Goal: Task Accomplishment & Management: Manage account settings

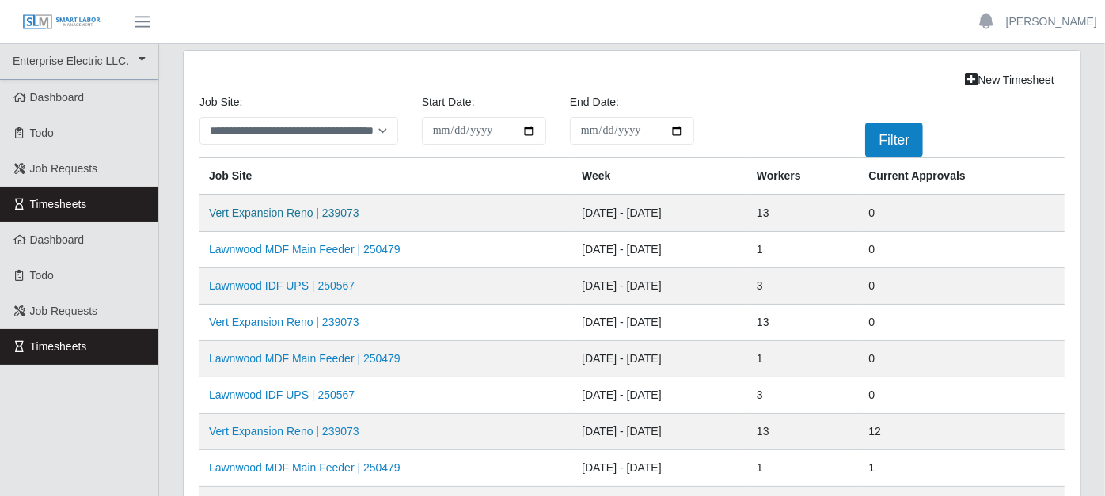
click at [289, 212] on link "Vert Expansion Reno | 239073" at bounding box center [284, 213] width 150 height 13
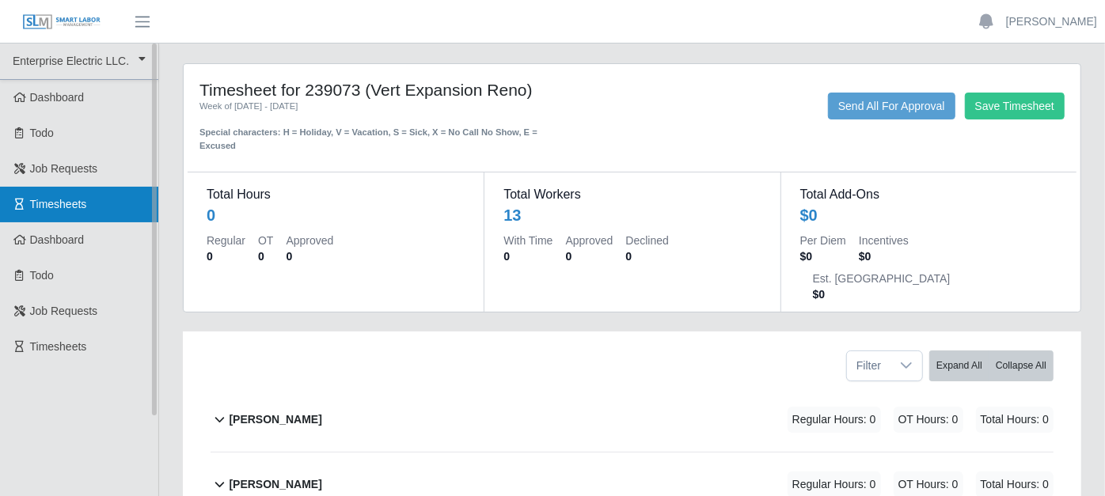
click at [82, 196] on link "Timesheets" at bounding box center [79, 205] width 158 height 36
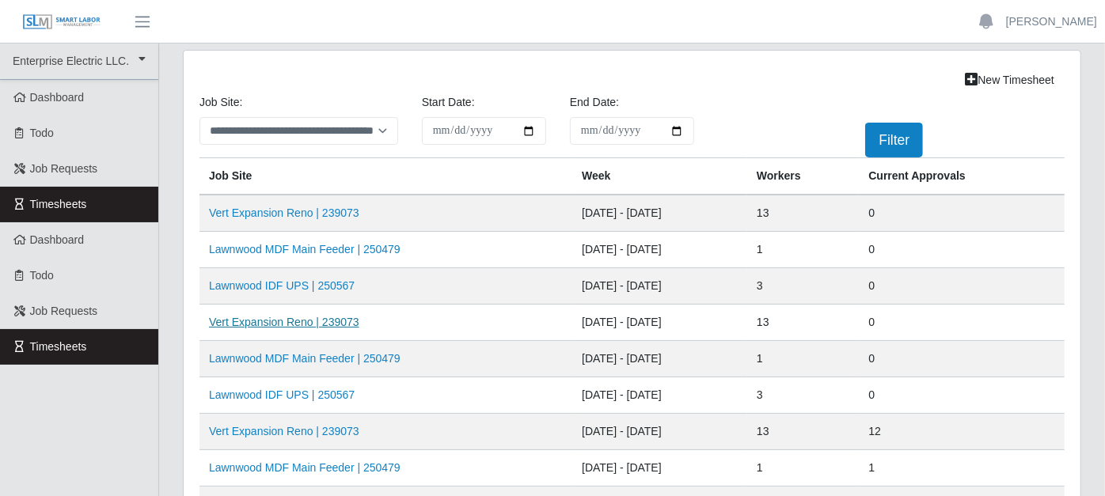
click at [296, 316] on link "Vert Expansion Reno | 239073" at bounding box center [284, 322] width 150 height 13
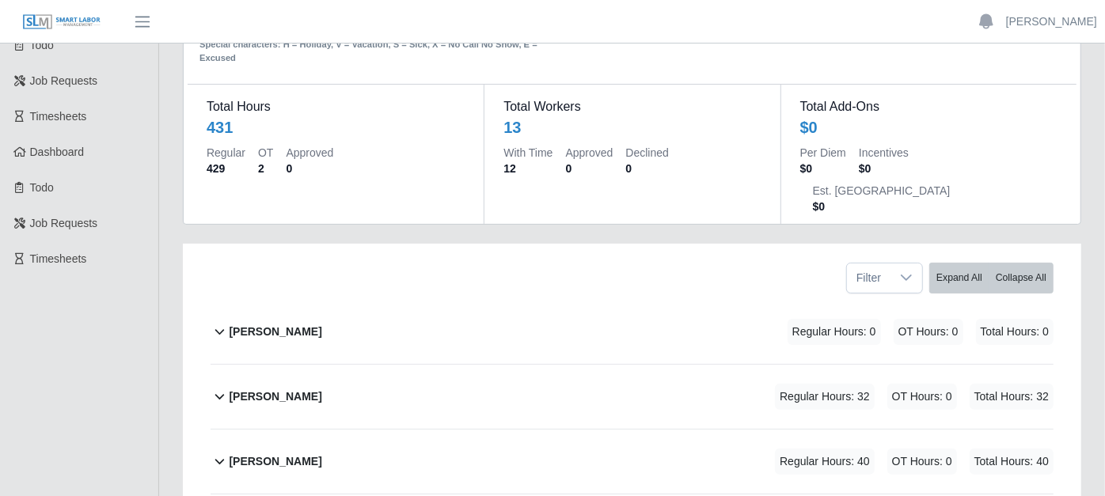
scroll to position [176, 0]
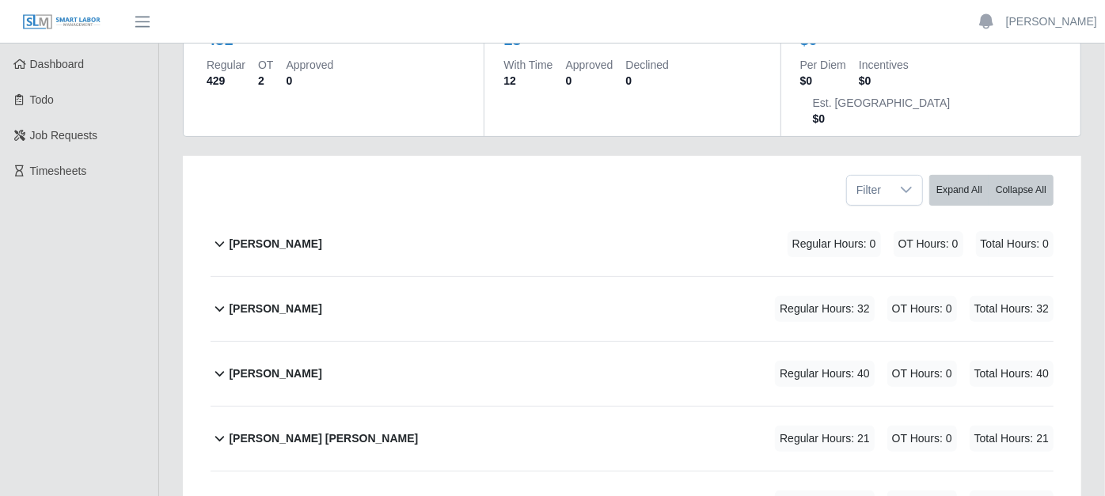
click at [220, 299] on icon at bounding box center [220, 308] width 18 height 19
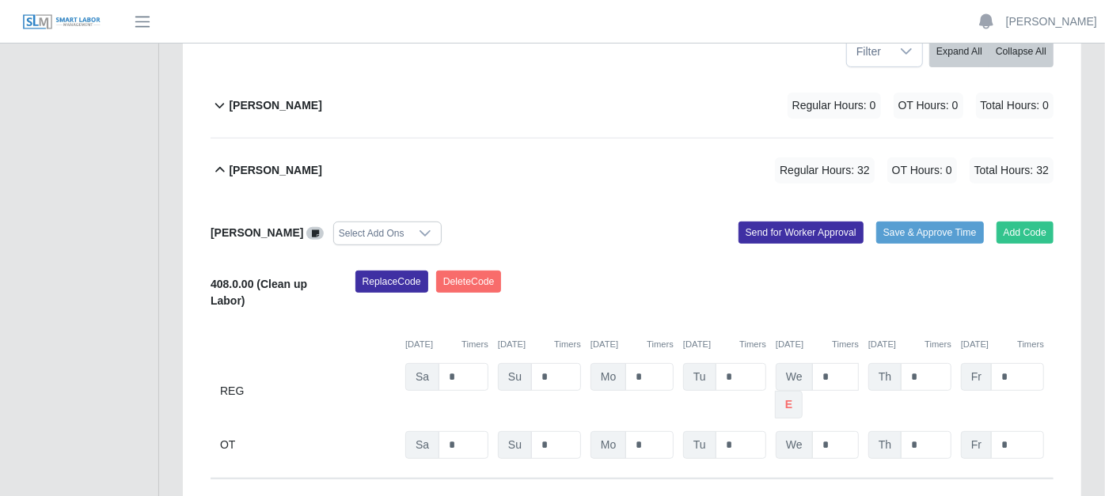
scroll to position [351, 0]
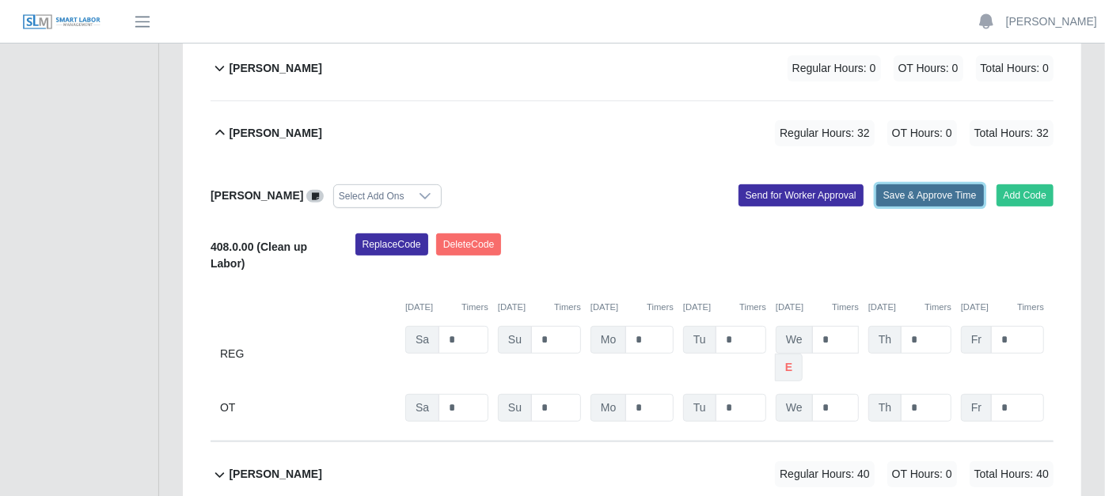
click at [906, 184] on button "Save & Approve Time" at bounding box center [930, 195] width 108 height 22
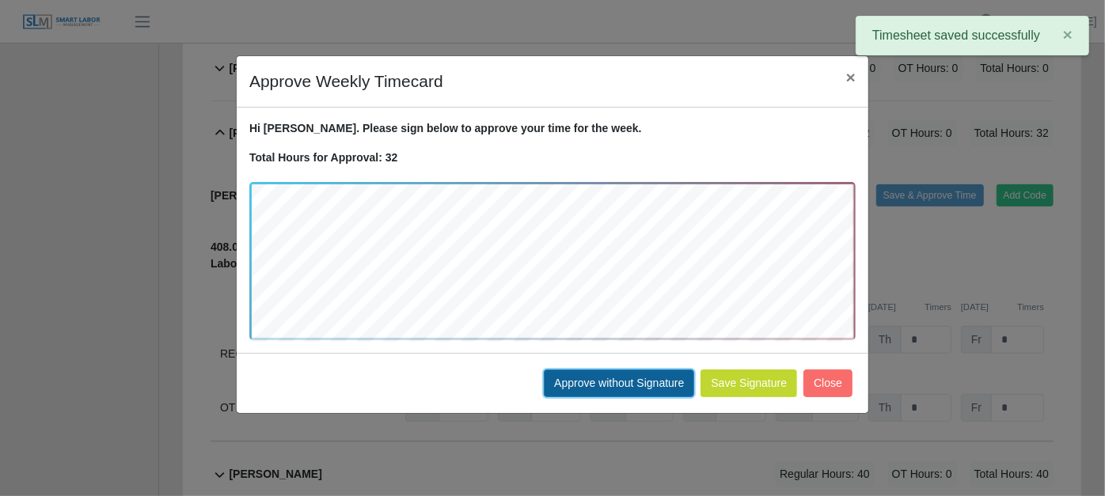
click at [610, 378] on button "Approve without Signature" at bounding box center [619, 384] width 150 height 28
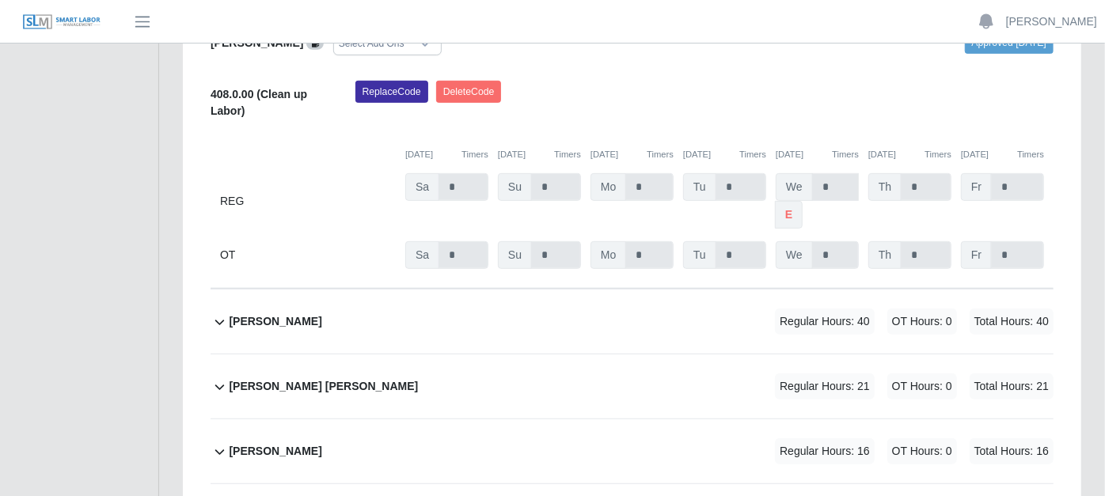
scroll to position [615, 0]
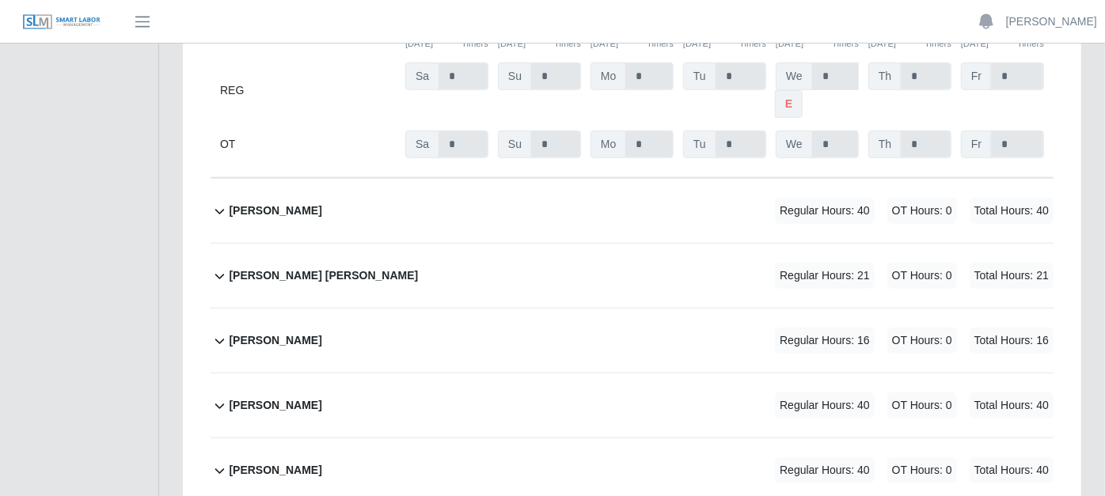
click at [216, 202] on icon at bounding box center [220, 211] width 18 height 19
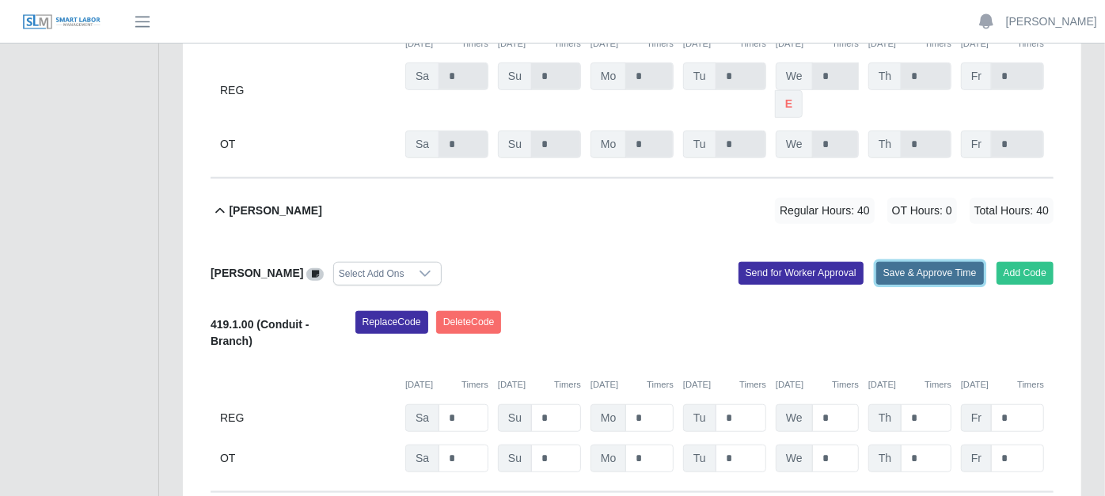
click at [919, 262] on button "Save & Approve Time" at bounding box center [930, 273] width 108 height 22
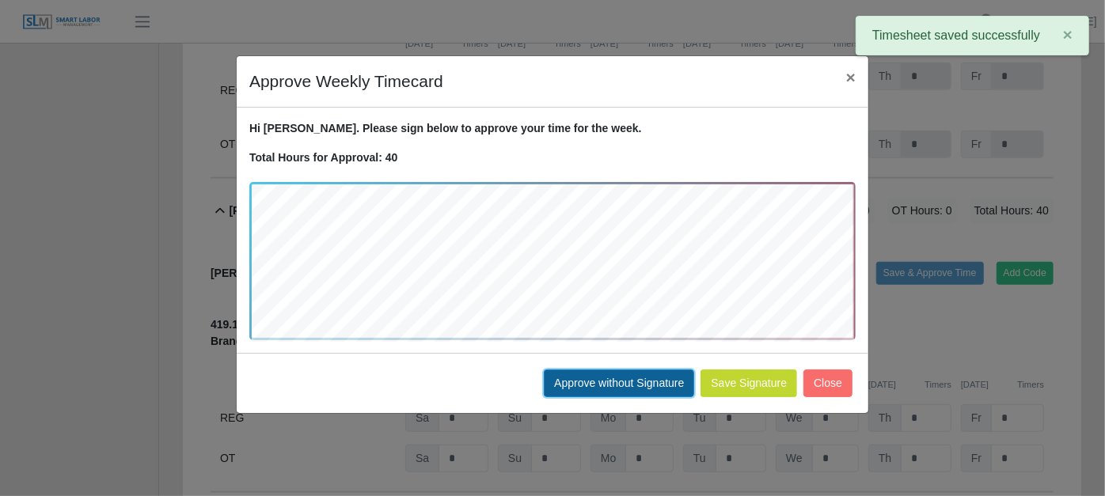
click at [633, 377] on button "Approve without Signature" at bounding box center [619, 384] width 150 height 28
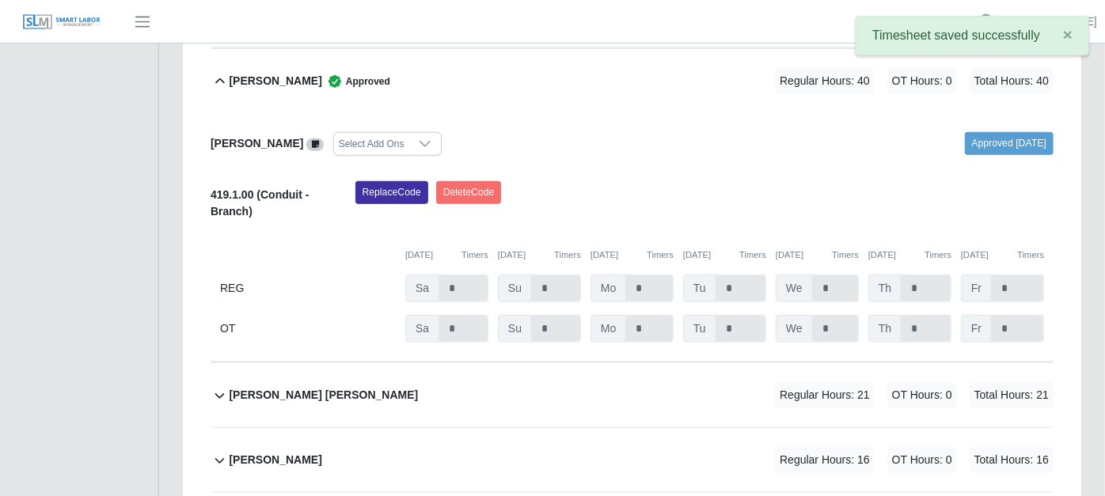
scroll to position [879, 0]
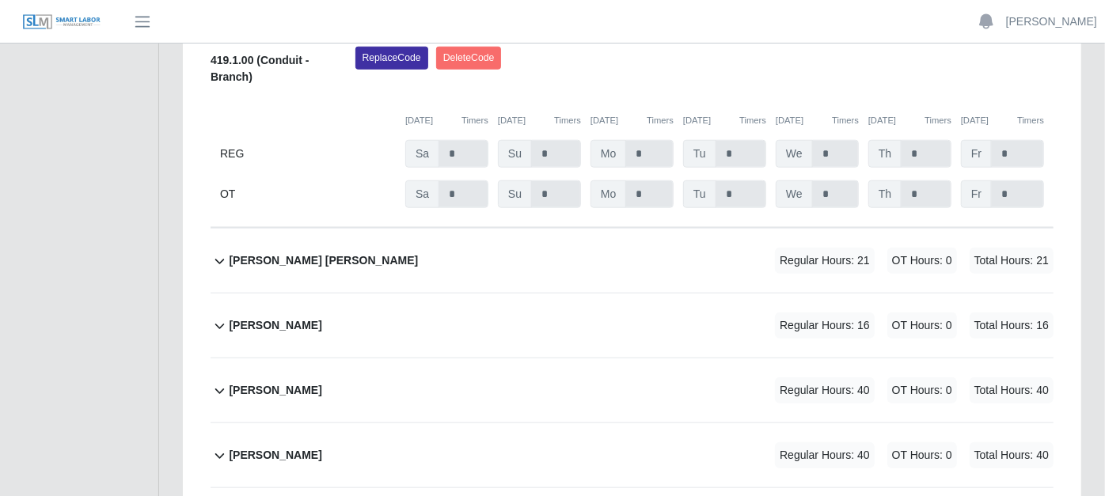
click at [222, 252] on icon at bounding box center [220, 261] width 18 height 19
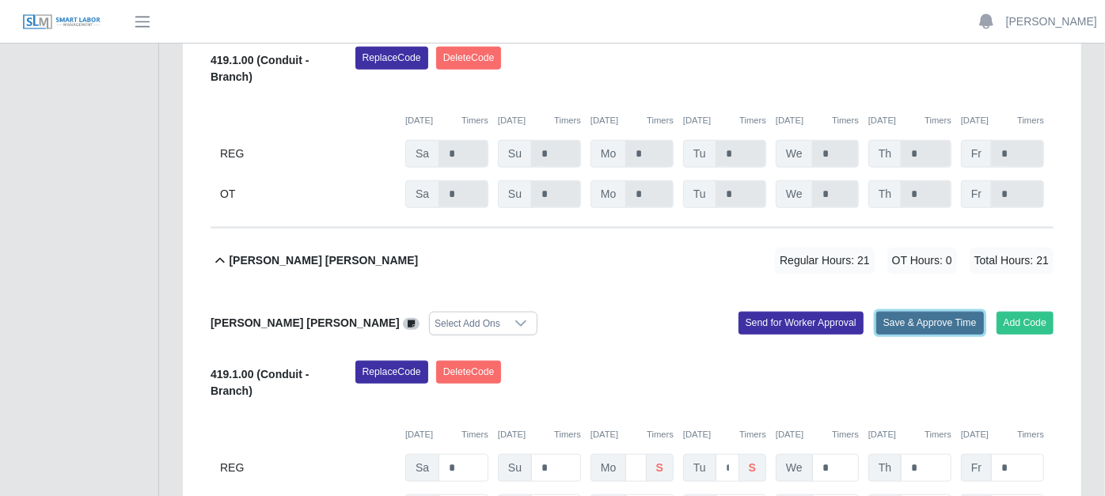
click at [921, 312] on button "Save & Approve Time" at bounding box center [930, 323] width 108 height 22
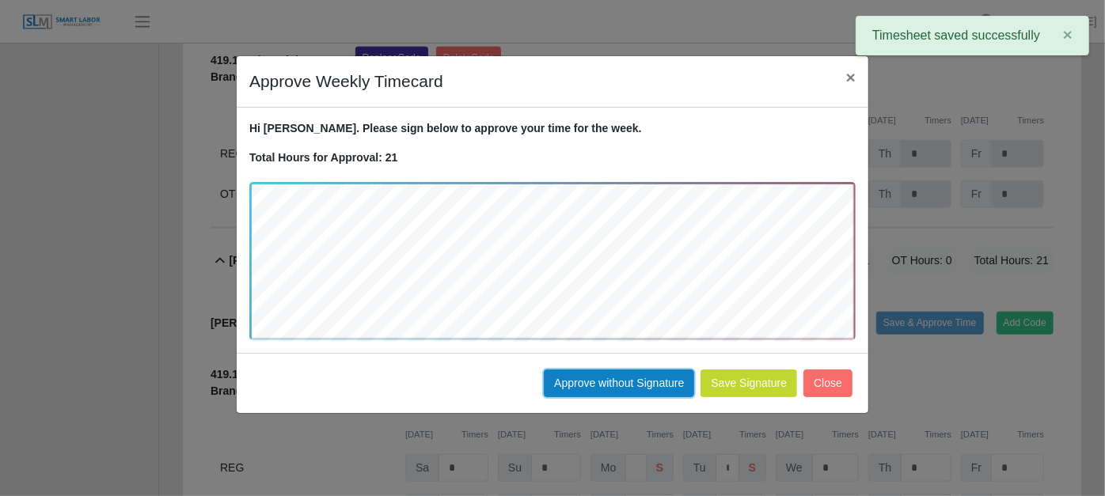
click at [617, 372] on button "Approve without Signature" at bounding box center [619, 384] width 150 height 28
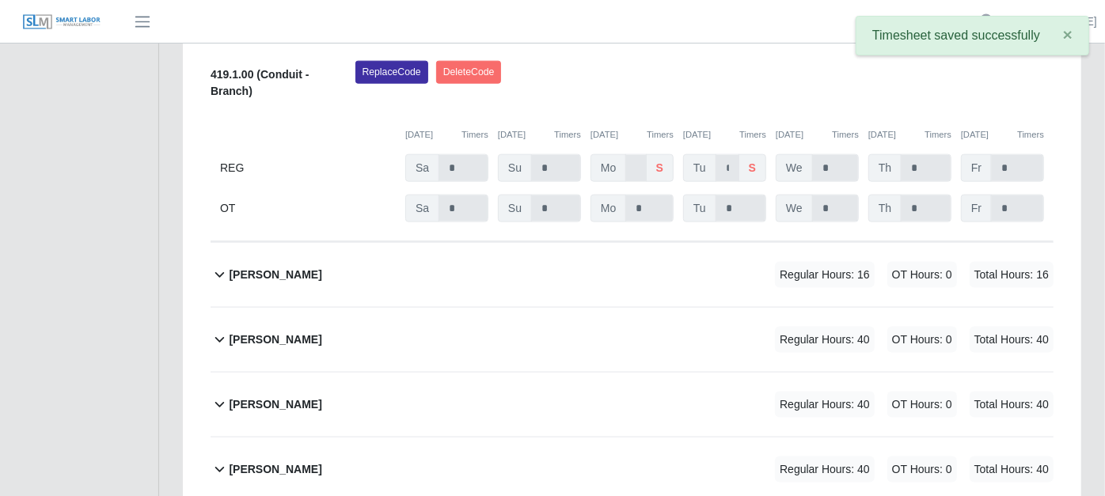
scroll to position [1231, 0]
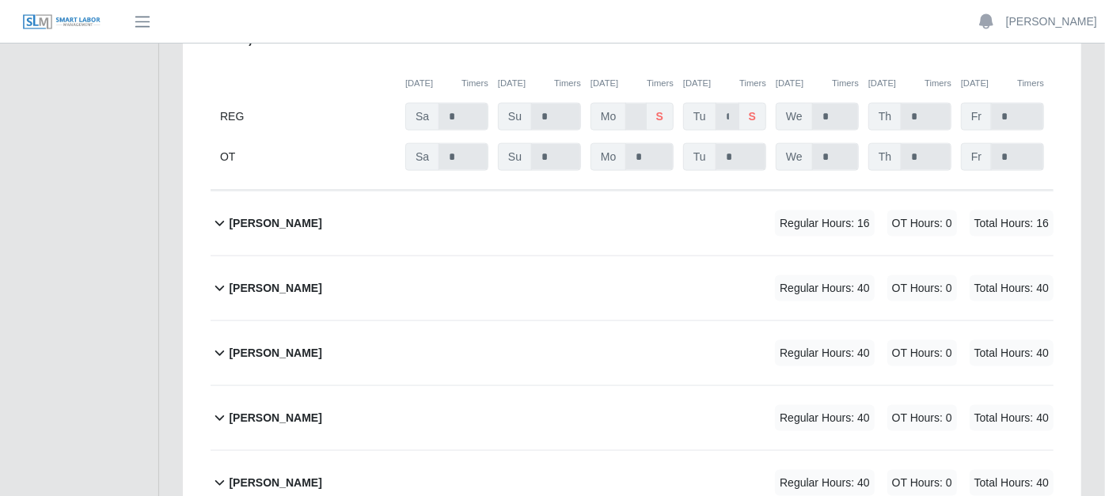
click at [219, 214] on icon at bounding box center [220, 223] width 18 height 19
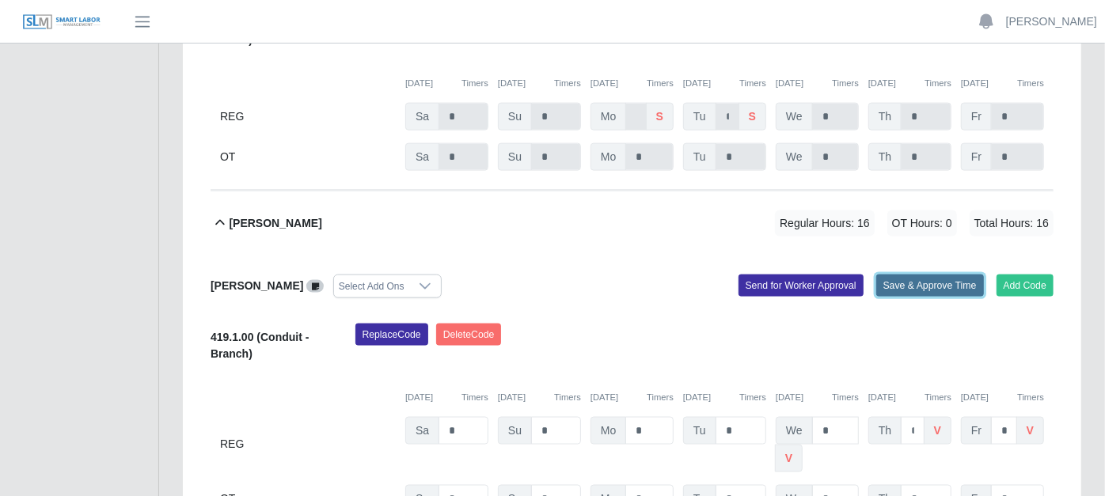
click at [925, 275] on button "Save & Approve Time" at bounding box center [930, 286] width 108 height 22
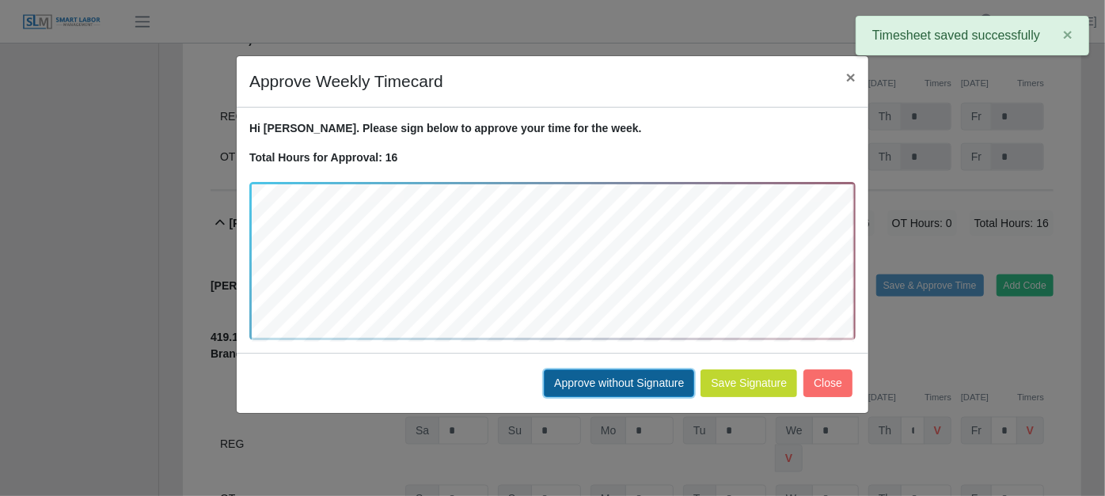
click at [624, 378] on button "Approve without Signature" at bounding box center [619, 384] width 150 height 28
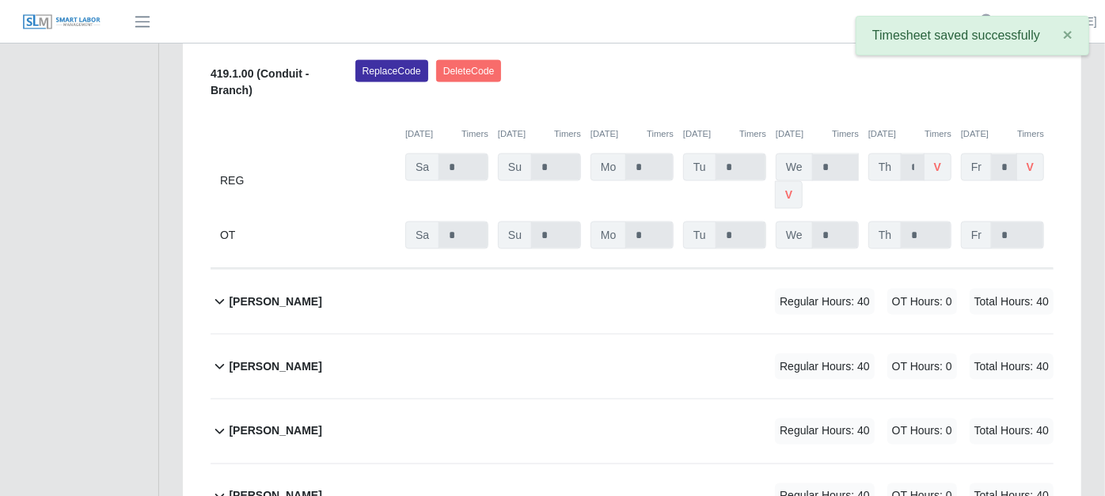
scroll to position [1495, 0]
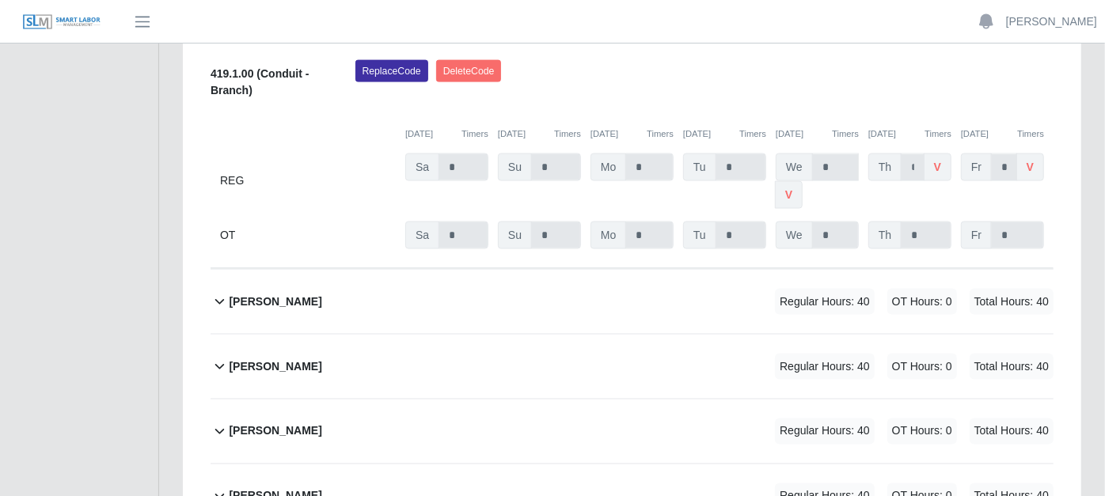
click at [216, 292] on icon at bounding box center [220, 301] width 18 height 19
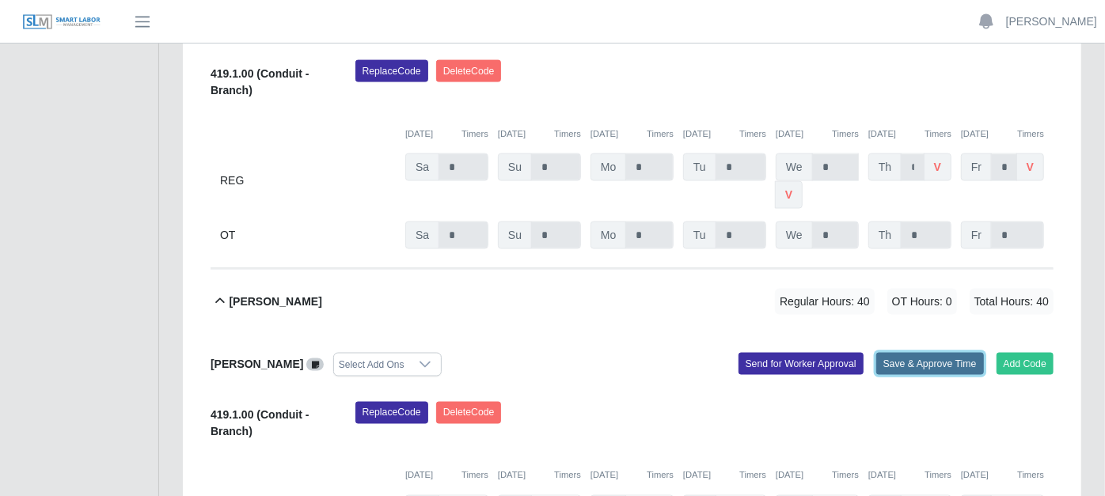
click at [896, 353] on button "Save & Approve Time" at bounding box center [930, 364] width 108 height 22
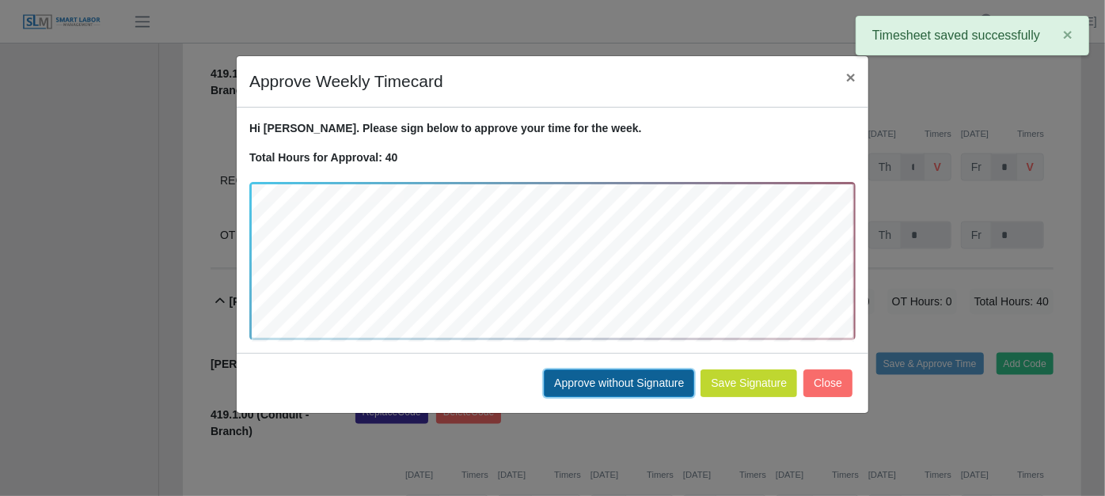
click at [590, 378] on button "Approve without Signature" at bounding box center [619, 384] width 150 height 28
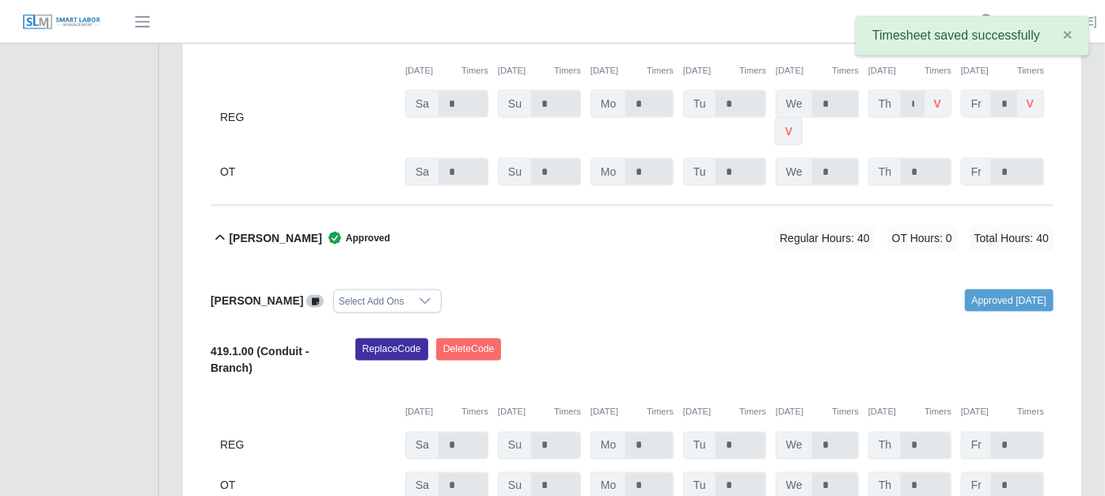
scroll to position [1759, 0]
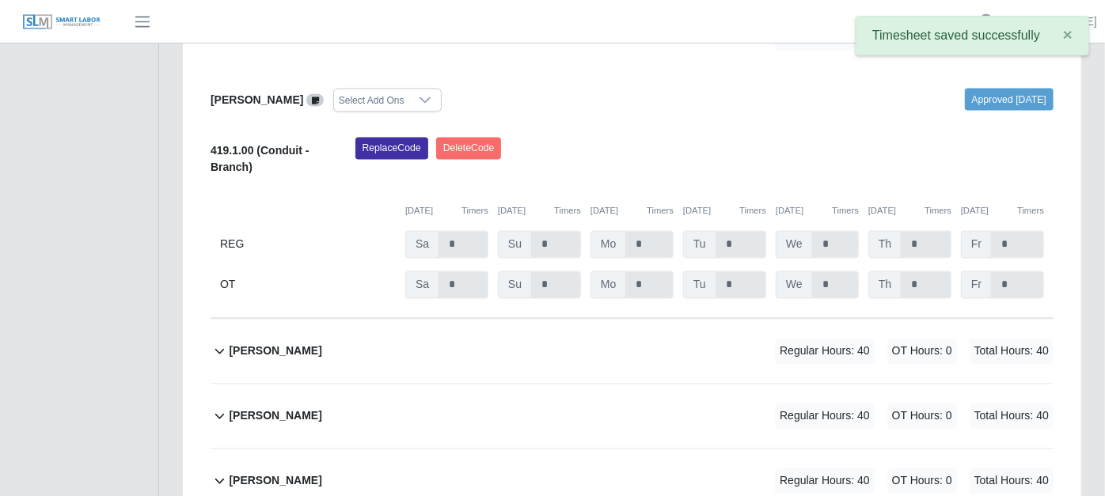
click at [218, 342] on icon at bounding box center [220, 351] width 18 height 19
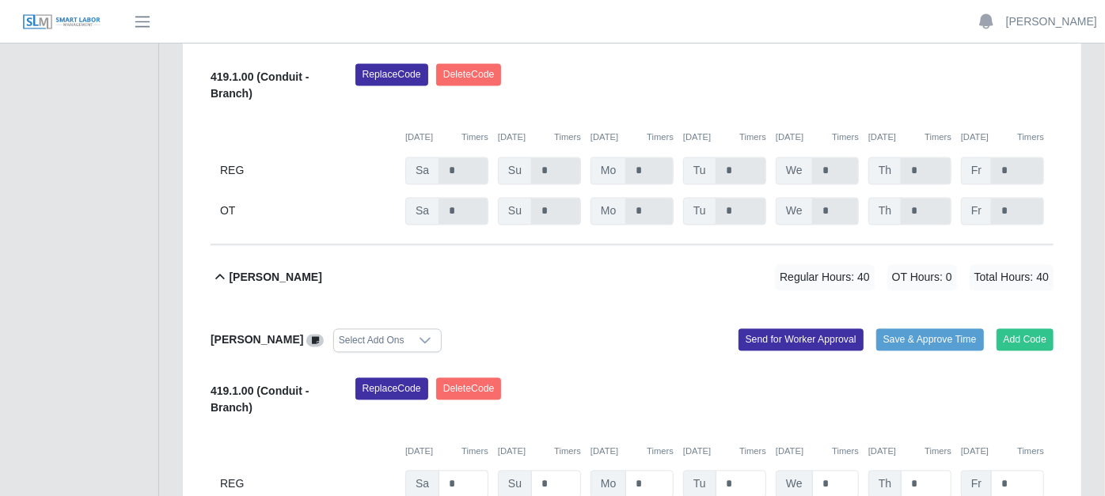
scroll to position [1935, 0]
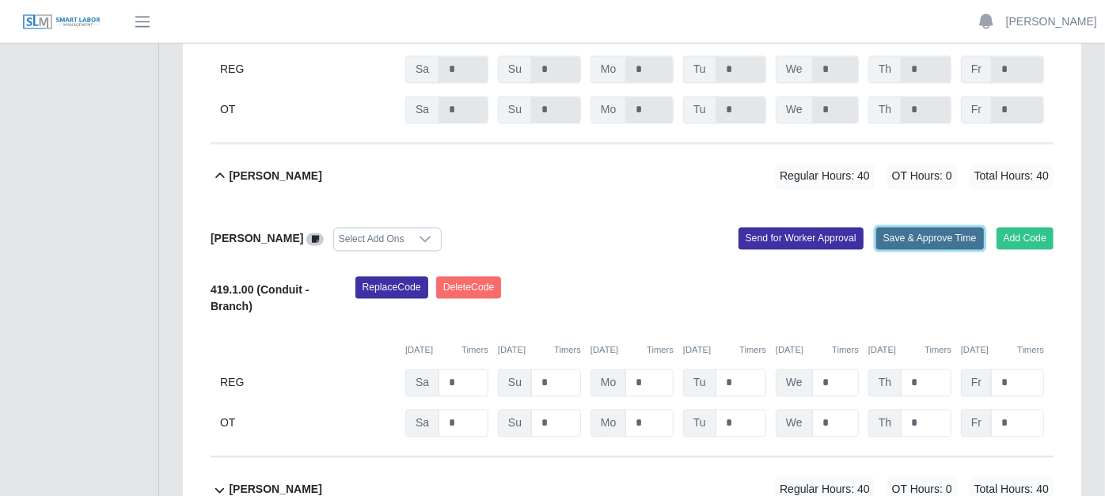
click at [925, 227] on button "Save & Approve Time" at bounding box center [930, 238] width 108 height 22
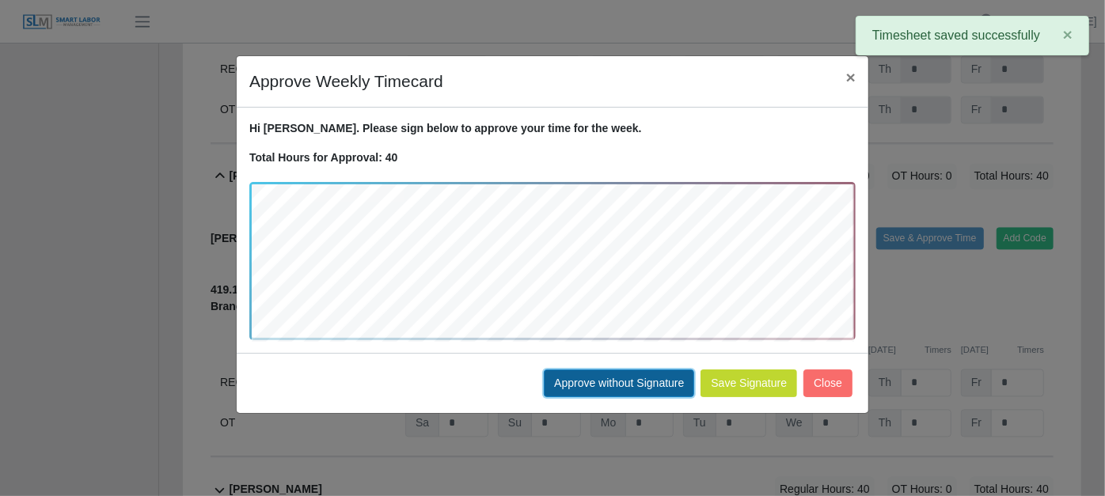
click at [613, 377] on button "Approve without Signature" at bounding box center [619, 384] width 150 height 28
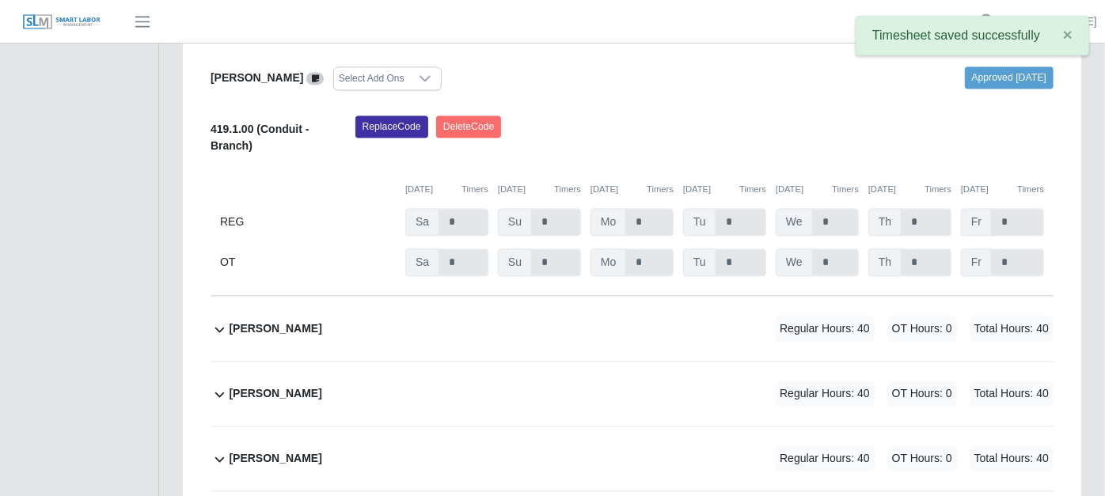
scroll to position [2110, 0]
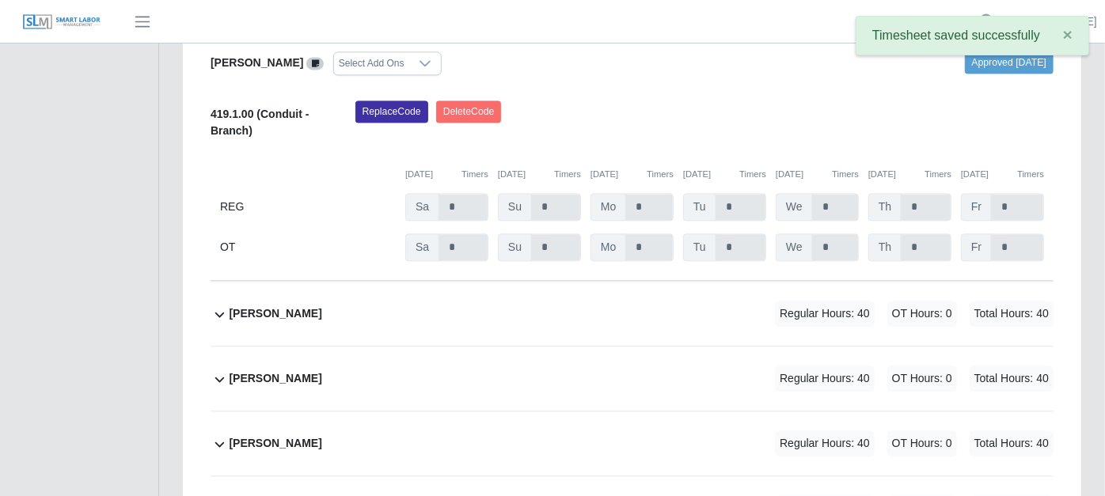
click at [218, 305] on icon at bounding box center [220, 314] width 18 height 19
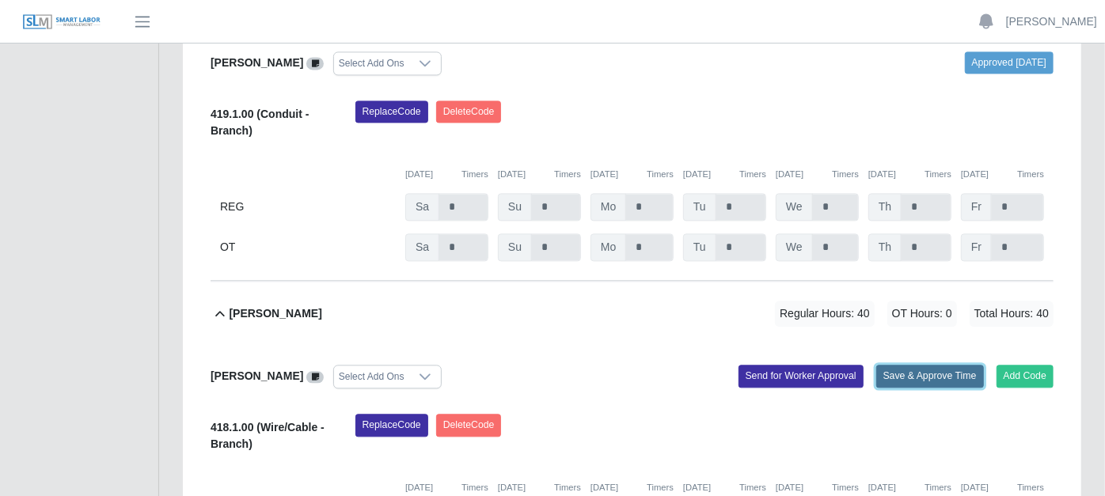
click at [927, 365] on button "Save & Approve Time" at bounding box center [930, 376] width 108 height 22
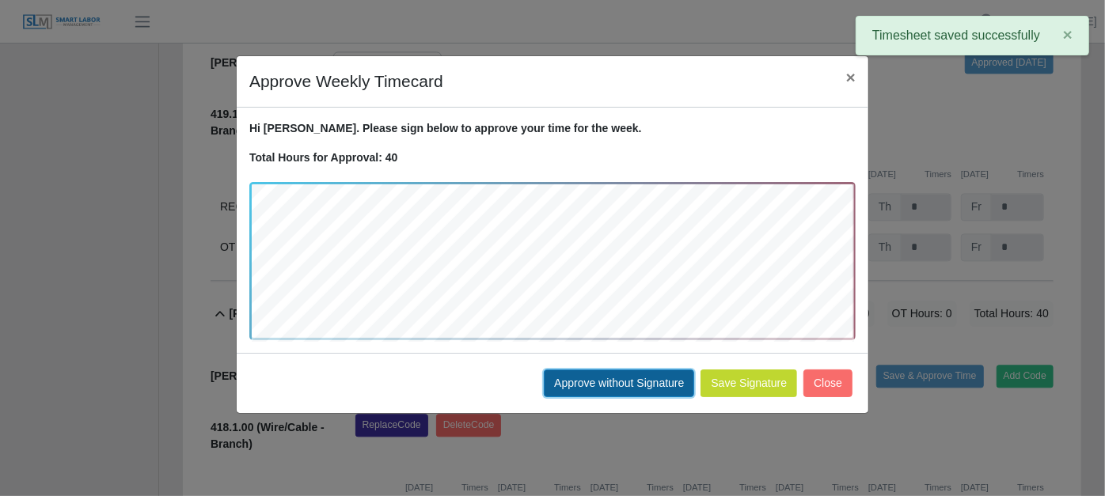
click at [619, 370] on button "Approve without Signature" at bounding box center [619, 384] width 150 height 28
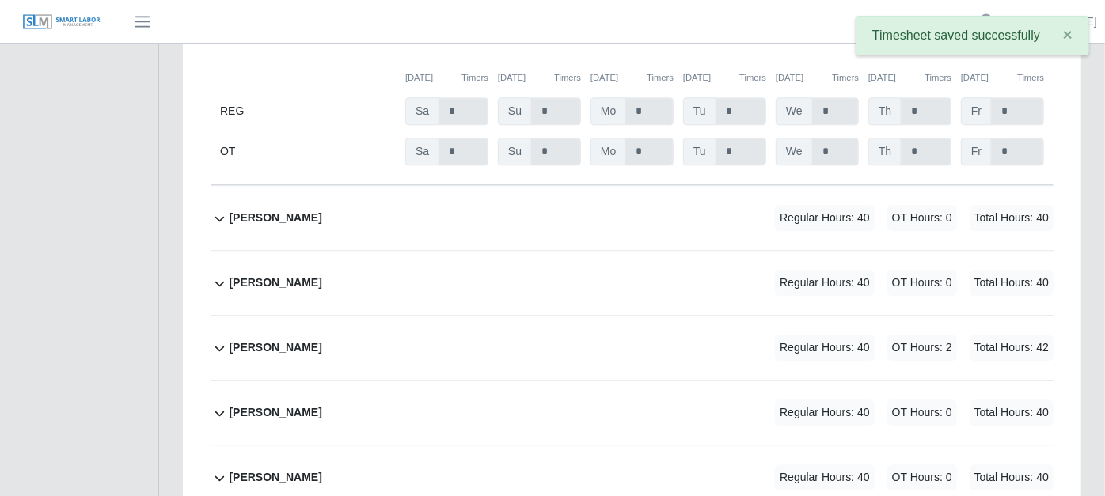
scroll to position [2550, 0]
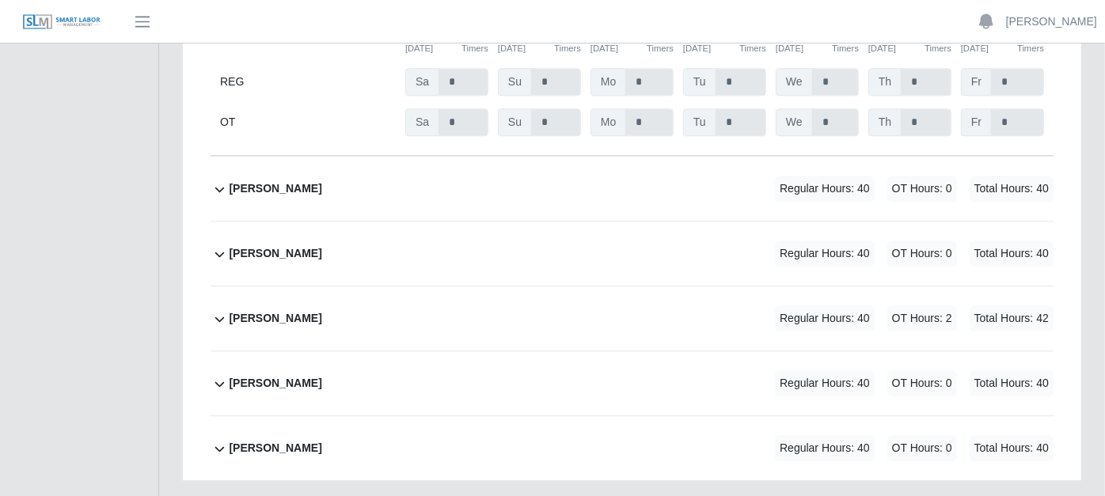
click at [215, 180] on icon at bounding box center [220, 189] width 18 height 19
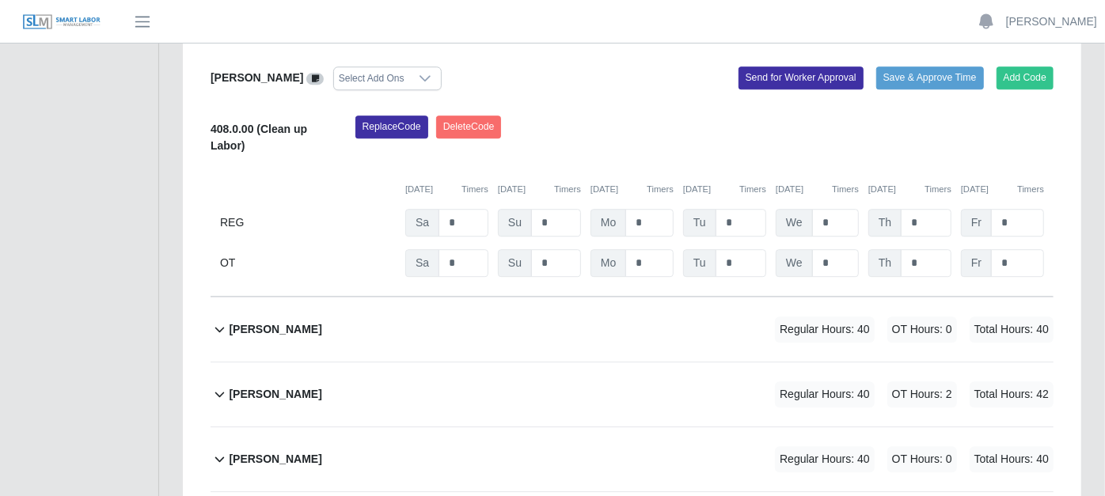
scroll to position [2622, 0]
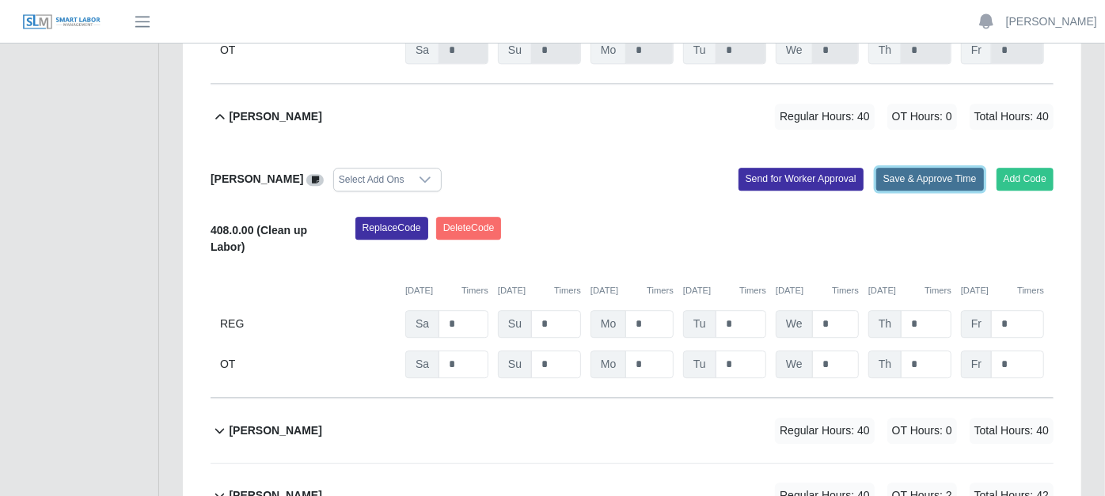
click at [909, 168] on button "Save & Approve Time" at bounding box center [930, 179] width 108 height 22
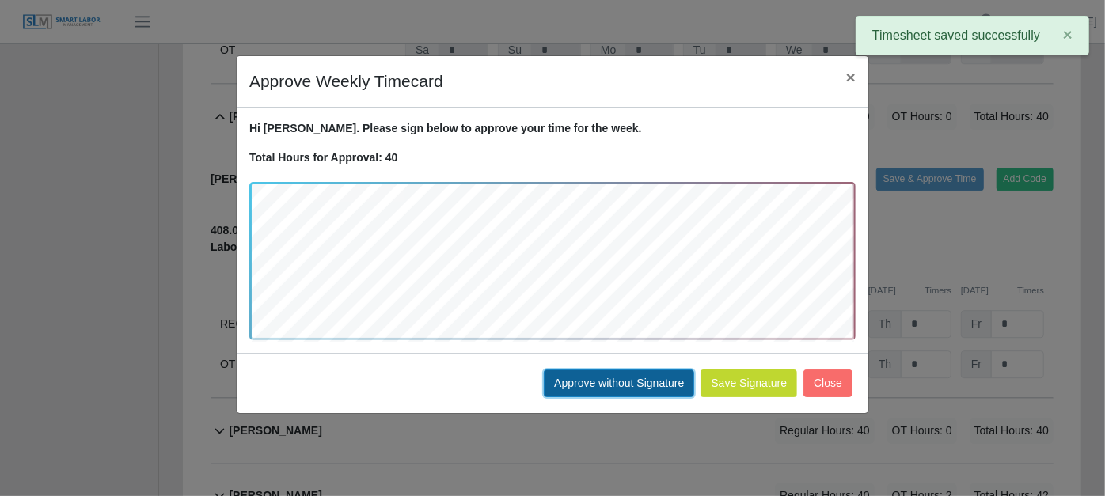
click at [652, 380] on button "Approve without Signature" at bounding box center [619, 384] width 150 height 28
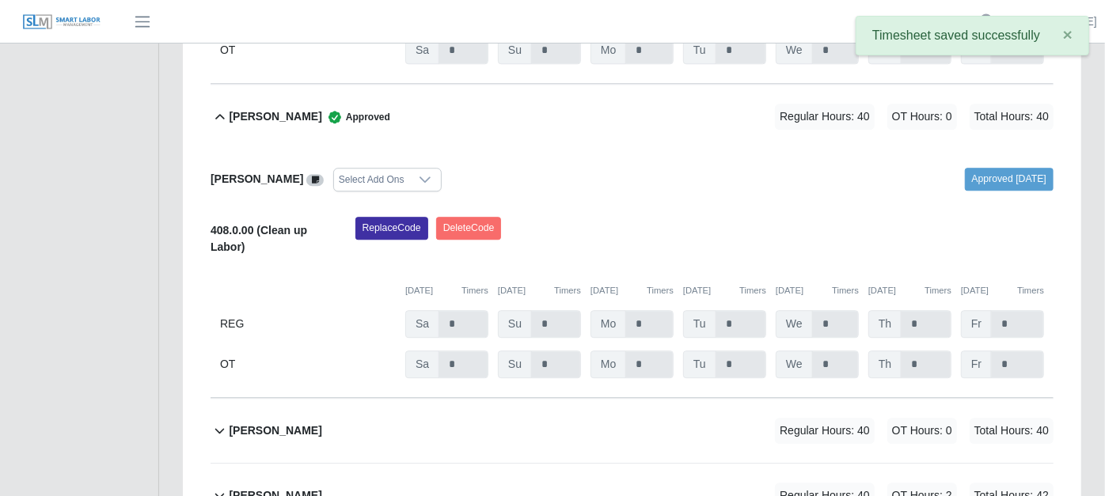
click at [218, 421] on icon at bounding box center [220, 430] width 18 height 19
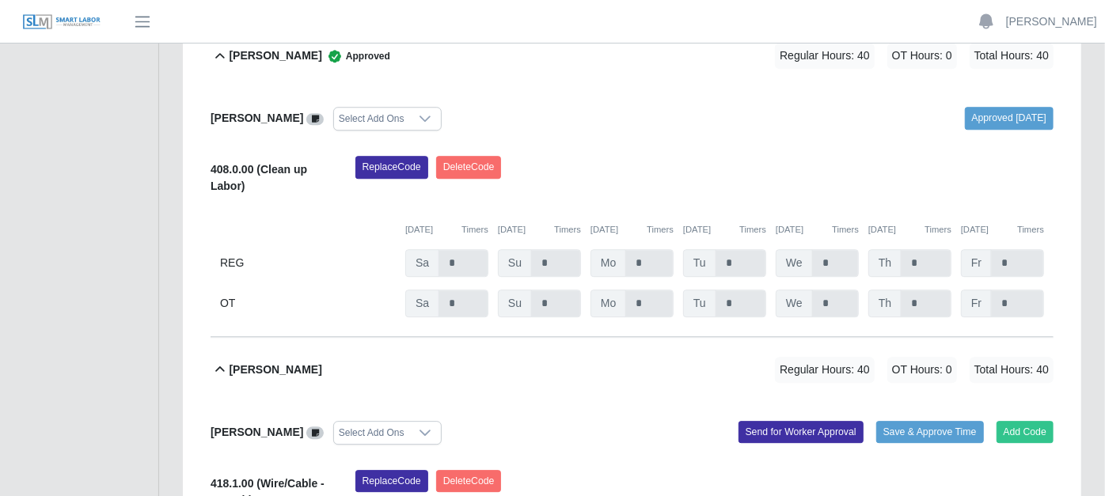
scroll to position [2710, 0]
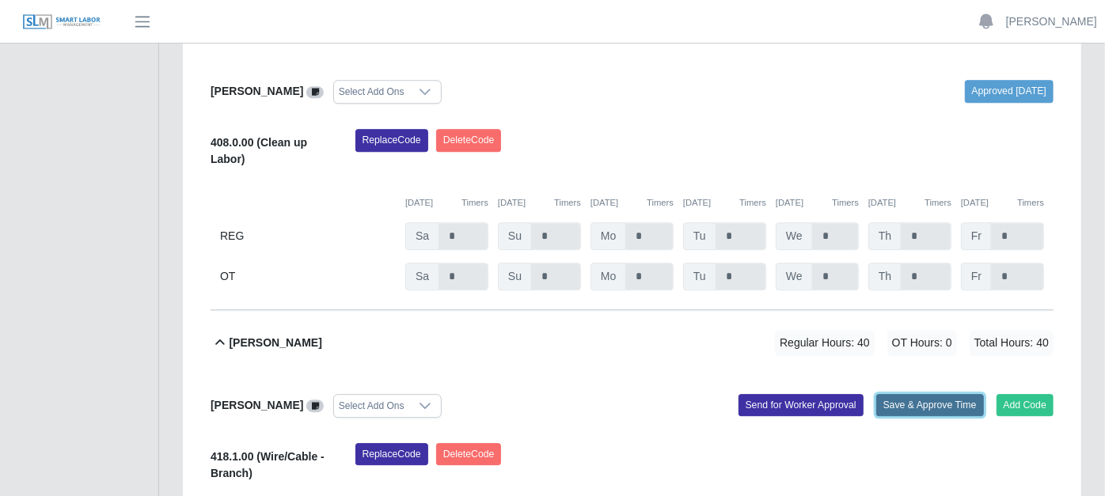
click at [917, 394] on button "Save & Approve Time" at bounding box center [930, 405] width 108 height 22
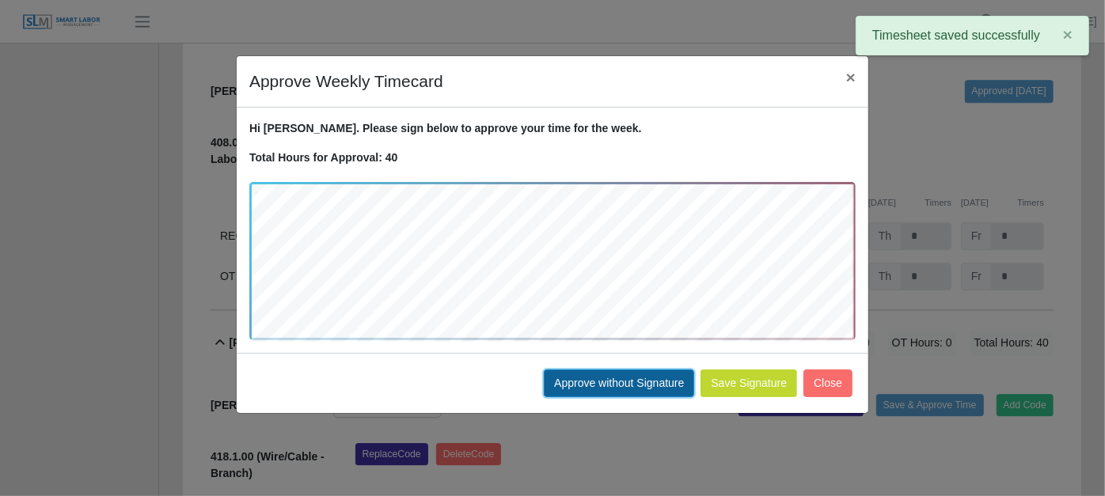
click at [598, 376] on button "Approve without Signature" at bounding box center [619, 384] width 150 height 28
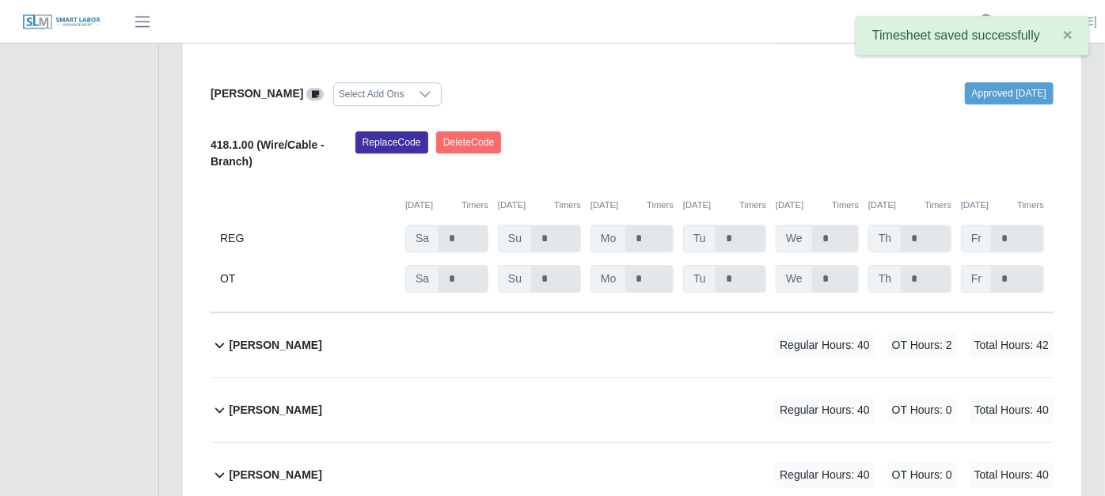
scroll to position [3046, 0]
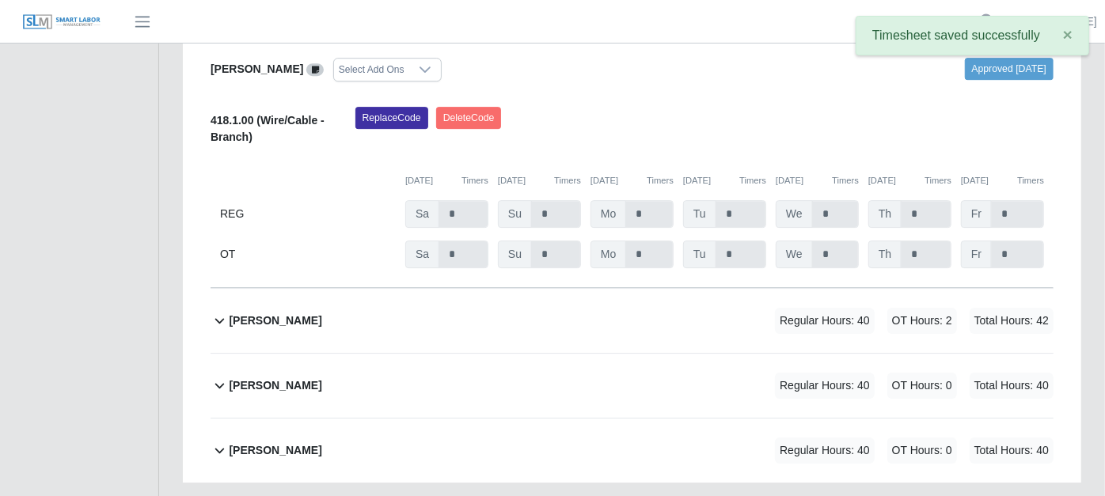
click at [219, 311] on icon at bounding box center [220, 320] width 18 height 19
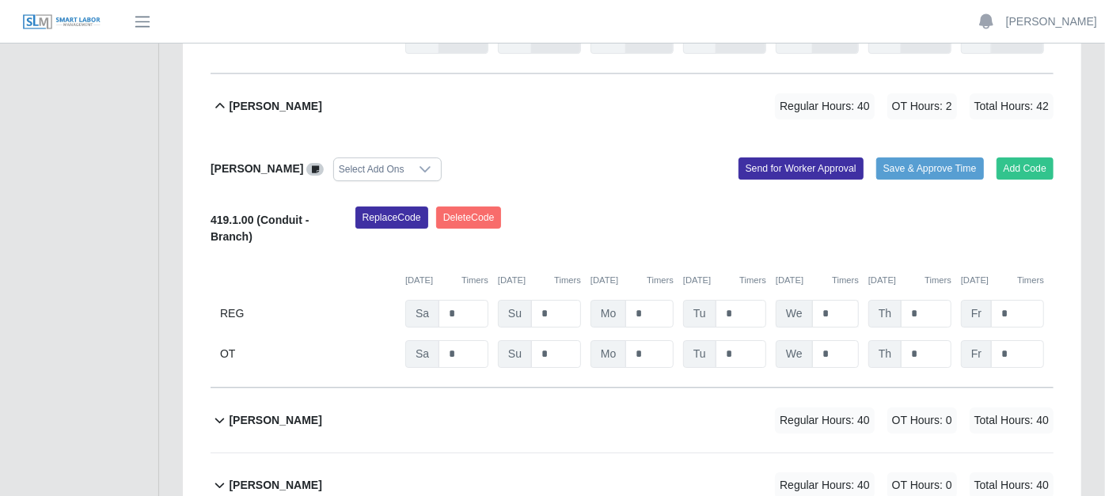
scroll to position [3207, 0]
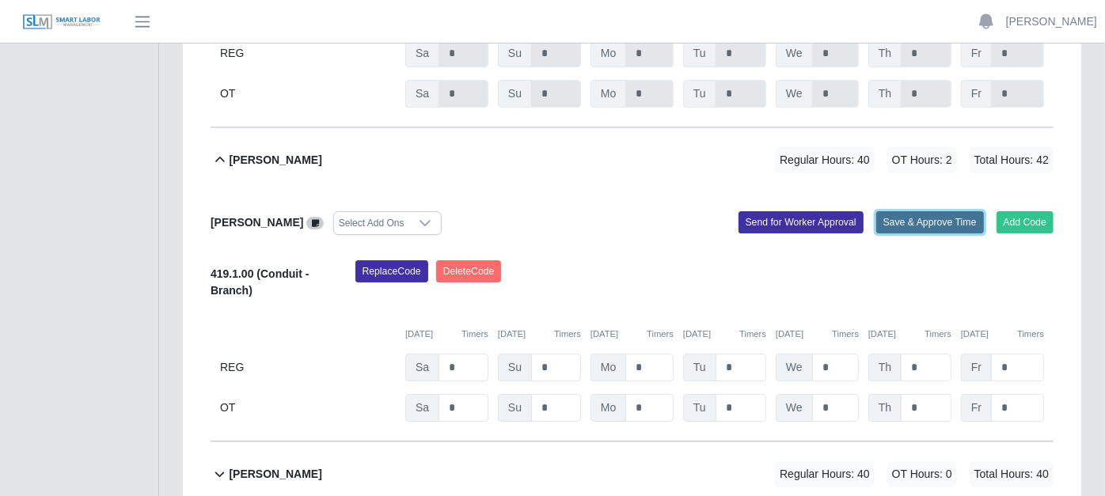
click at [924, 211] on button "Save & Approve Time" at bounding box center [930, 222] width 108 height 22
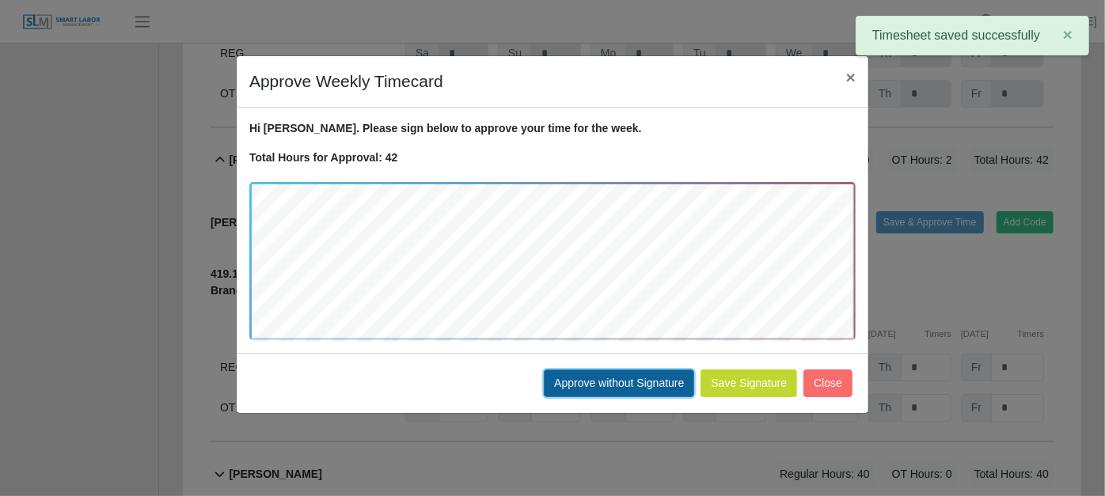
click at [617, 380] on button "Approve without Signature" at bounding box center [619, 384] width 150 height 28
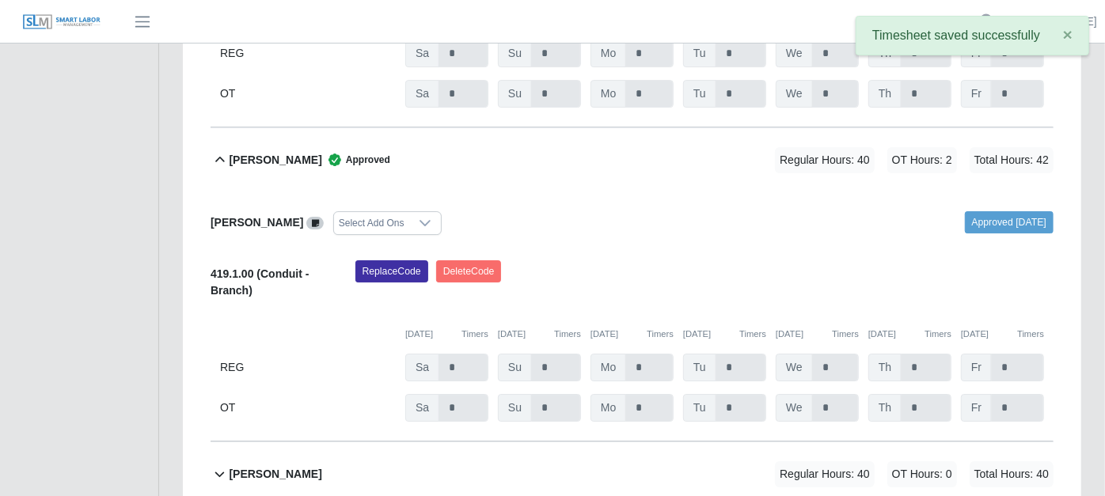
click at [218, 465] on icon at bounding box center [220, 474] width 18 height 19
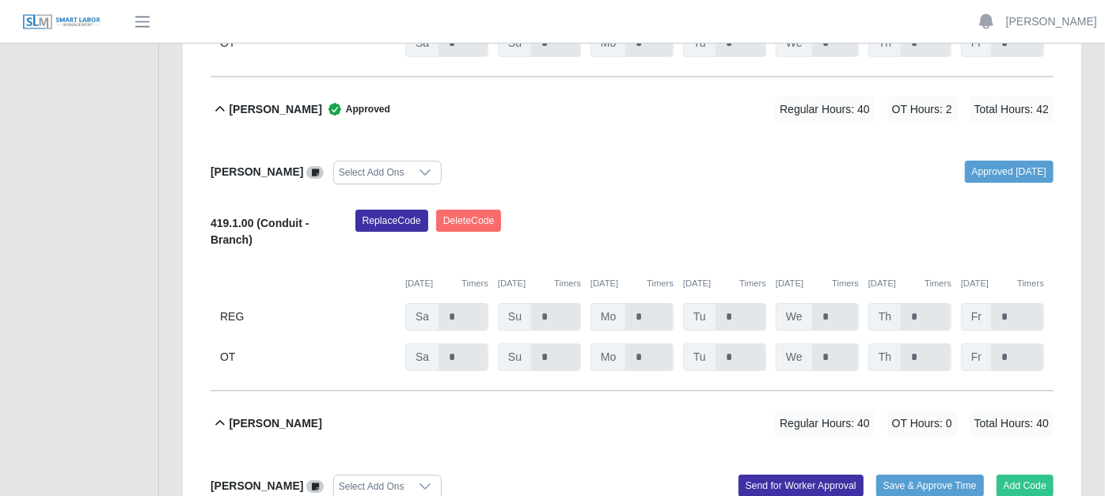
scroll to position [3295, 0]
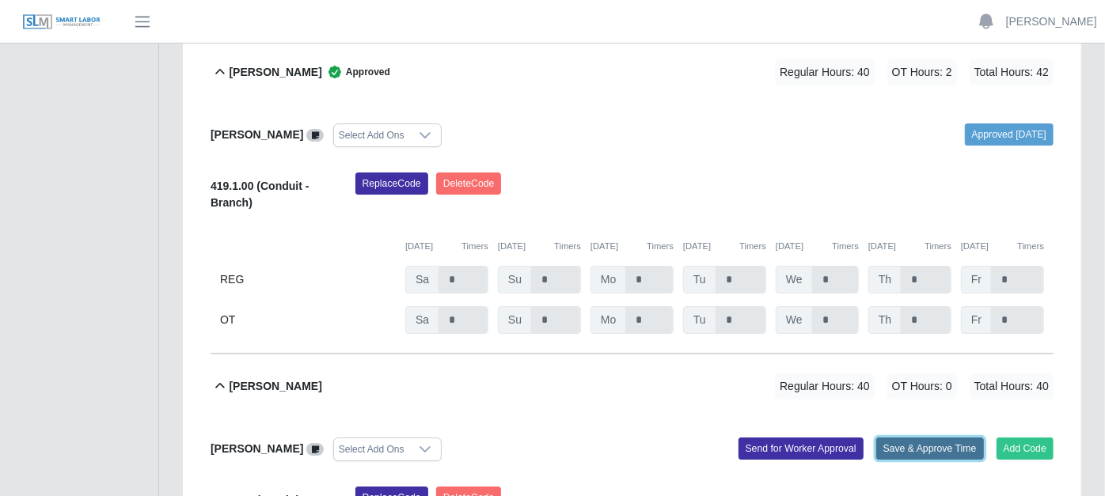
drag, startPoint x: 938, startPoint y: 345, endPoint x: 929, endPoint y: 344, distance: 8.7
click at [937, 438] on button "Save & Approve Time" at bounding box center [930, 449] width 108 height 22
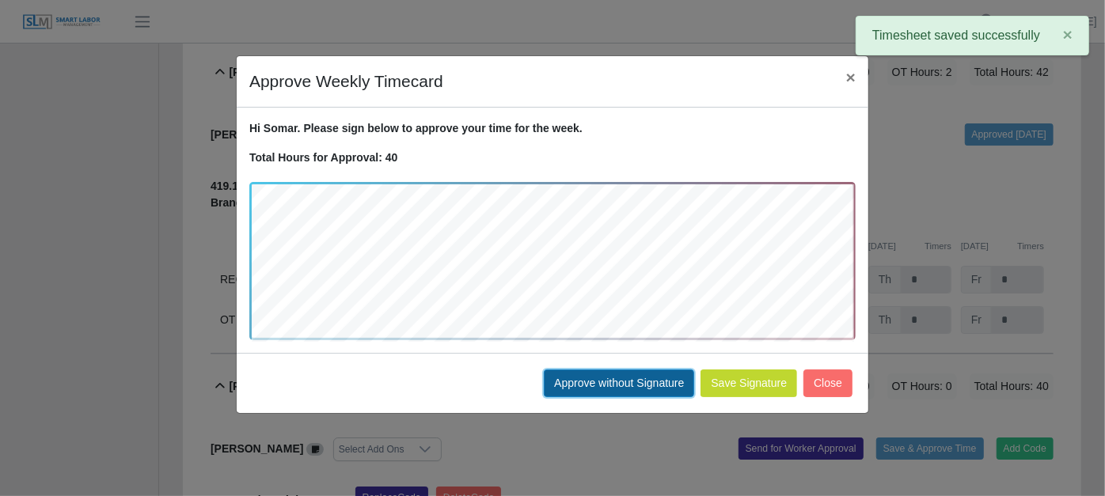
click at [619, 382] on button "Approve without Signature" at bounding box center [619, 384] width 150 height 28
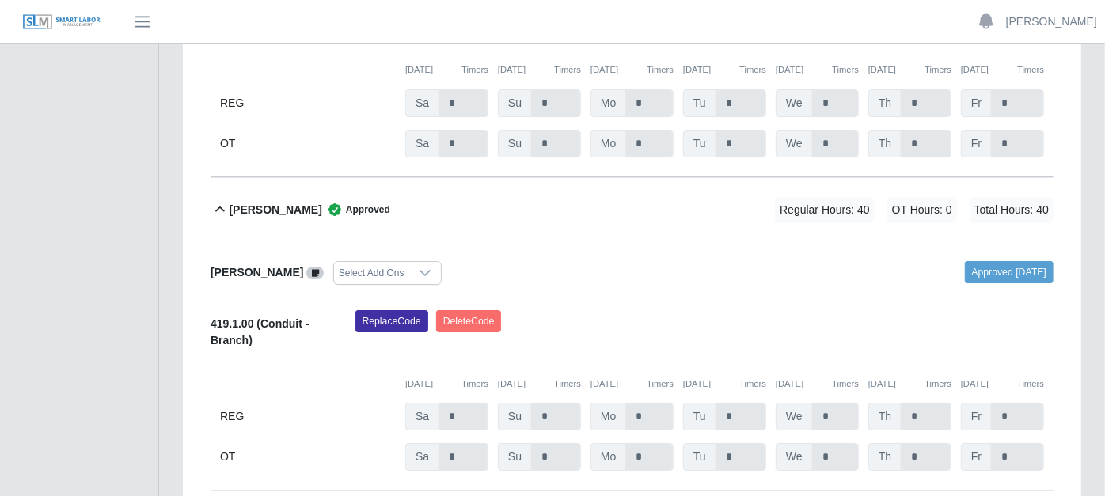
scroll to position [3544, 0]
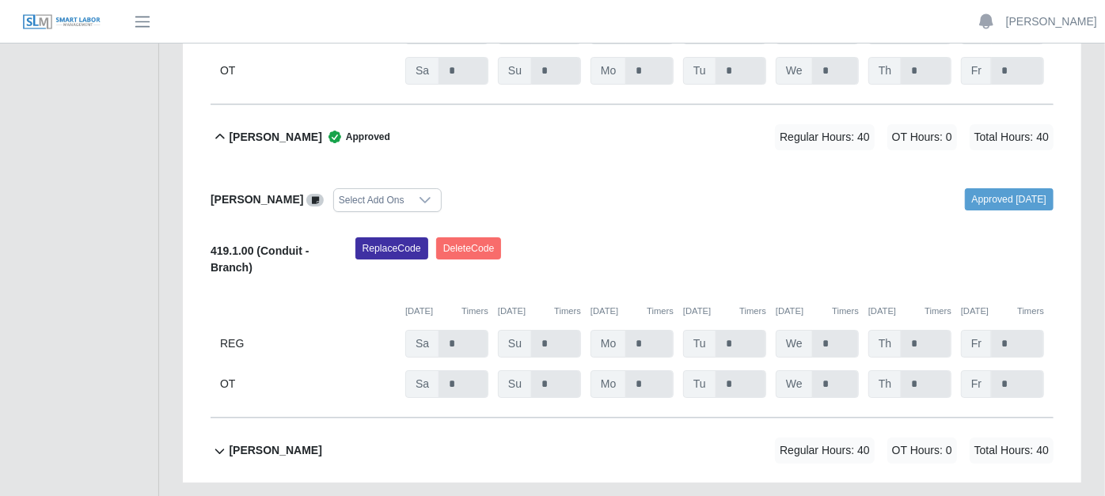
click at [218, 449] on icon at bounding box center [219, 452] width 9 height 6
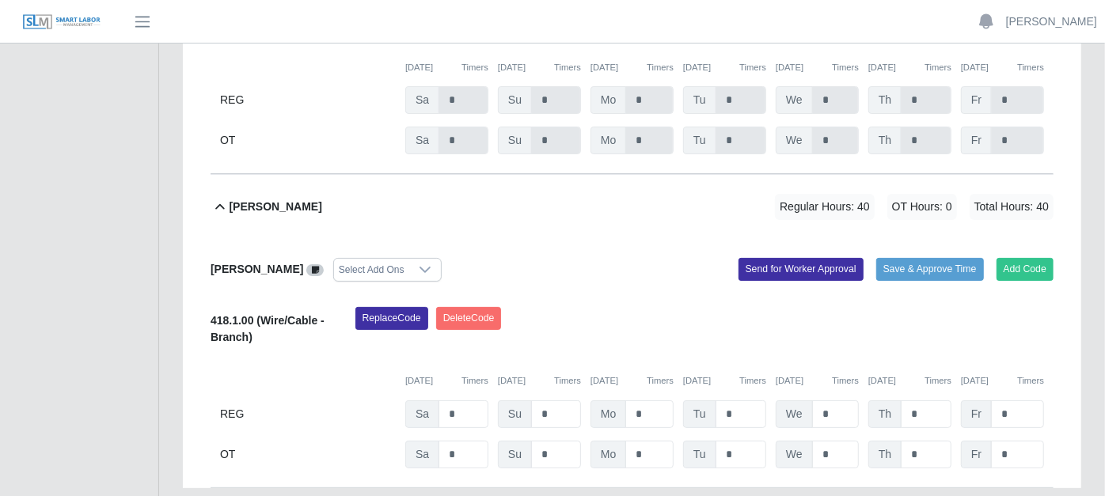
scroll to position [3793, 0]
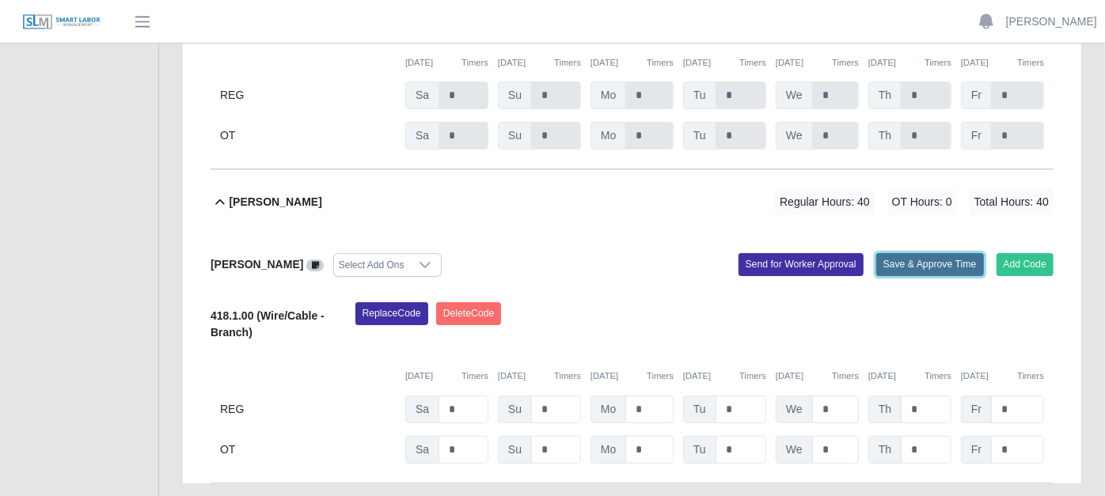
click at [931, 253] on button "Save & Approve Time" at bounding box center [930, 264] width 108 height 22
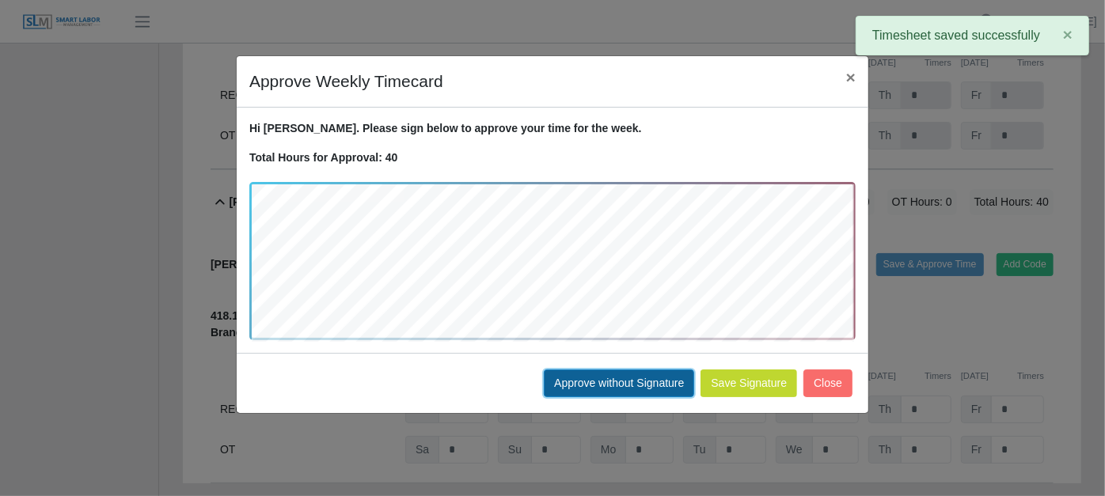
click at [669, 378] on button "Approve without Signature" at bounding box center [619, 384] width 150 height 28
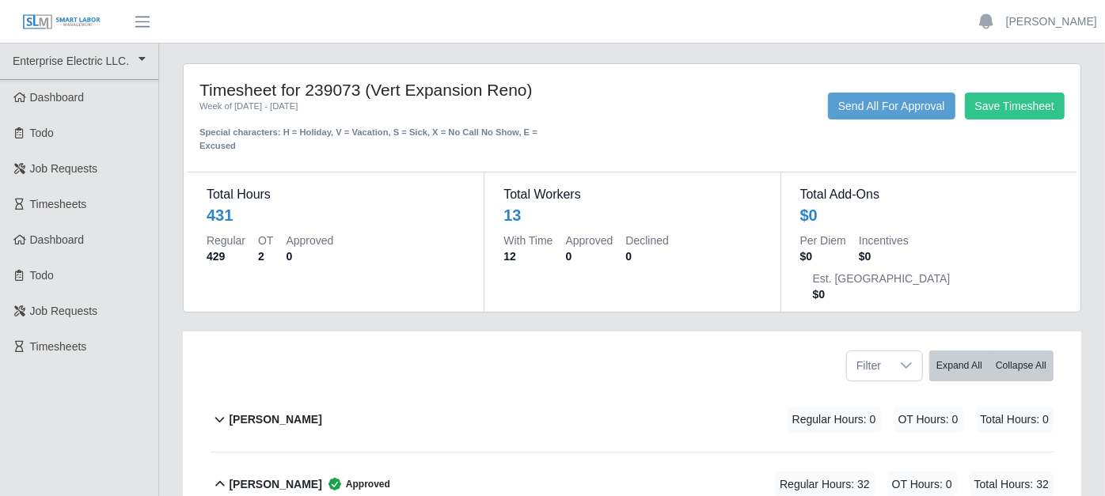
scroll to position [0, 0]
click at [884, 103] on button "Send All For Approval" at bounding box center [891, 106] width 127 height 27
click at [718, 105] on div "Save Timesheet Send All For Approval" at bounding box center [817, 106] width 518 height 27
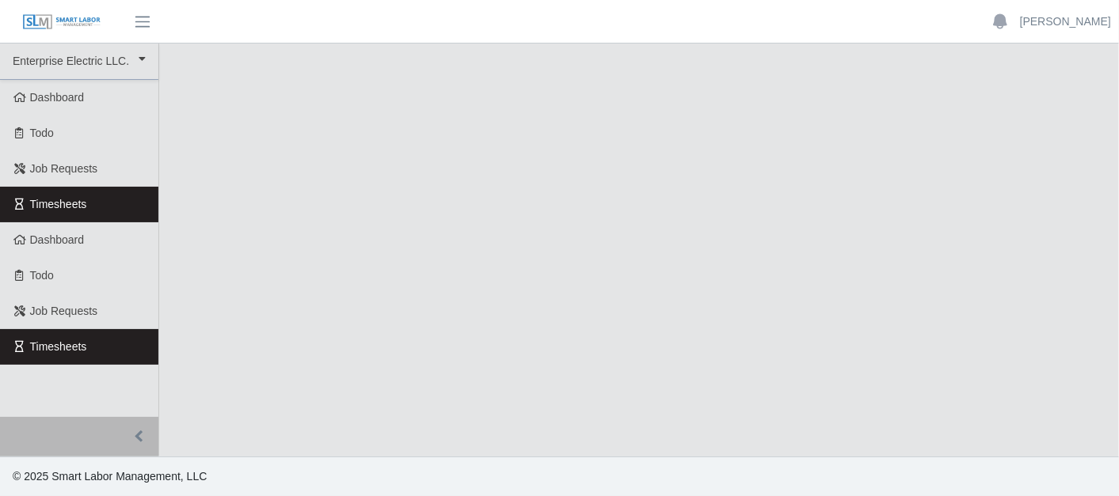
select select "***"
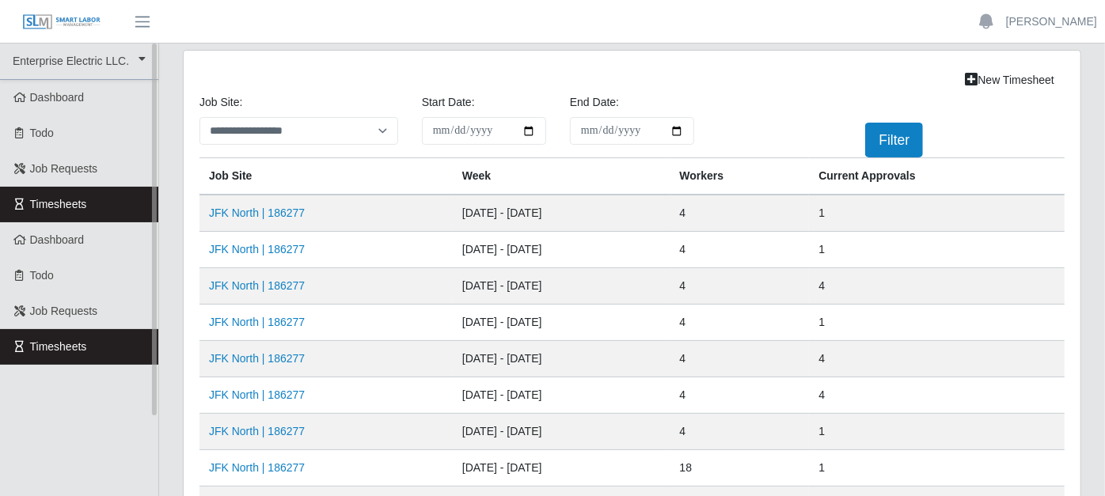
click at [127, 205] on link "Timesheets" at bounding box center [79, 205] width 158 height 36
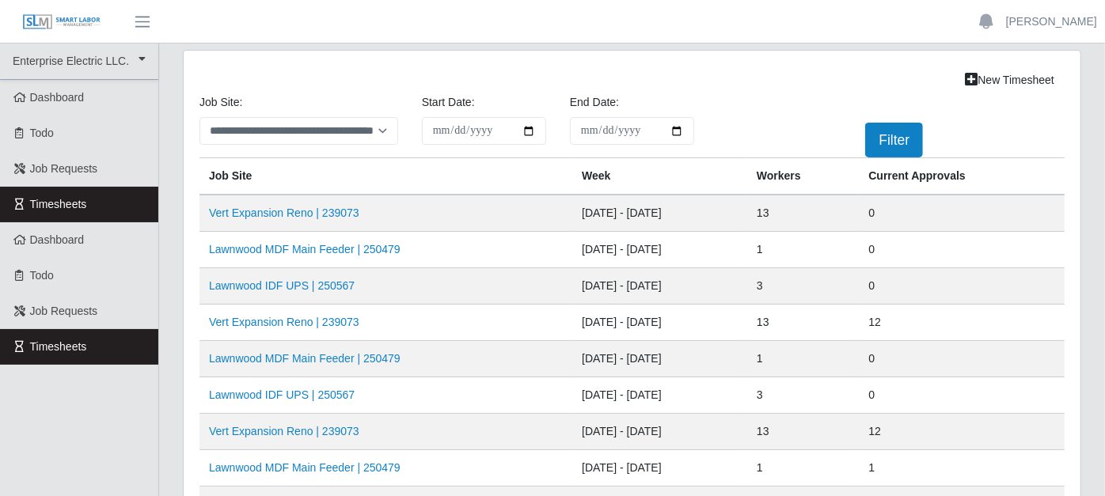
click at [291, 201] on td "Vert Expansion Reno | 239073" at bounding box center [385, 213] width 373 height 37
click at [283, 212] on link "Vert Expansion Reno | 239073" at bounding box center [284, 213] width 150 height 13
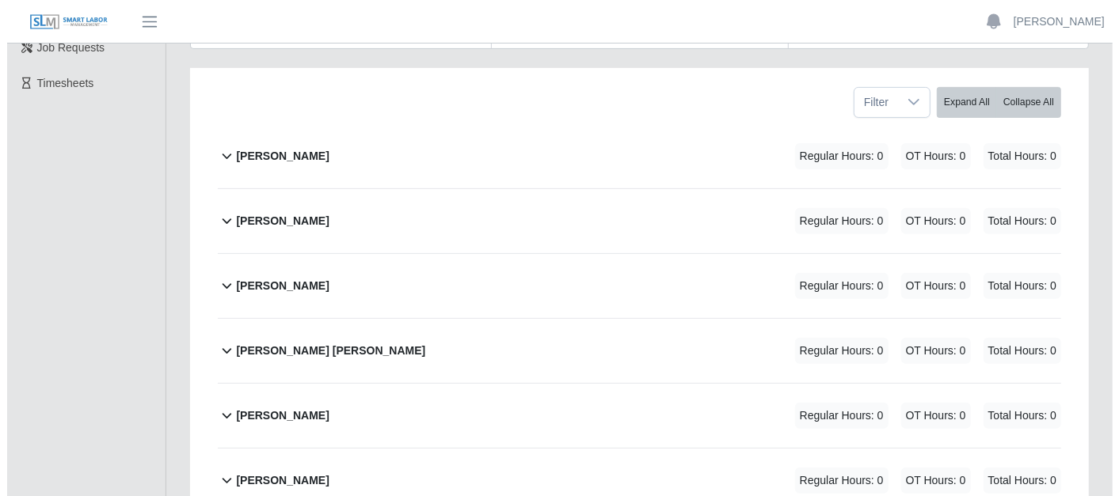
scroll to position [351, 0]
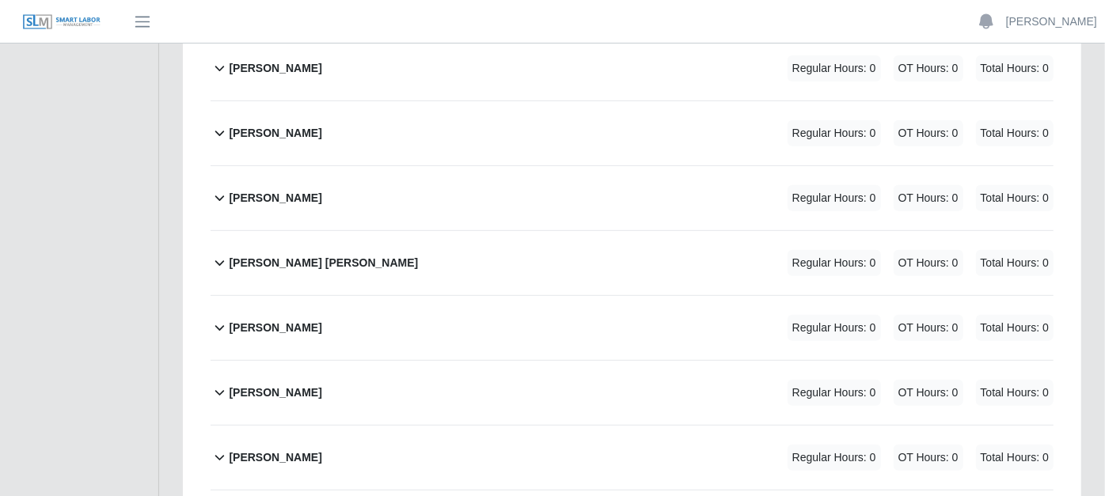
click at [222, 318] on icon at bounding box center [220, 327] width 18 height 19
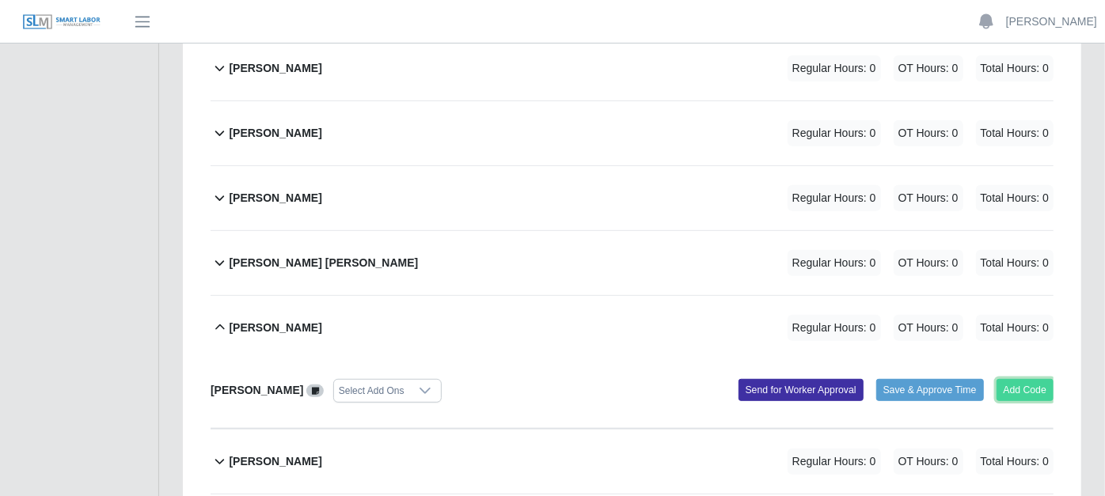
click at [1040, 379] on button "Add Code" at bounding box center [1026, 390] width 58 height 22
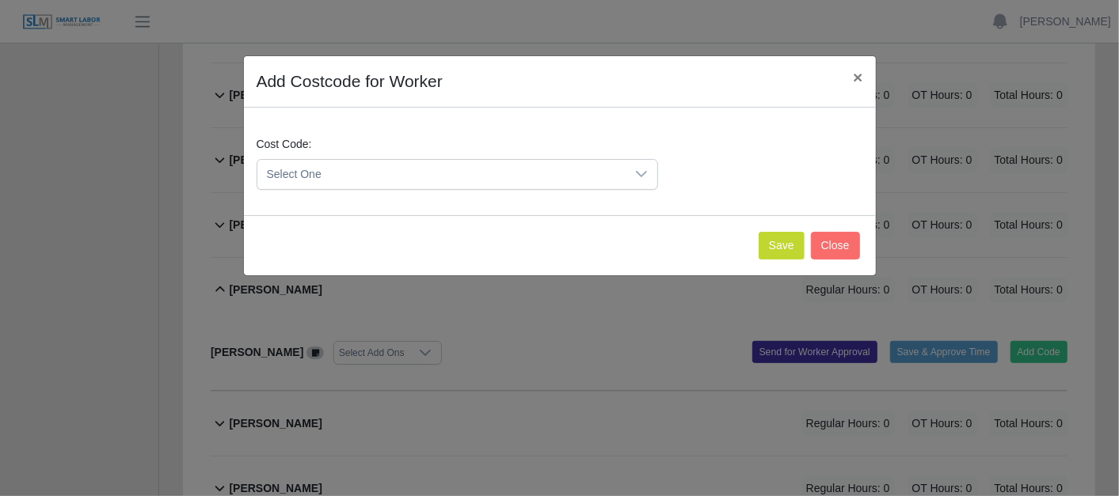
click at [641, 169] on icon at bounding box center [641, 174] width 13 height 13
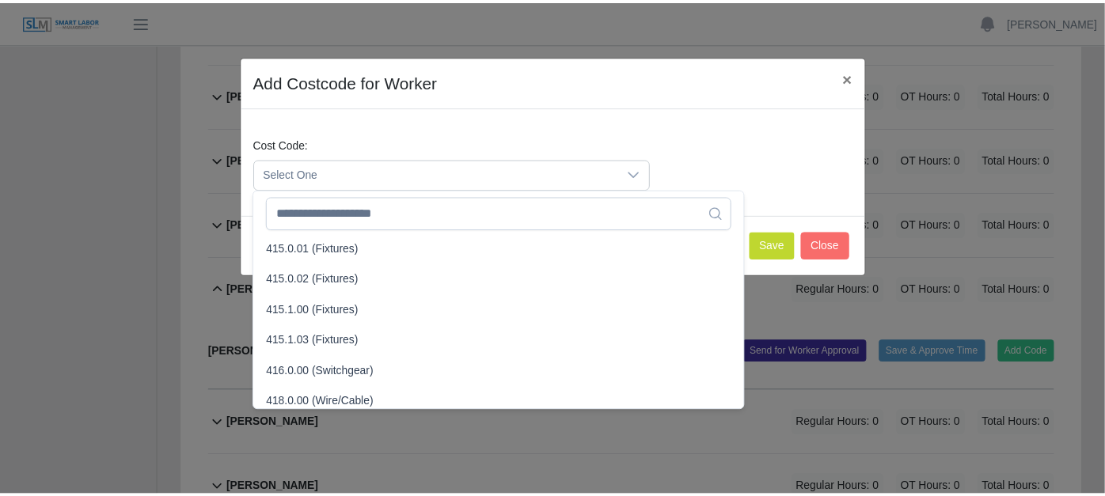
scroll to position [789, 0]
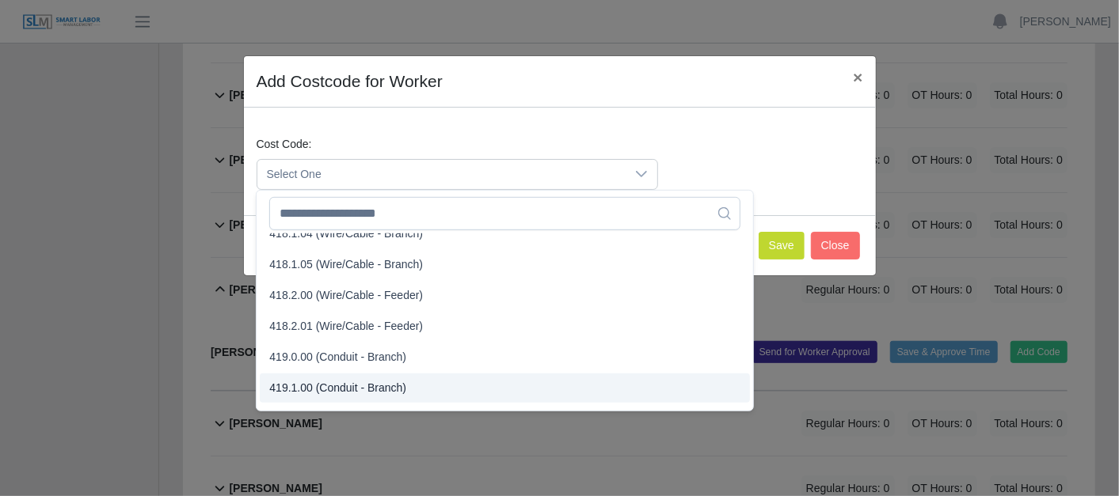
click at [307, 380] on span "419.1.00 (Conduit - Branch)" at bounding box center [337, 388] width 137 height 17
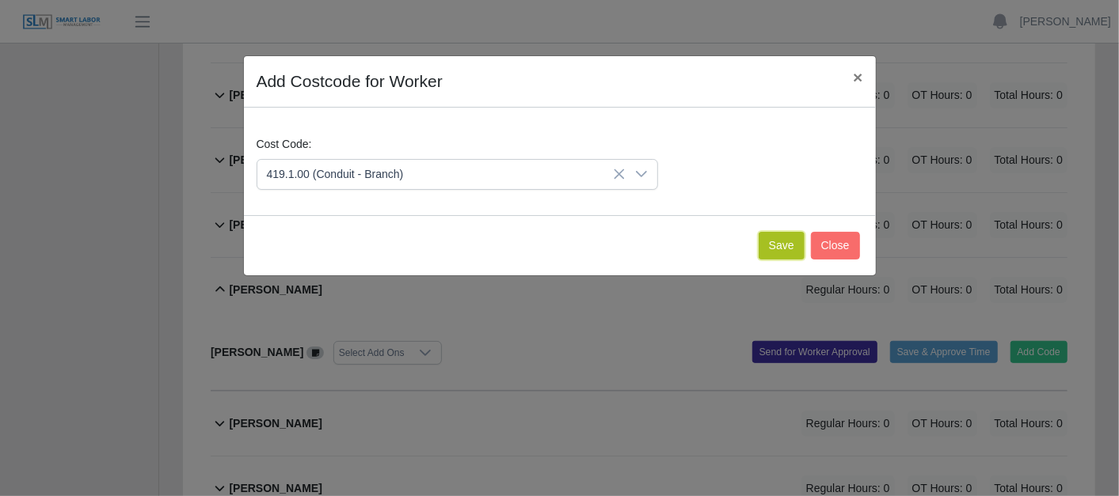
click at [773, 232] on button "Save" at bounding box center [781, 246] width 46 height 28
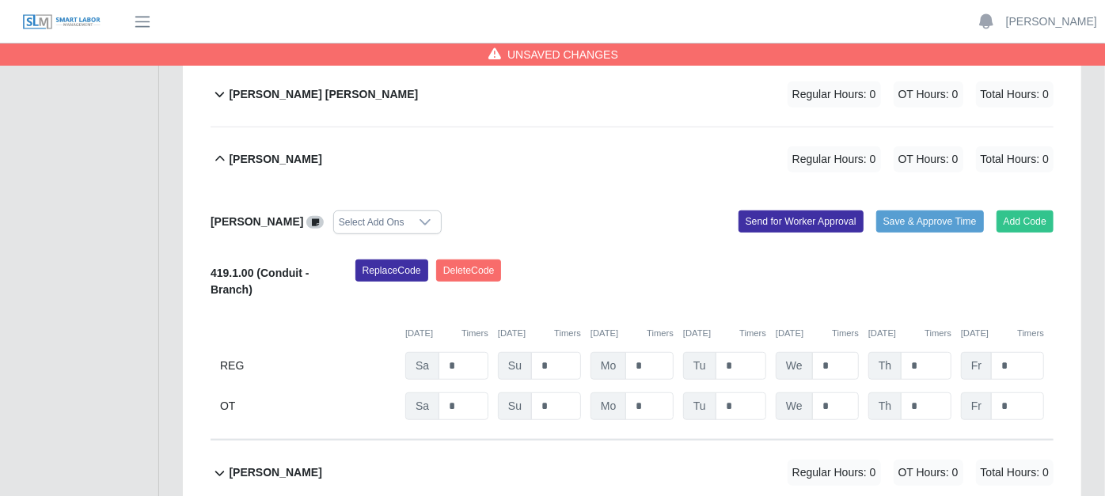
scroll to position [527, 0]
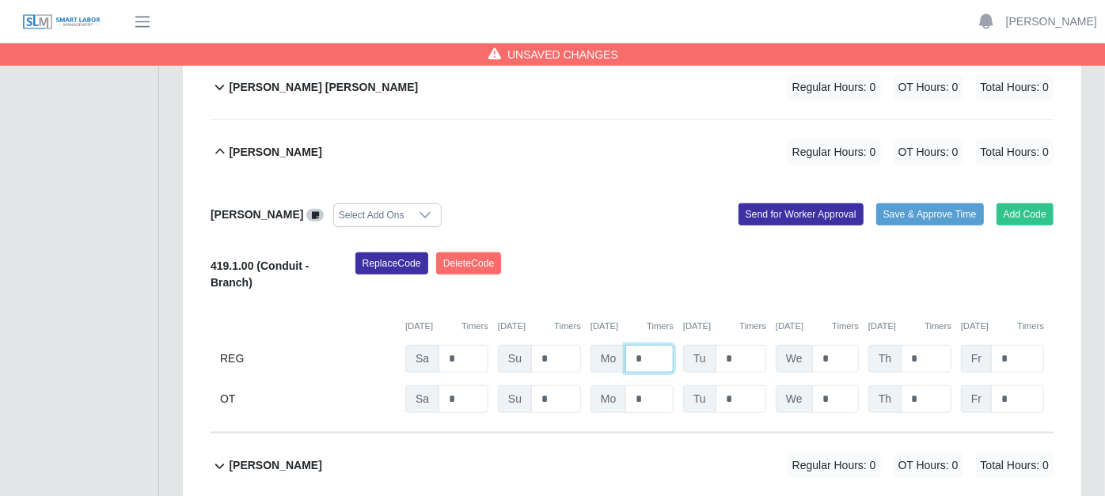
click at [648, 345] on input "*" at bounding box center [649, 359] width 48 height 28
type input "*"
click at [635, 253] on div "Replace Code Delete Code" at bounding box center [705, 277] width 723 height 48
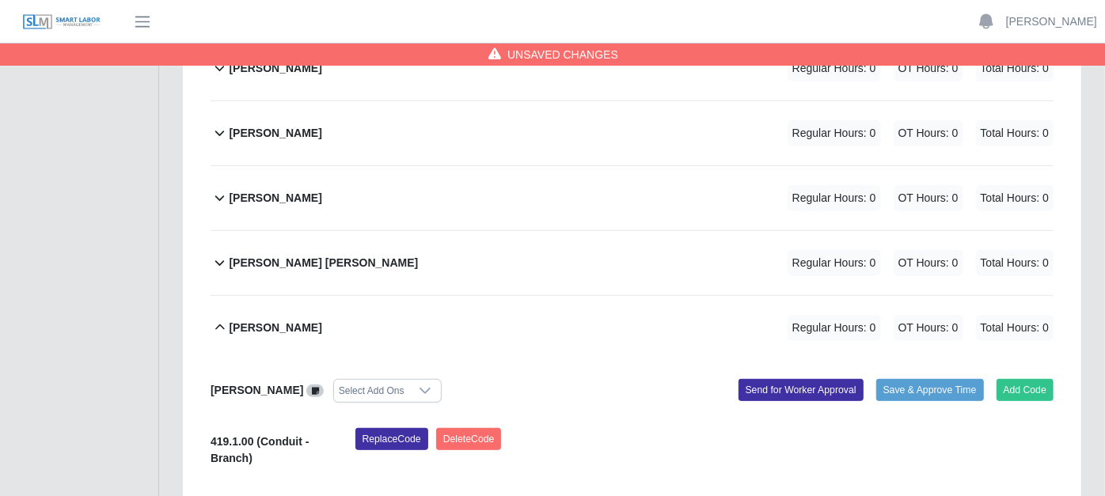
scroll to position [264, 0]
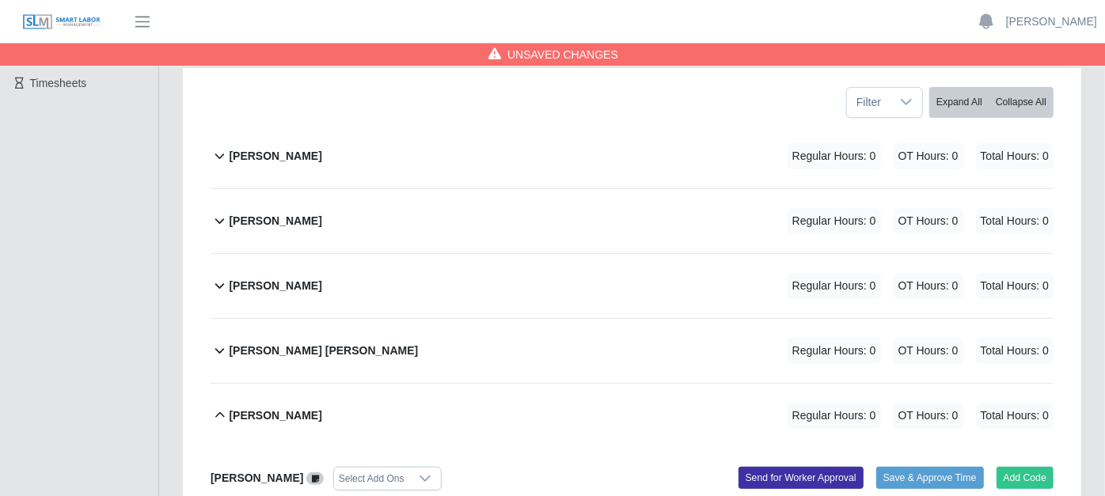
click at [223, 219] on icon at bounding box center [219, 222] width 9 height 6
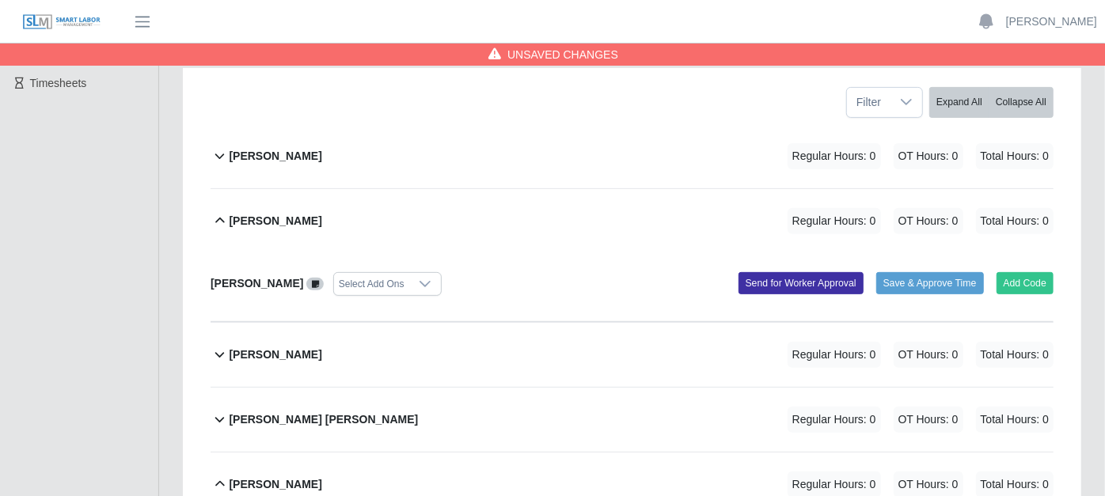
click at [219, 345] on icon at bounding box center [220, 354] width 18 height 19
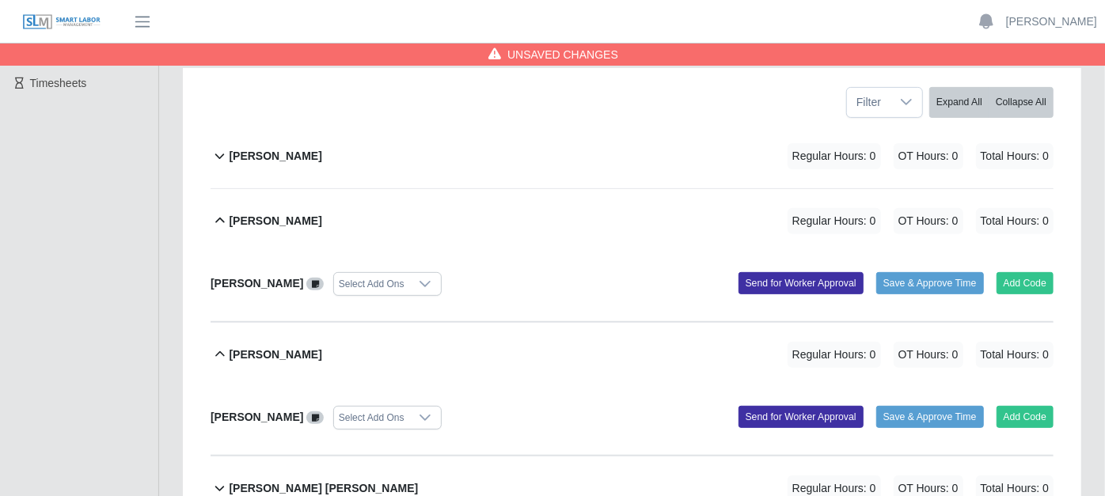
click at [224, 479] on icon at bounding box center [220, 488] width 18 height 19
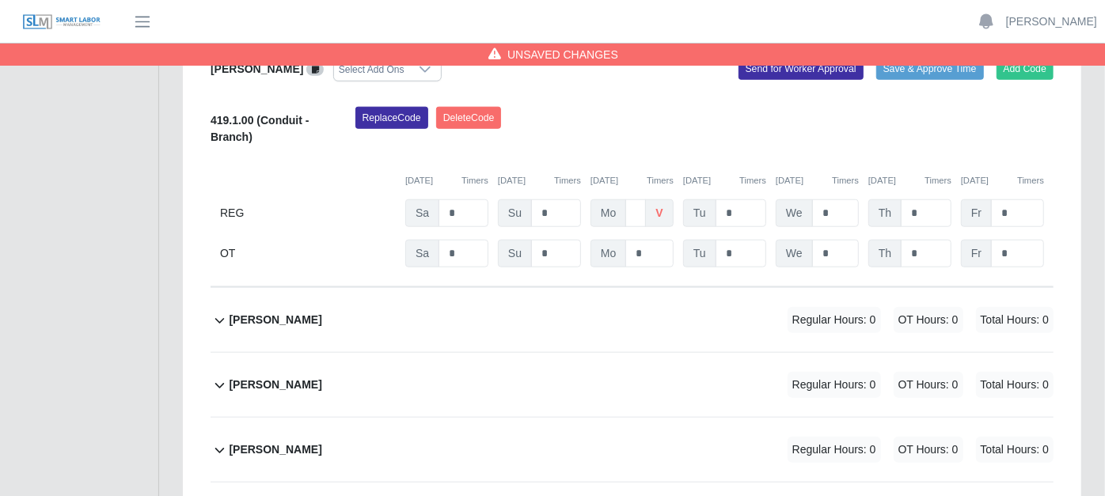
scroll to position [967, 0]
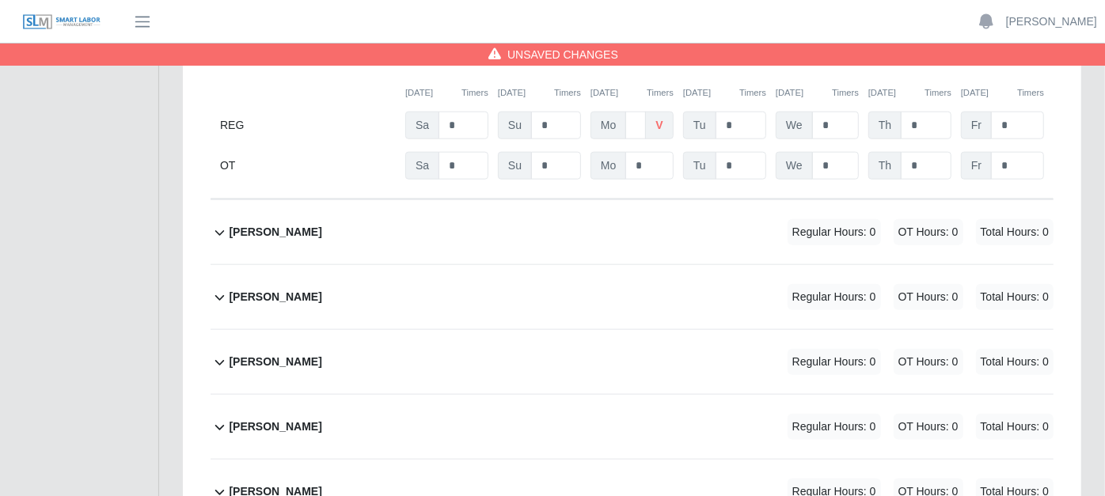
click at [219, 223] on icon at bounding box center [220, 232] width 18 height 19
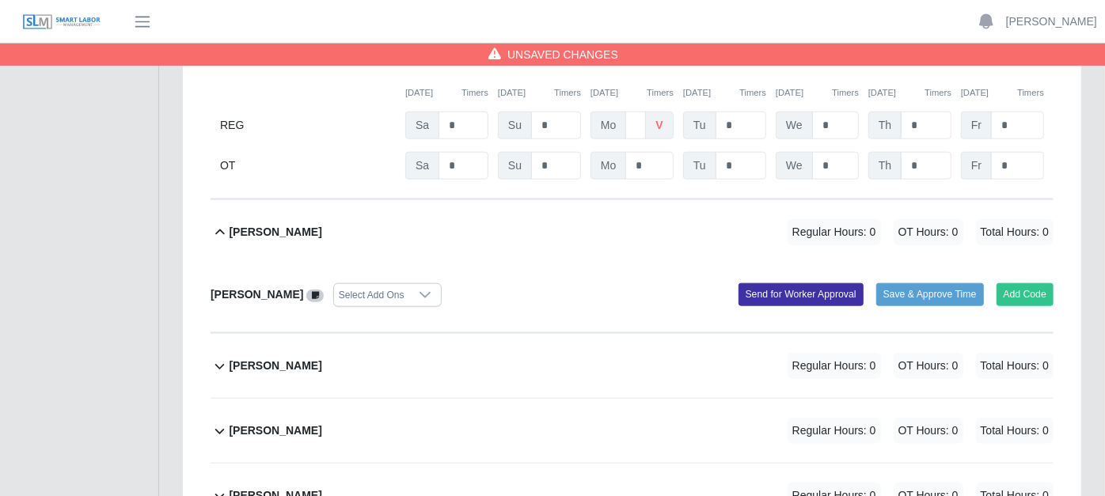
click at [222, 357] on icon at bounding box center [220, 366] width 18 height 19
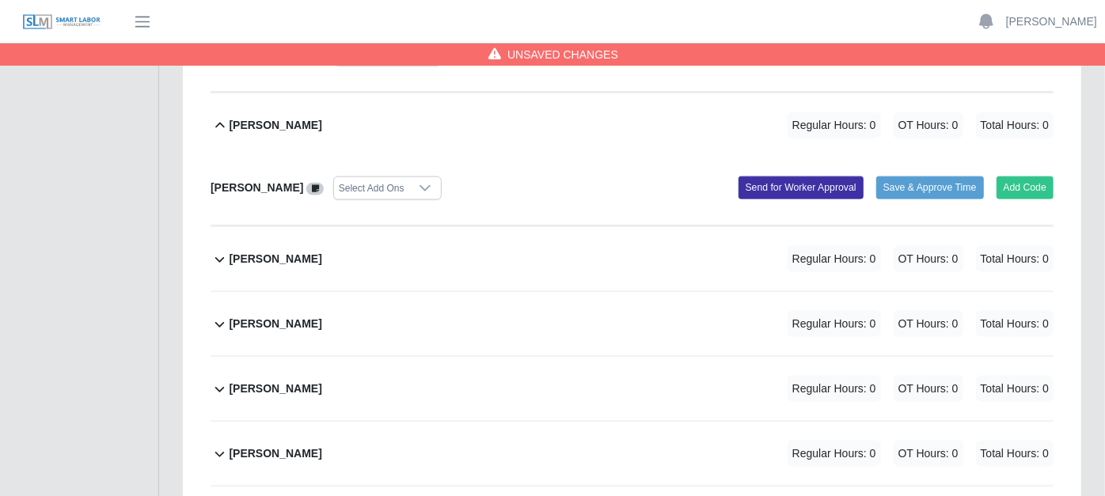
scroll to position [1231, 0]
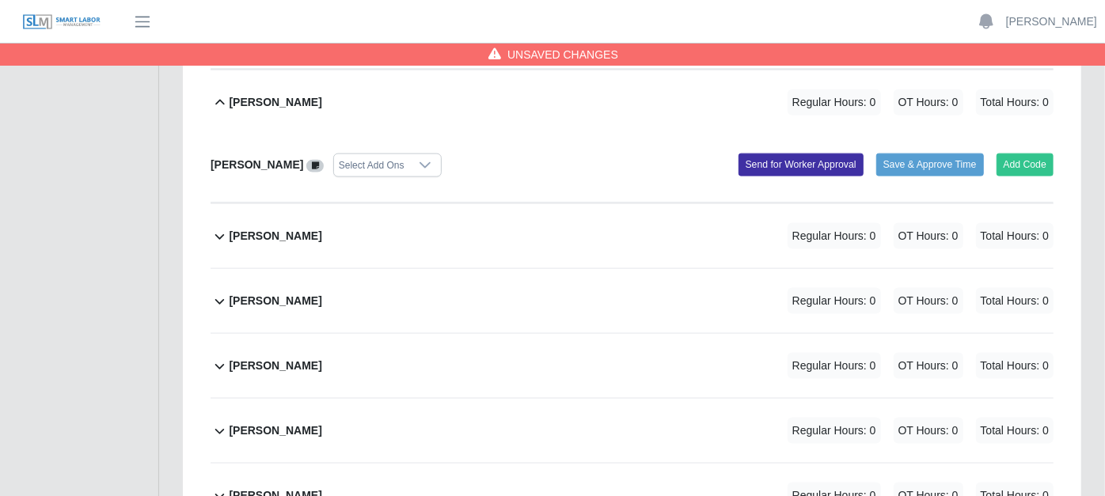
click at [219, 227] on icon at bounding box center [220, 236] width 18 height 19
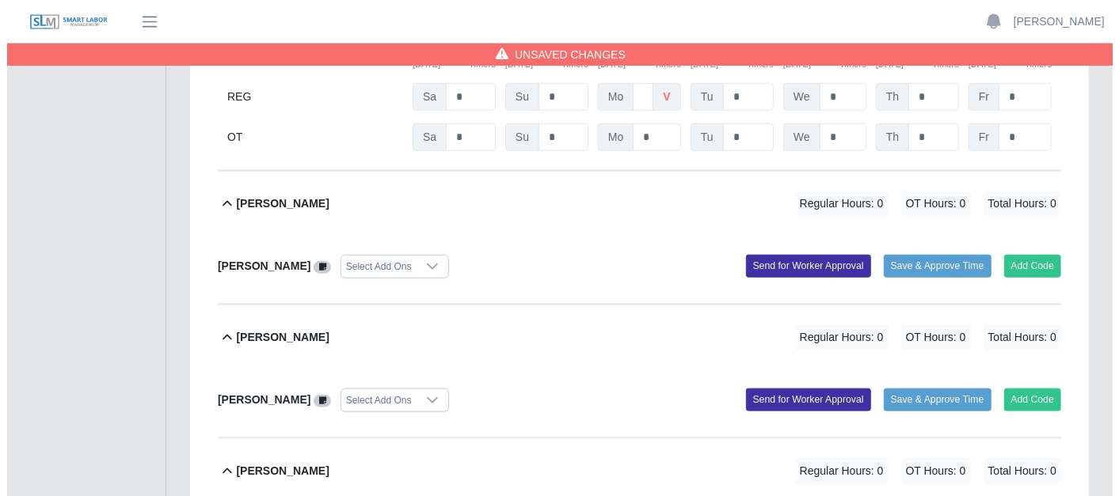
scroll to position [967, 0]
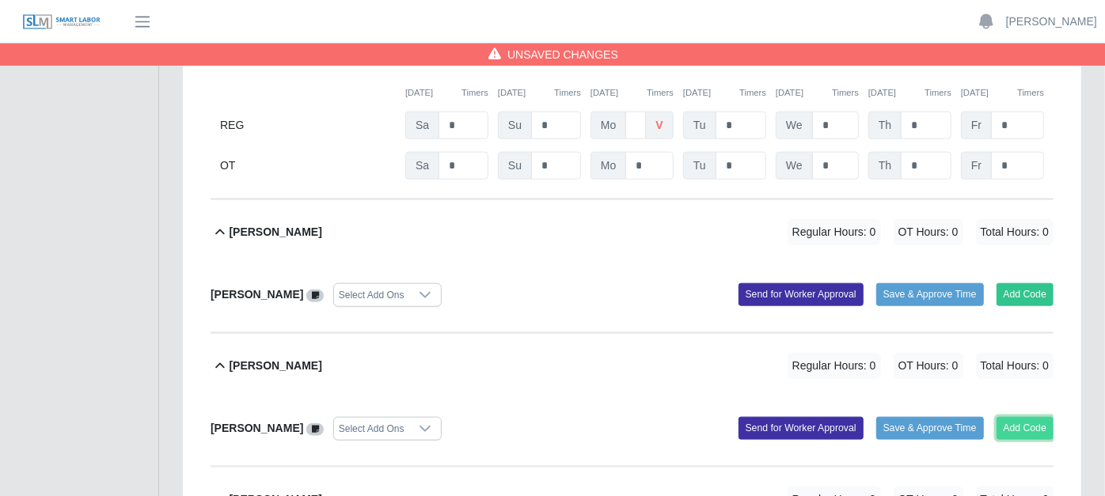
click at [1048, 417] on button "Add Code" at bounding box center [1026, 428] width 58 height 22
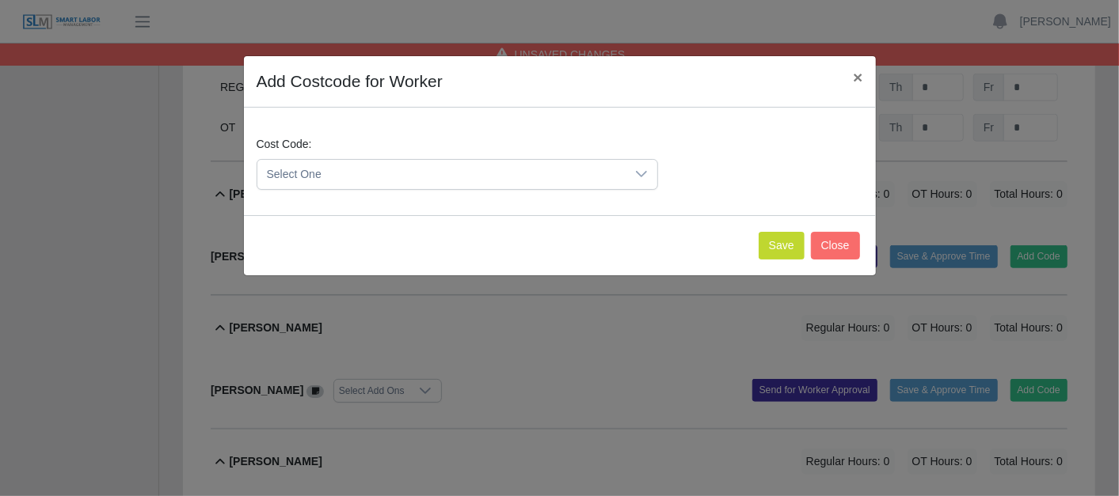
click at [644, 174] on icon at bounding box center [641, 174] width 13 height 13
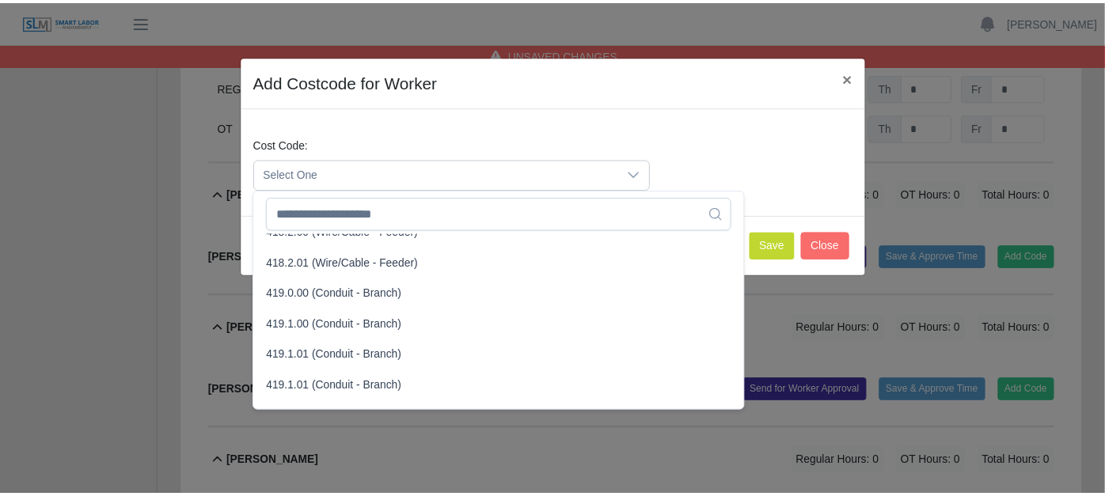
scroll to position [879, 0]
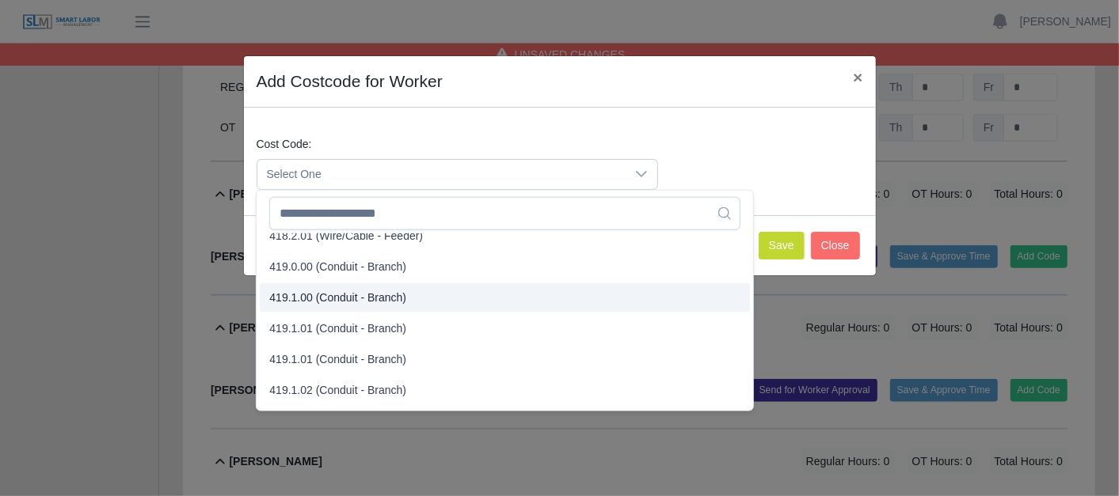
click at [321, 294] on span "419.1.00 (Conduit - Branch)" at bounding box center [337, 298] width 137 height 17
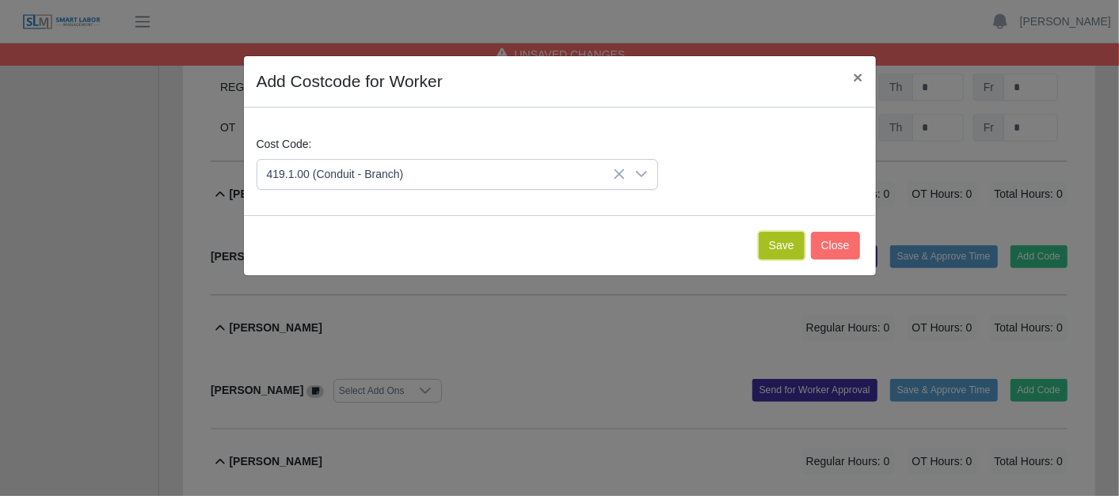
click at [778, 237] on button "Save" at bounding box center [781, 246] width 46 height 28
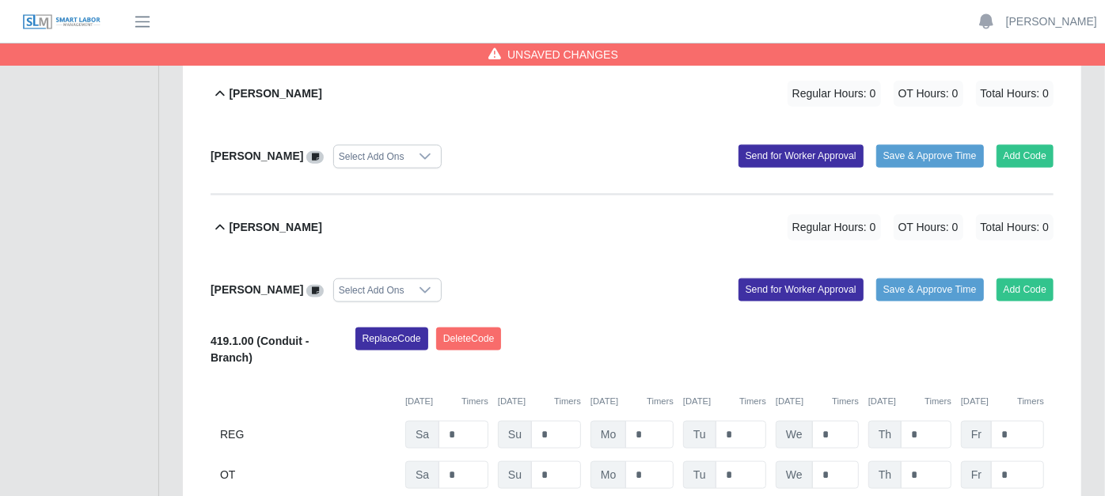
scroll to position [1143, 0]
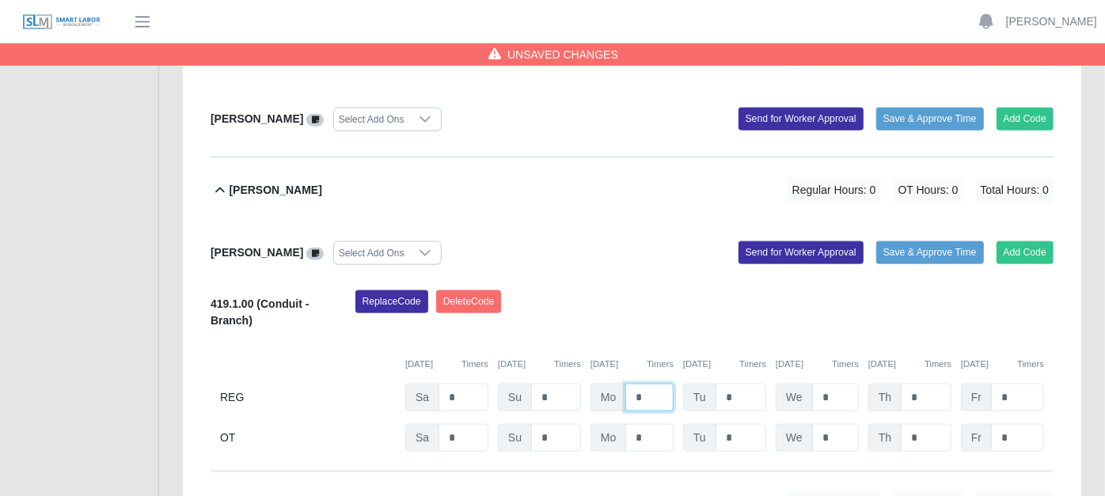
click at [657, 384] on input "*" at bounding box center [649, 398] width 48 height 28
type input "*"
click at [744, 384] on input "*" at bounding box center [741, 398] width 51 height 28
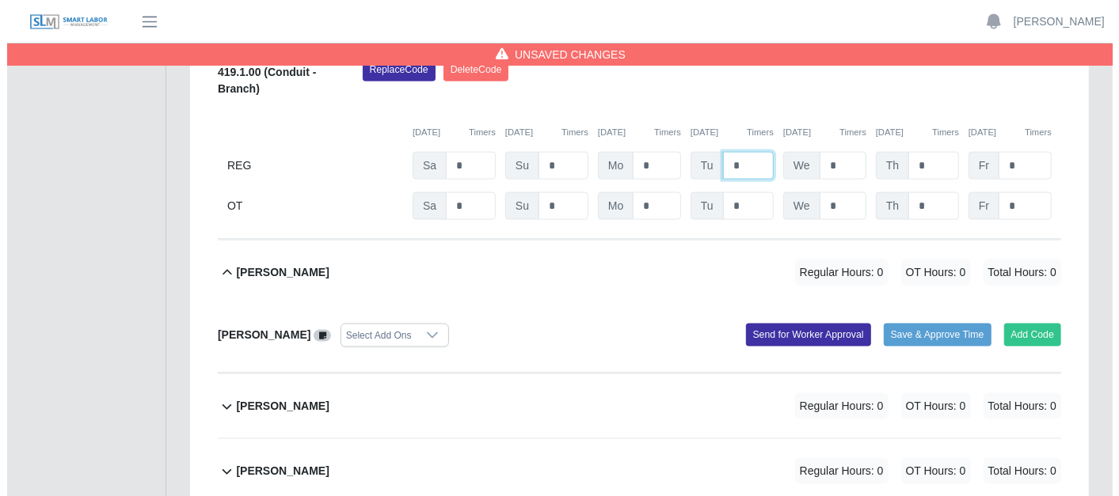
scroll to position [1407, 0]
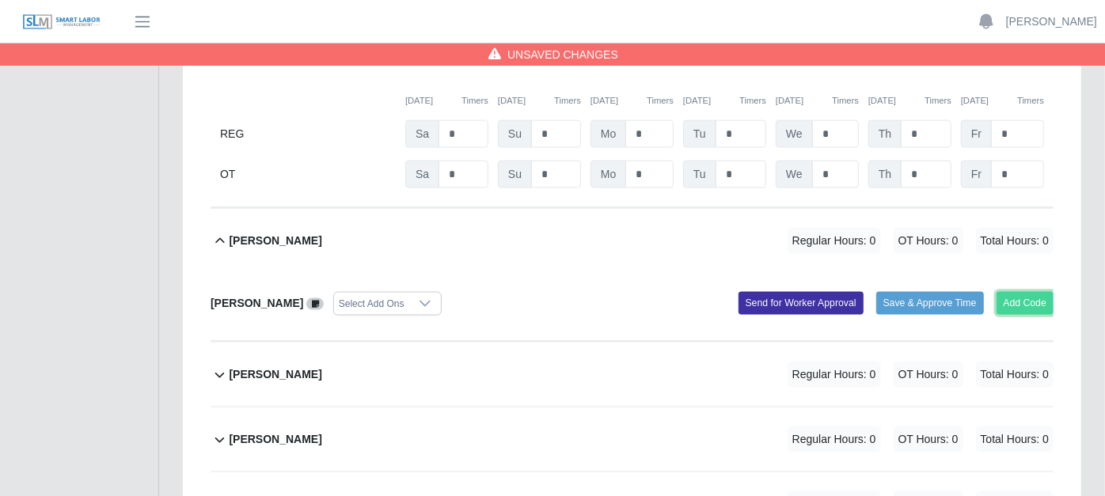
click at [1023, 292] on button "Add Code" at bounding box center [1026, 303] width 58 height 22
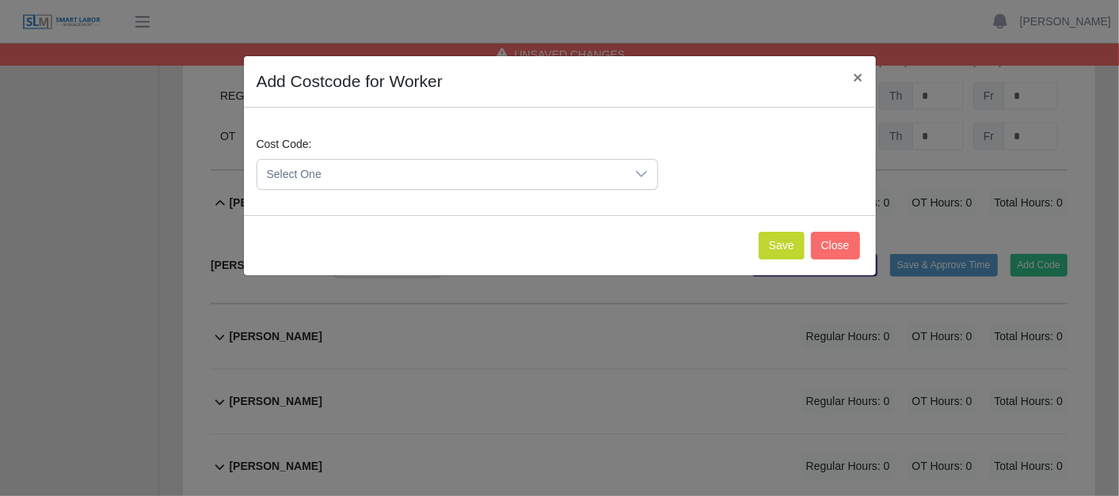
click at [647, 170] on icon at bounding box center [641, 174] width 13 height 13
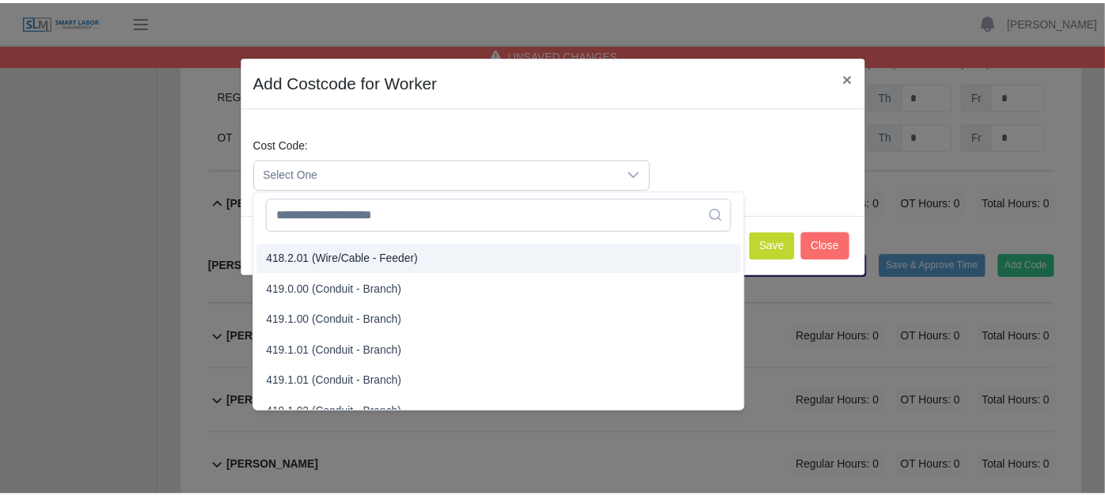
scroll to position [879, 0]
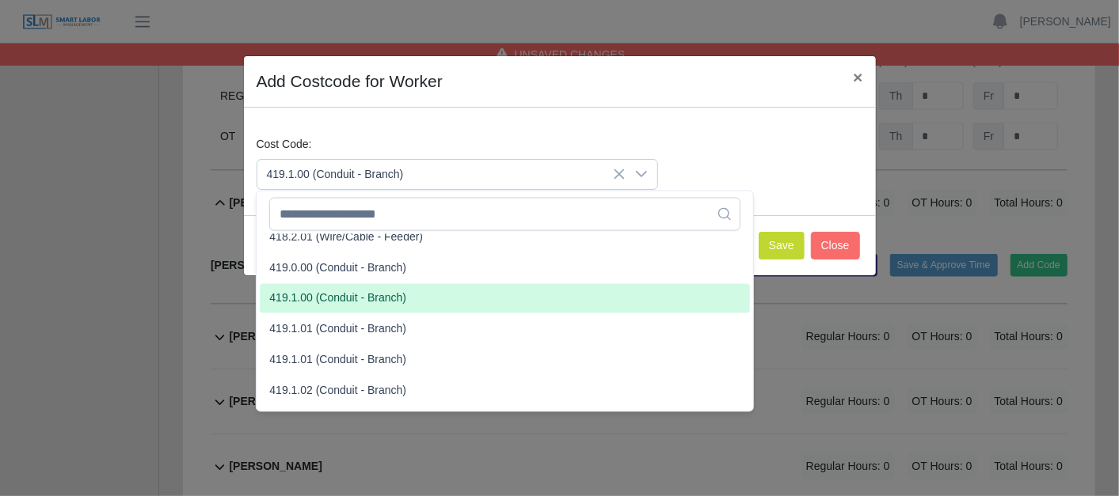
click at [327, 298] on span "419.1.00 (Conduit - Branch)" at bounding box center [337, 299] width 137 height 17
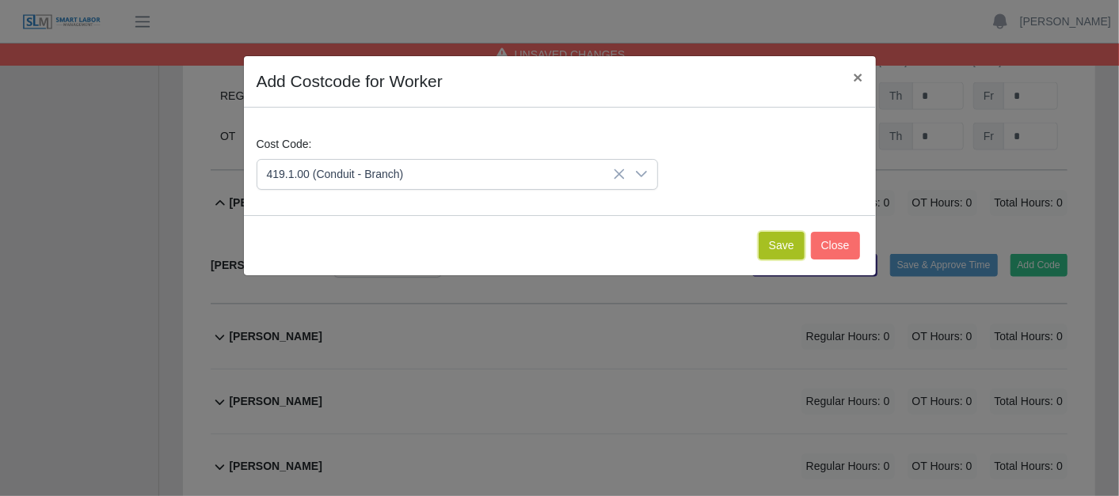
click at [790, 237] on button "Save" at bounding box center [781, 246] width 46 height 28
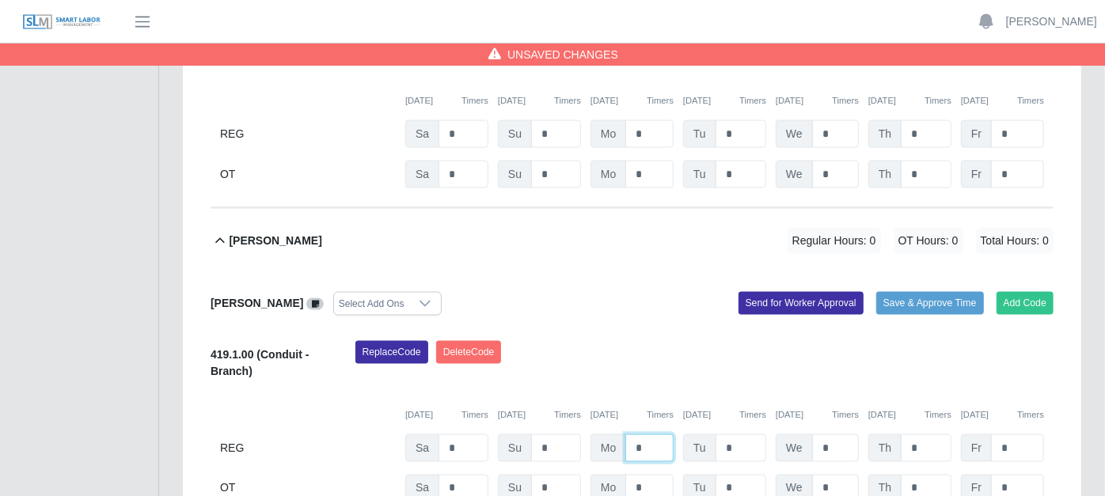
click at [652, 435] on input "*" at bounding box center [649, 449] width 48 height 28
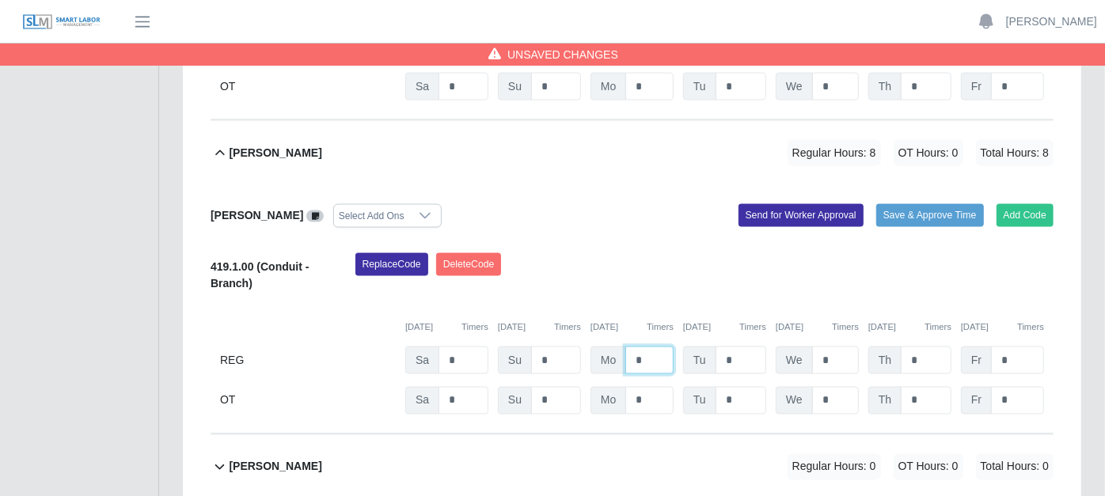
type input "*"
click at [746, 347] on input "*" at bounding box center [741, 361] width 51 height 28
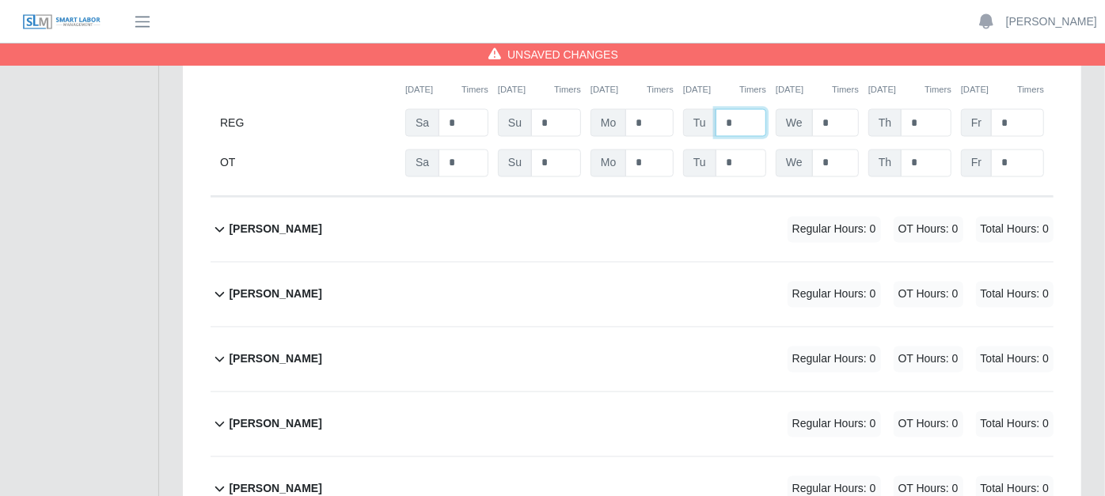
scroll to position [1759, 0]
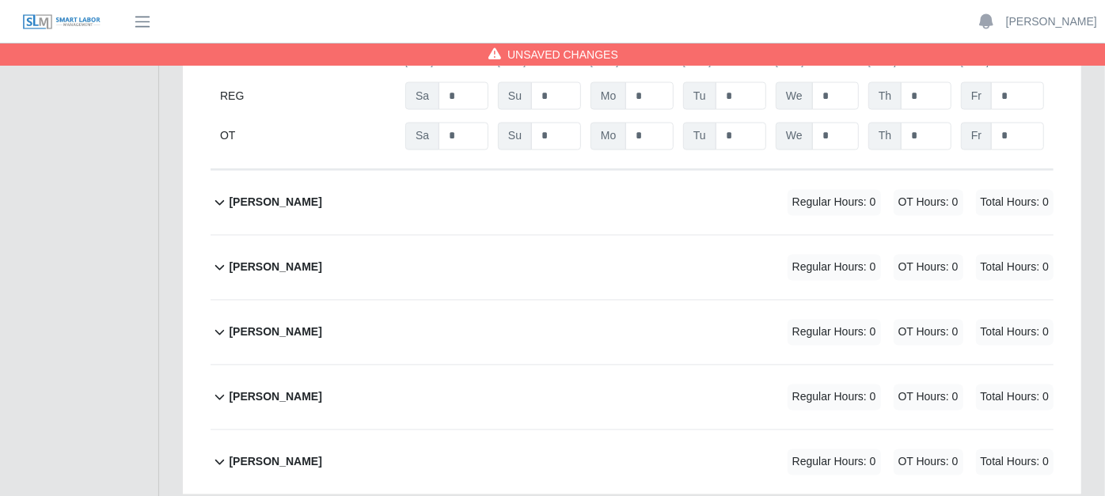
click at [219, 323] on icon at bounding box center [220, 332] width 18 height 19
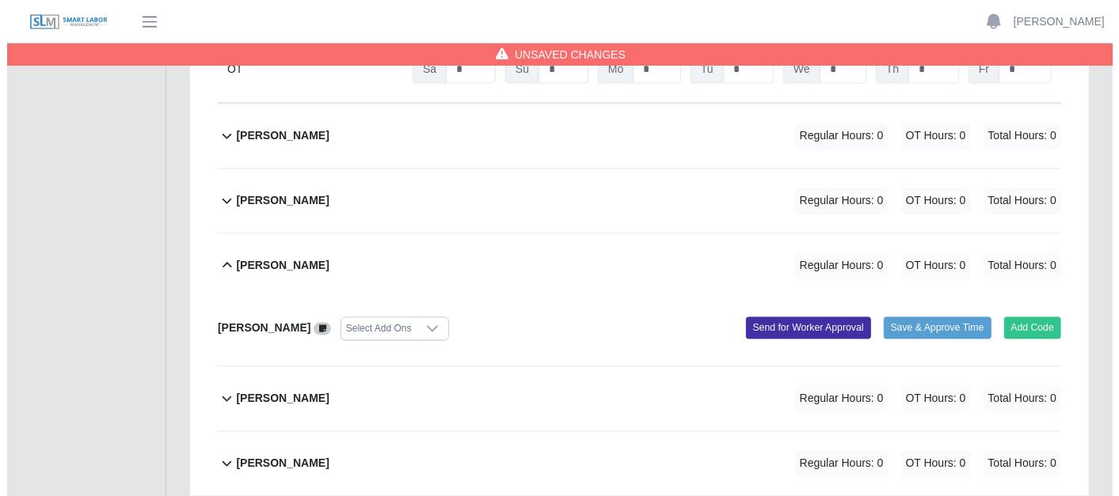
scroll to position [1827, 0]
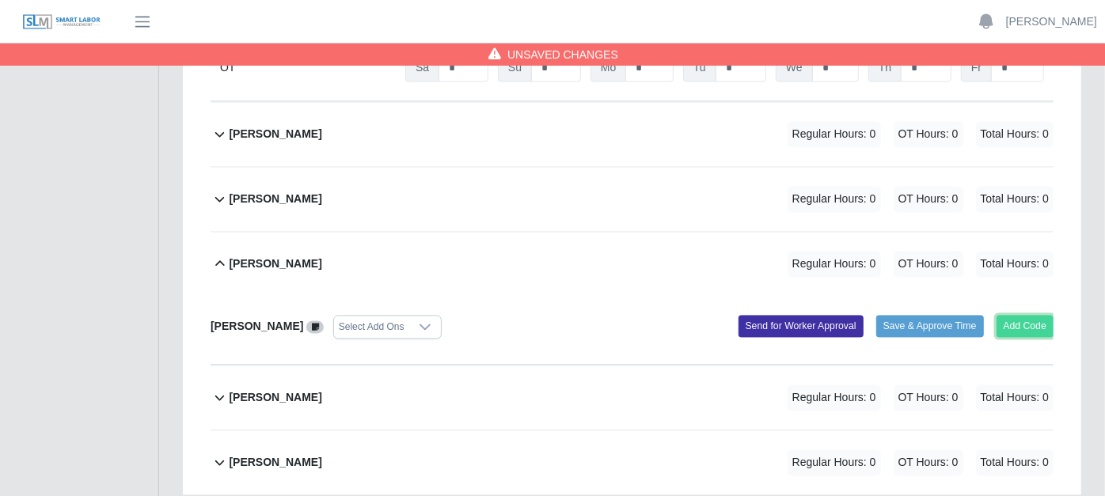
click at [1027, 316] on button "Add Code" at bounding box center [1026, 327] width 58 height 22
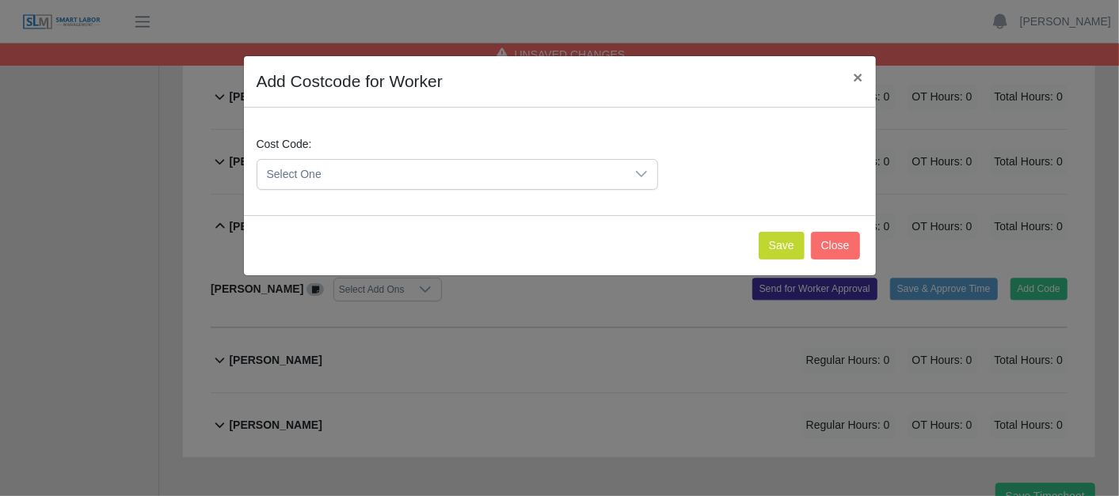
click at [646, 168] on icon at bounding box center [641, 174] width 13 height 13
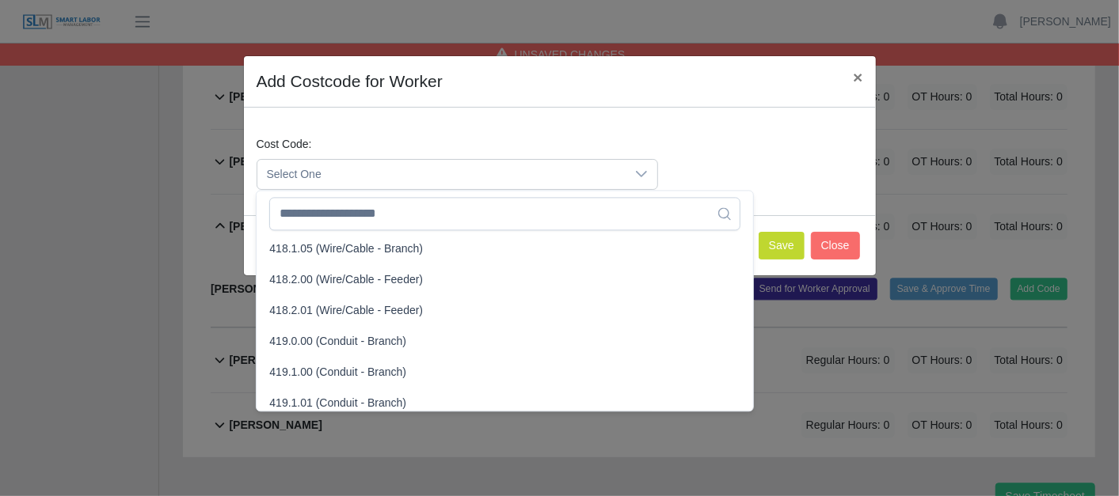
scroll to position [879, 0]
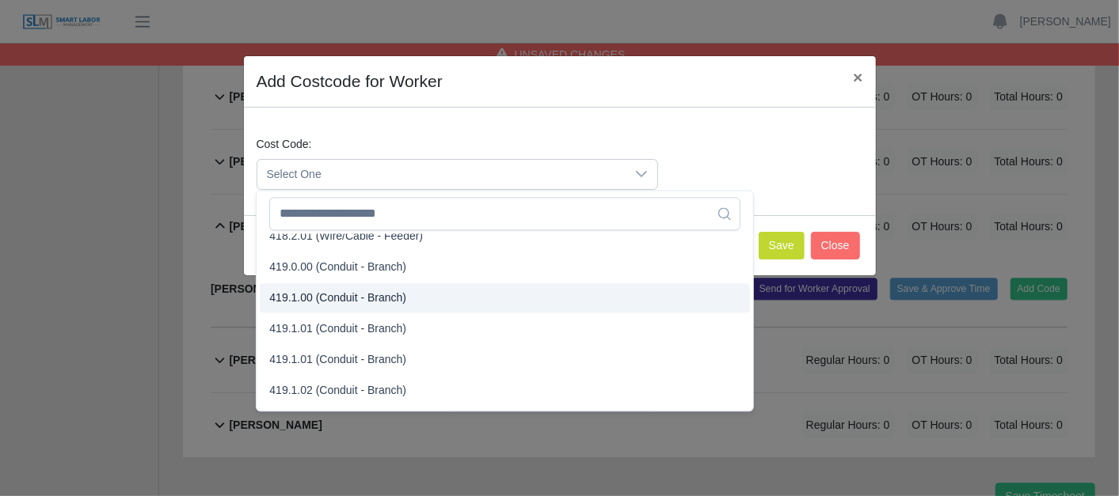
click at [315, 291] on span "419.1.00 (Conduit - Branch)" at bounding box center [337, 298] width 137 height 17
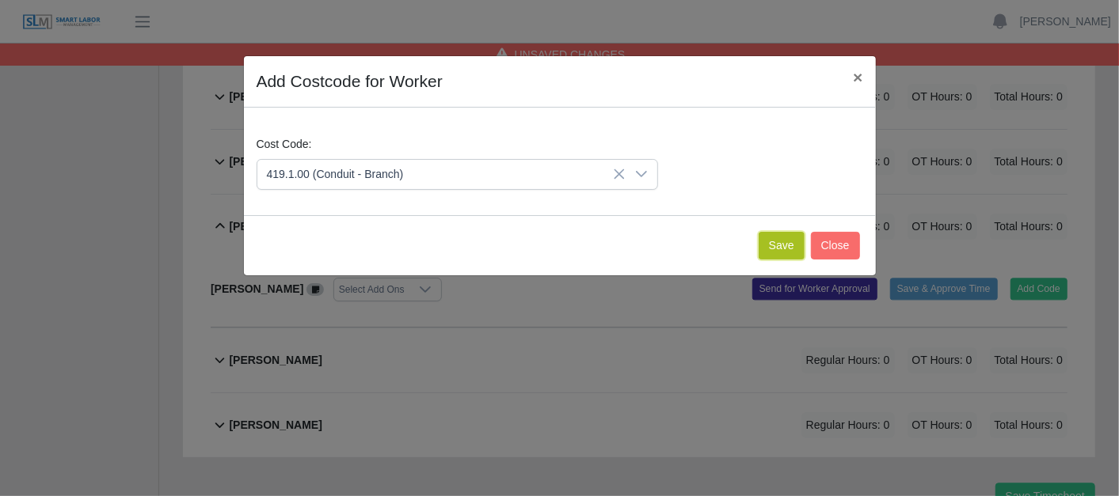
click at [786, 237] on button "Save" at bounding box center [781, 246] width 46 height 28
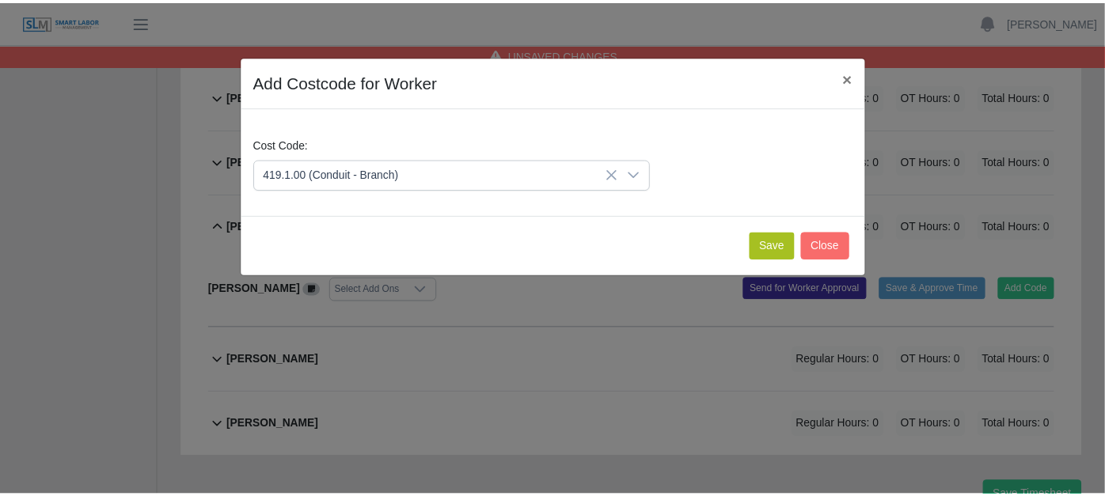
scroll to position [2007, 0]
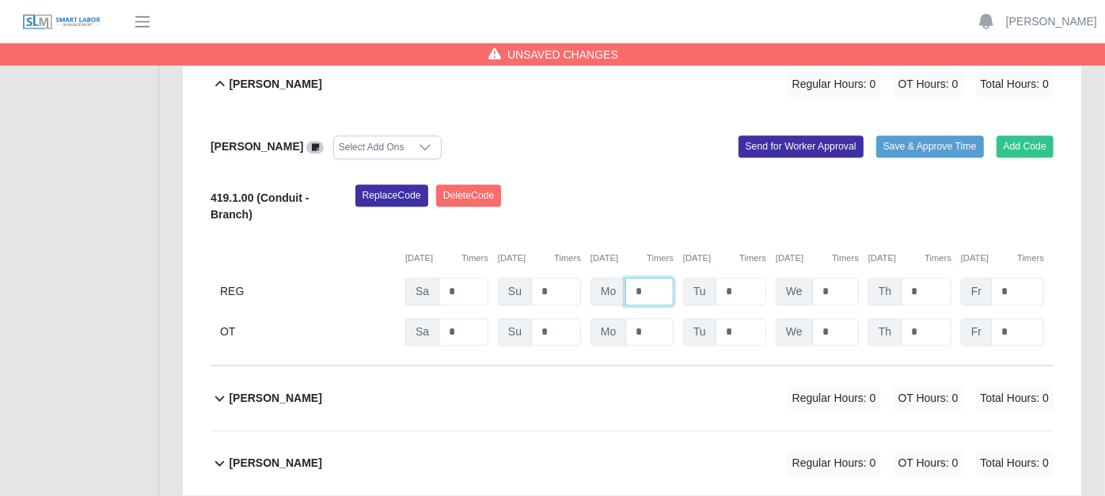
click at [655, 278] on input "*" at bounding box center [649, 292] width 48 height 28
type input "*"
click at [652, 318] on input "*" at bounding box center [649, 332] width 48 height 28
click at [223, 389] on icon at bounding box center [220, 398] width 18 height 19
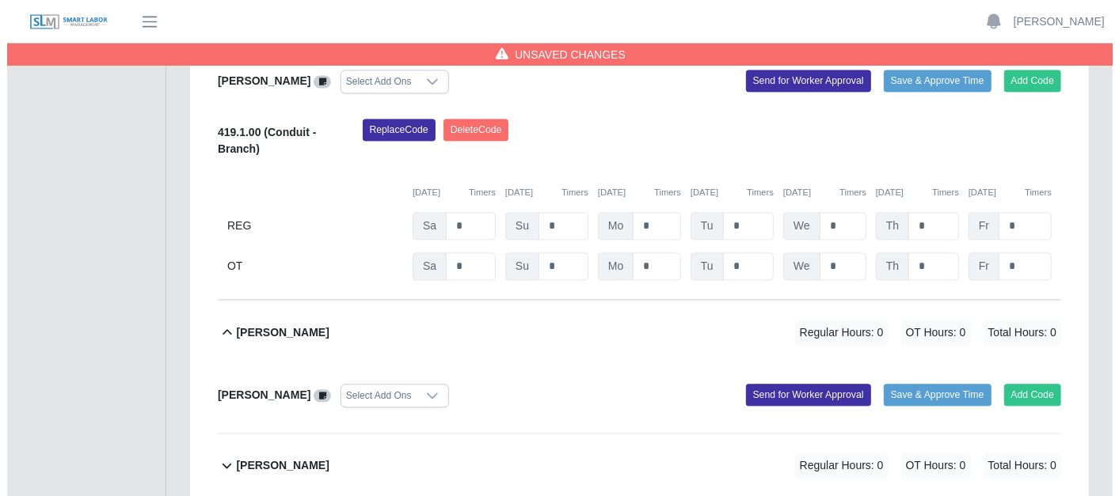
scroll to position [2076, 0]
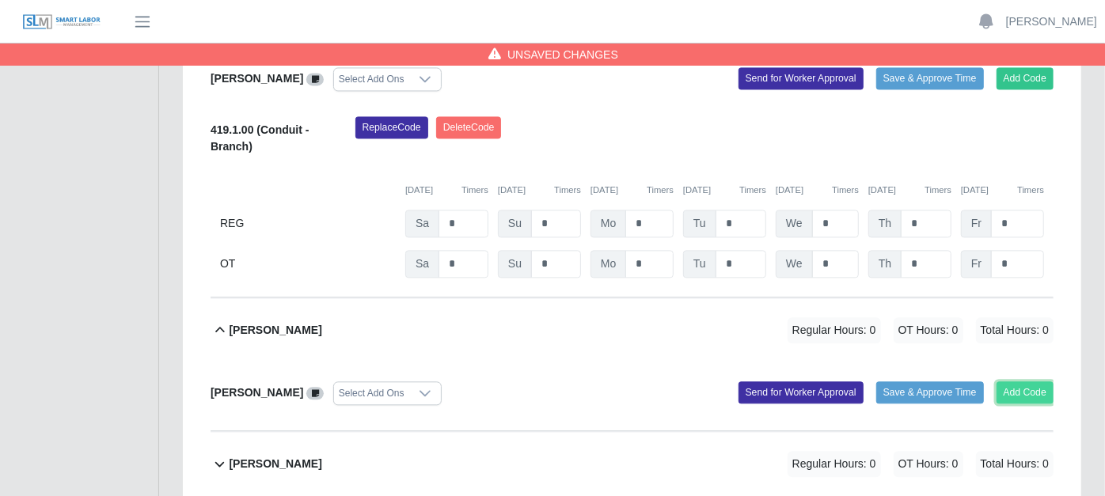
click at [1027, 382] on button "Add Code" at bounding box center [1026, 393] width 58 height 22
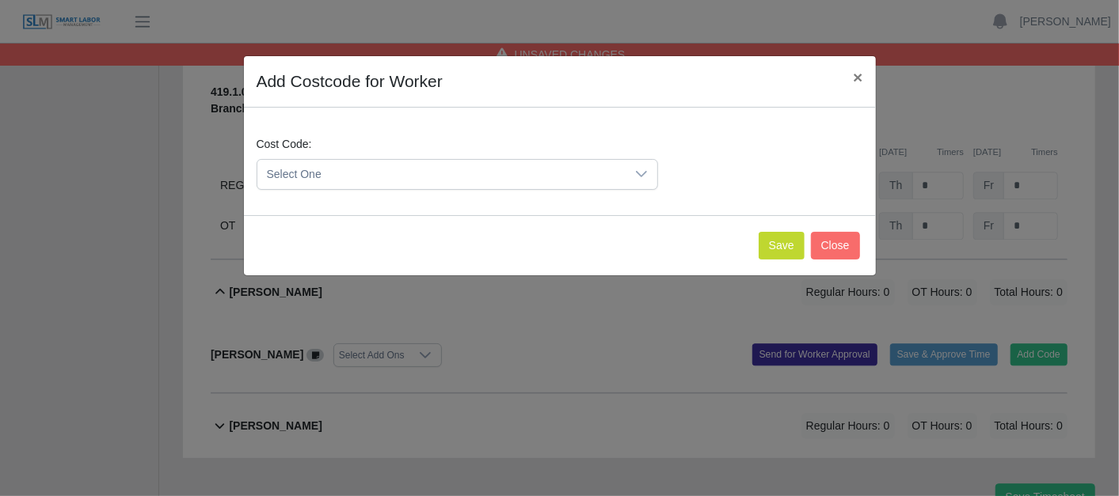
click at [640, 168] on icon at bounding box center [641, 174] width 13 height 13
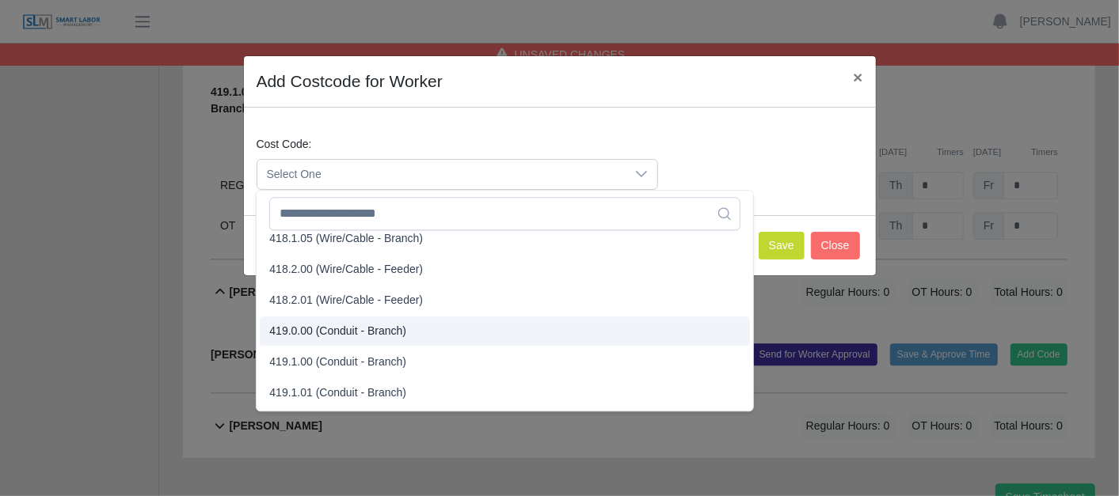
scroll to position [792, 0]
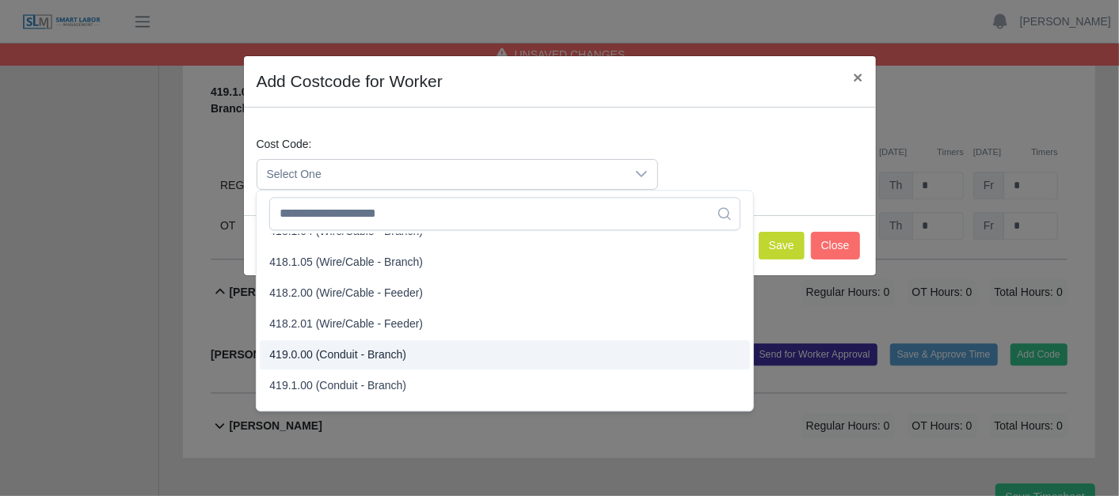
click at [326, 295] on span "418.2.00 (Wire/Cable - Feeder)" at bounding box center [346, 293] width 154 height 17
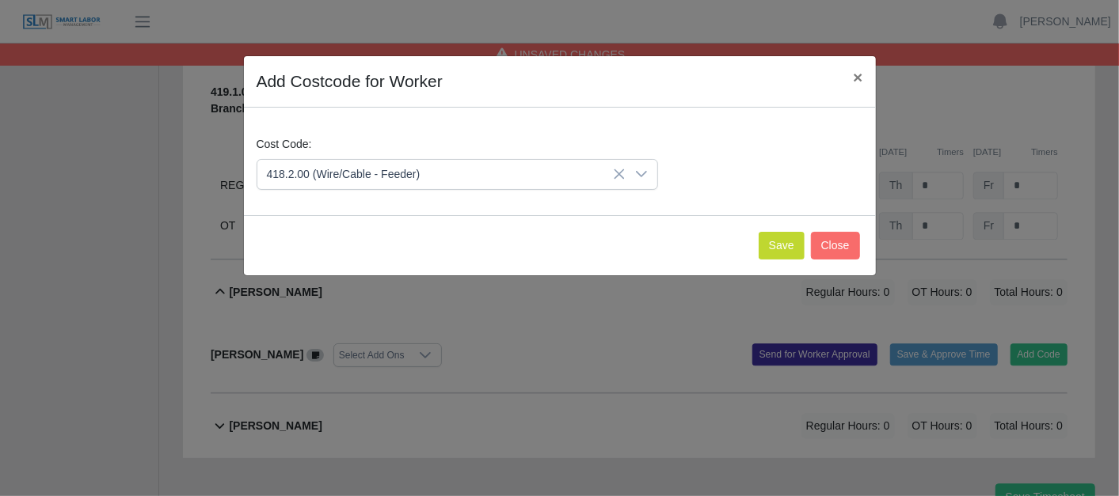
click at [620, 172] on icon at bounding box center [619, 174] width 10 height 10
click at [639, 173] on icon at bounding box center [641, 174] width 11 height 6
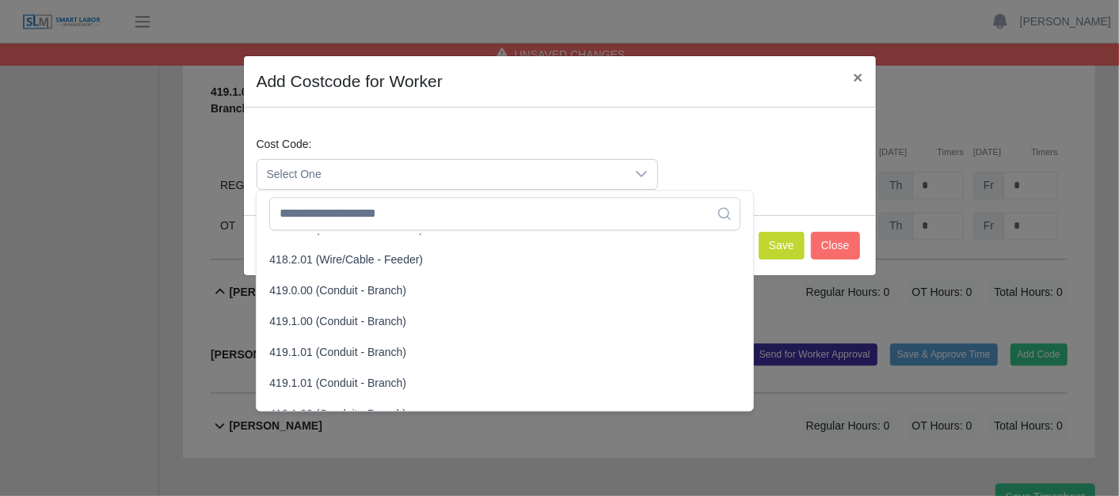
scroll to position [879, 0]
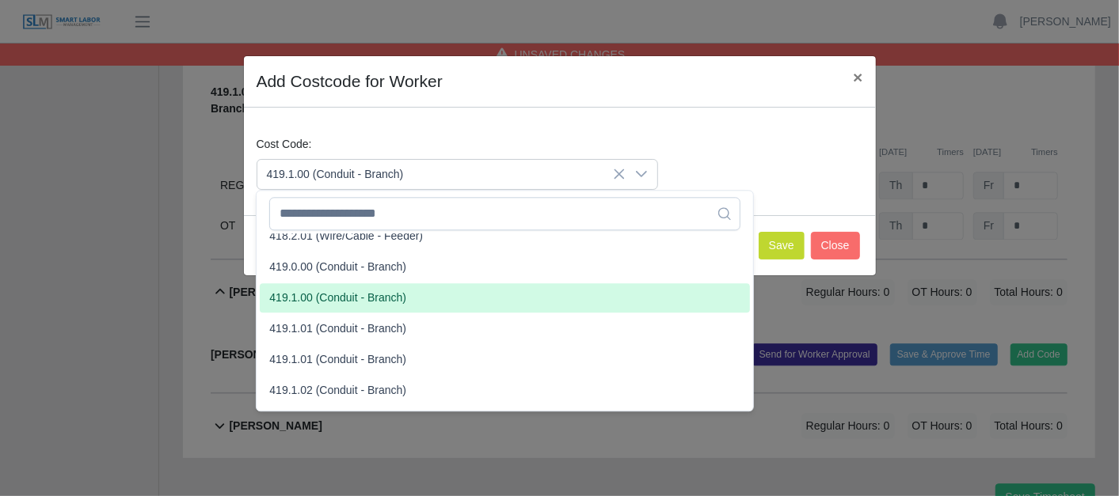
click at [305, 290] on span "419.1.00 (Conduit - Branch)" at bounding box center [337, 298] width 137 height 17
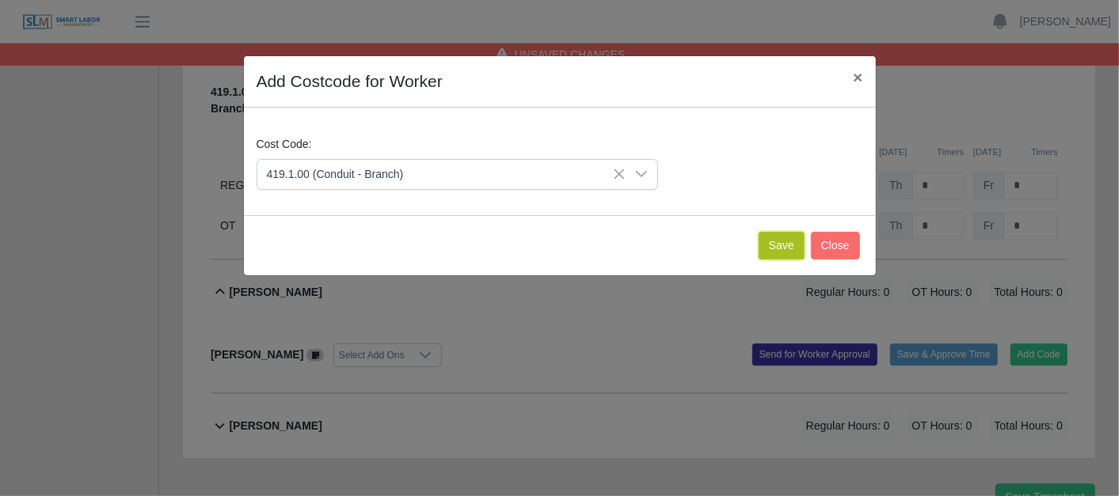
click at [778, 239] on button "Save" at bounding box center [781, 246] width 46 height 28
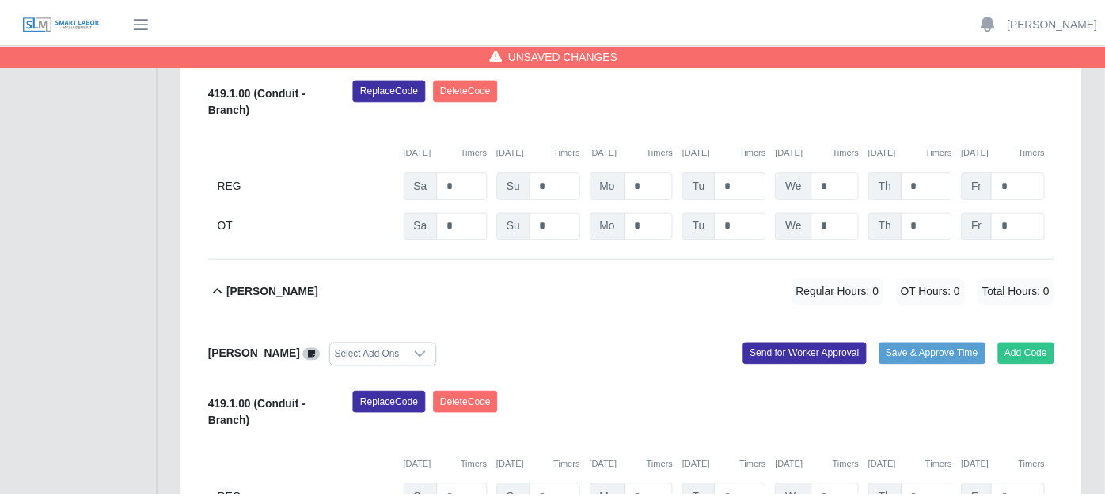
scroll to position [2256, 0]
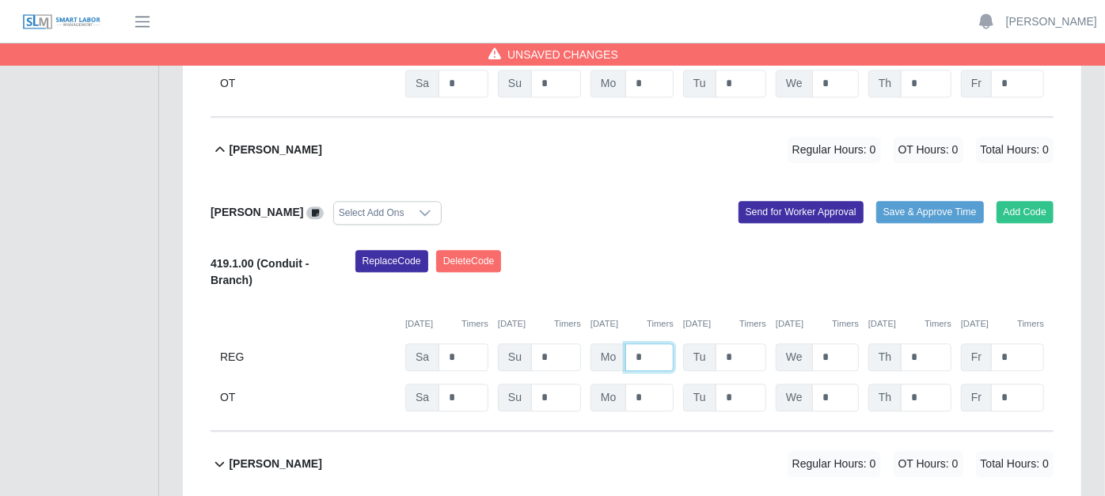
click at [648, 344] on input "*" at bounding box center [649, 358] width 48 height 28
type input "*"
click at [223, 454] on icon at bounding box center [220, 463] width 18 height 19
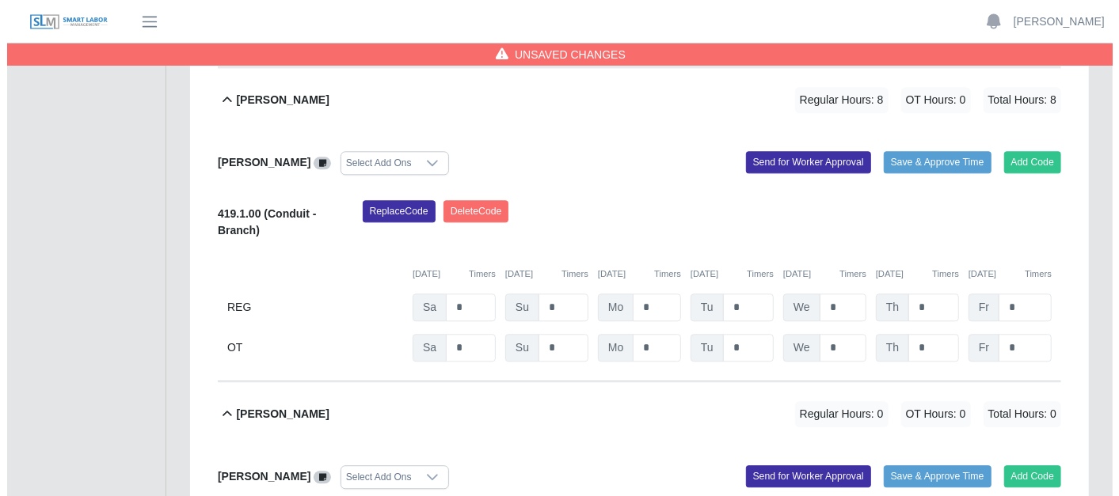
scroll to position [2324, 0]
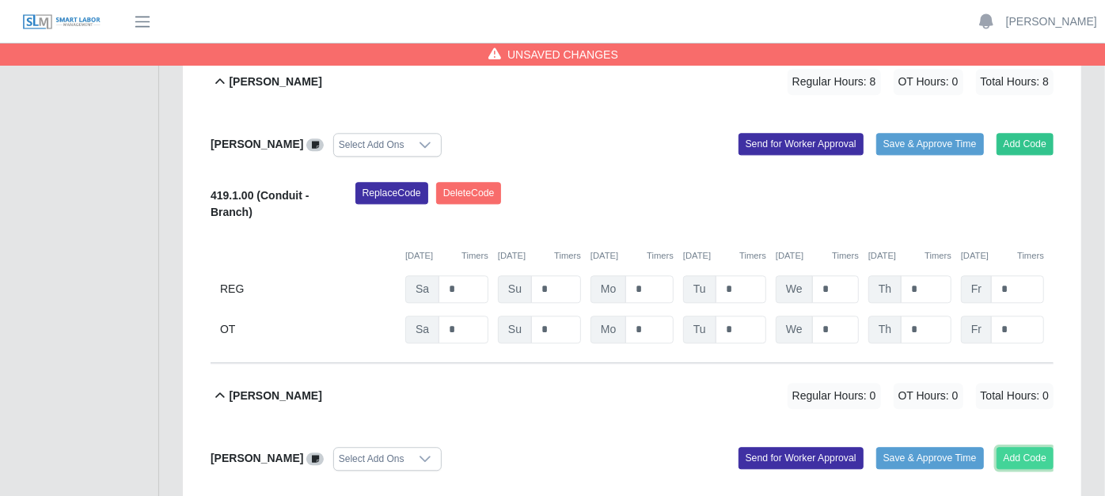
click at [1008, 447] on button "Add Code" at bounding box center [1026, 458] width 58 height 22
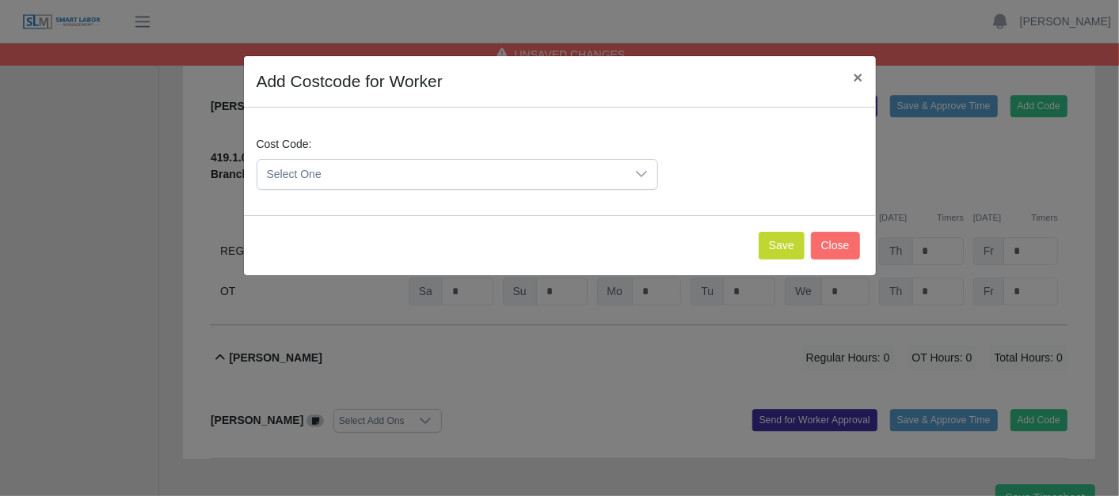
click at [644, 172] on icon at bounding box center [641, 174] width 11 height 6
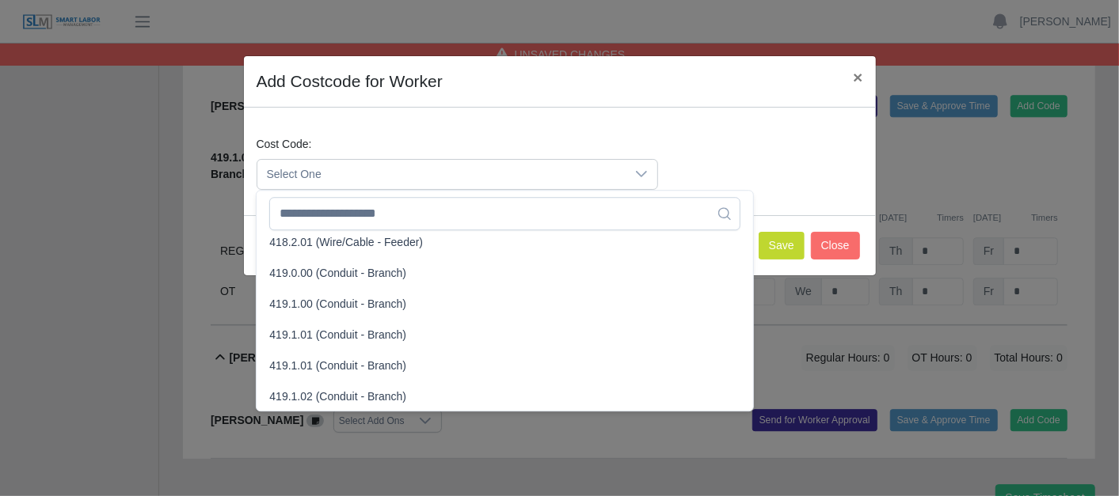
scroll to position [879, 0]
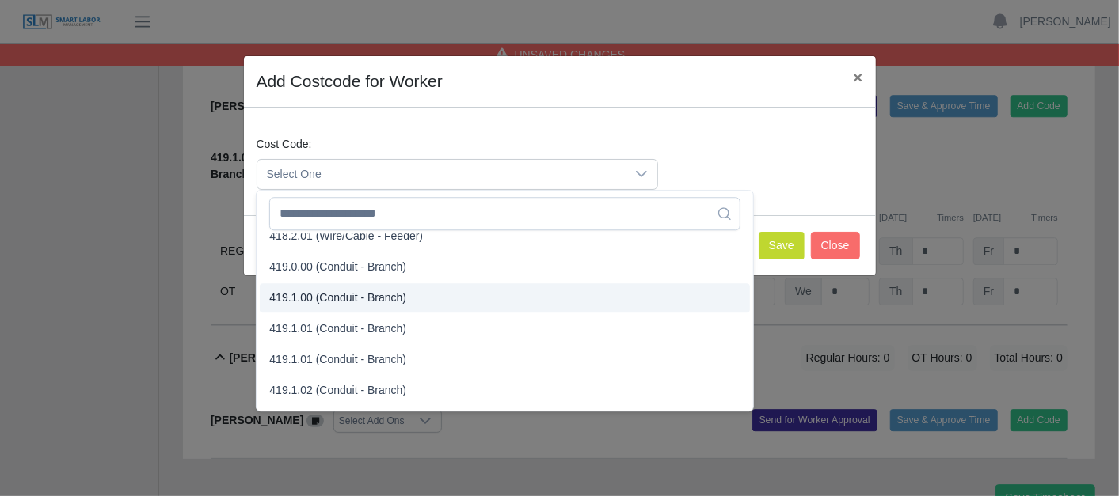
click at [287, 291] on span "419.1.00 (Conduit - Branch)" at bounding box center [337, 298] width 137 height 17
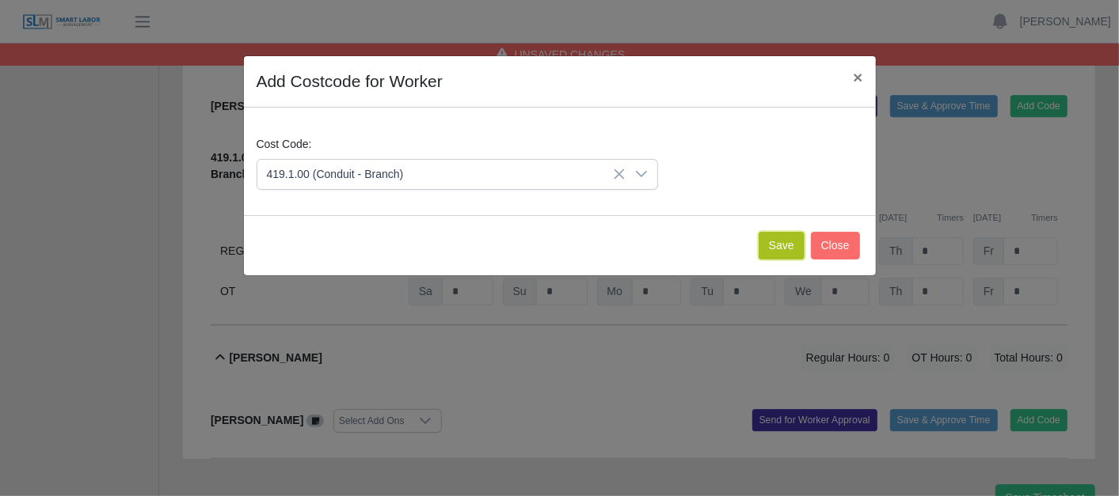
click at [784, 241] on button "Save" at bounding box center [781, 246] width 46 height 28
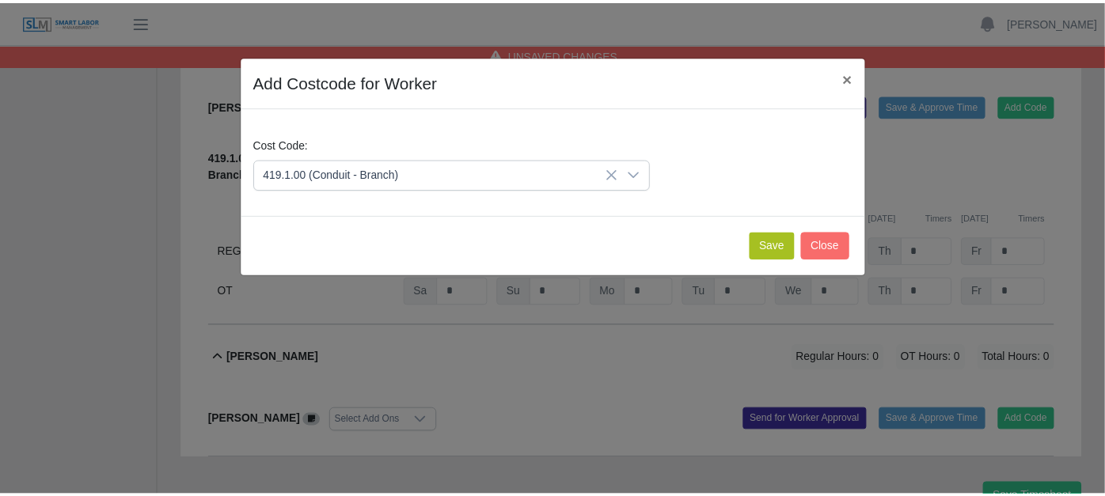
scroll to position [2504, 0]
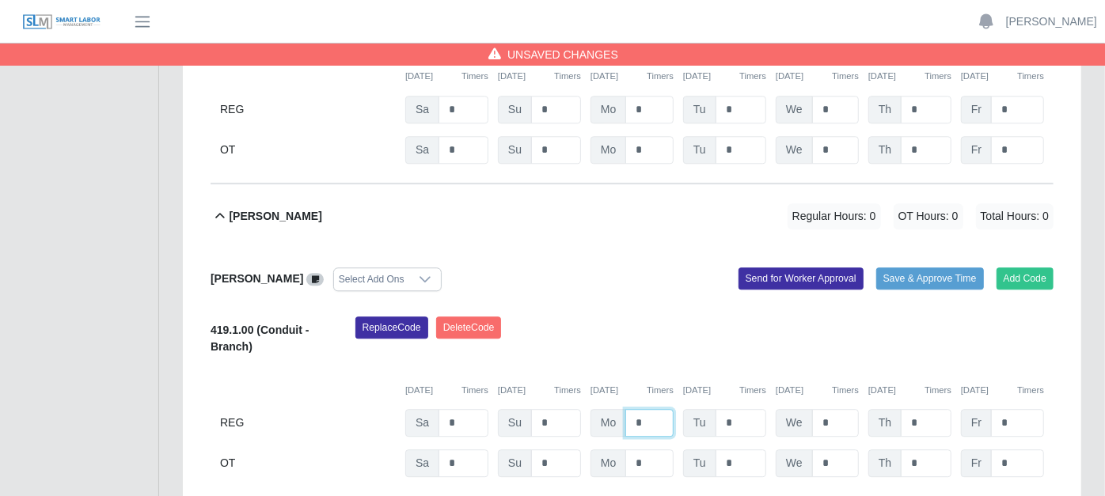
click at [651, 409] on input "*" at bounding box center [649, 423] width 48 height 28
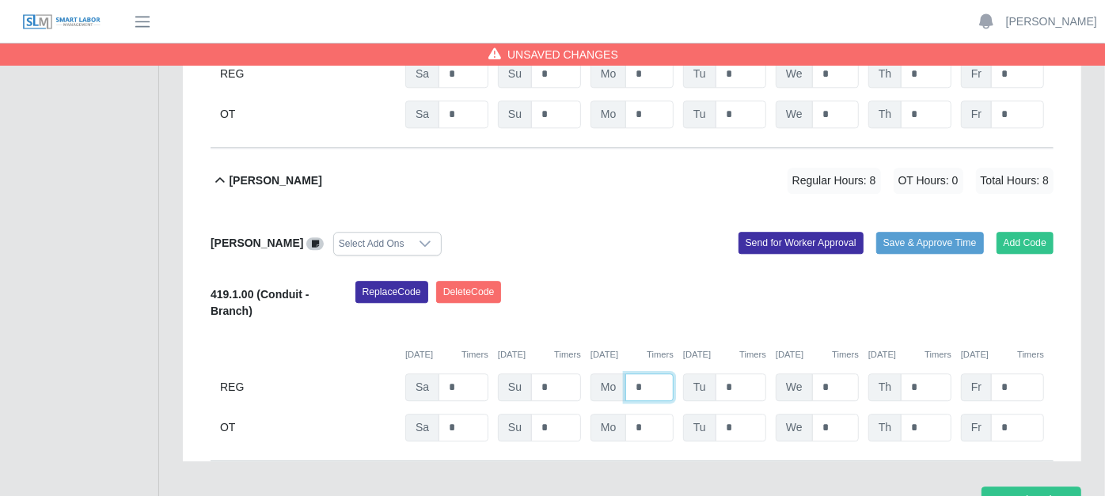
scroll to position [2573, 0]
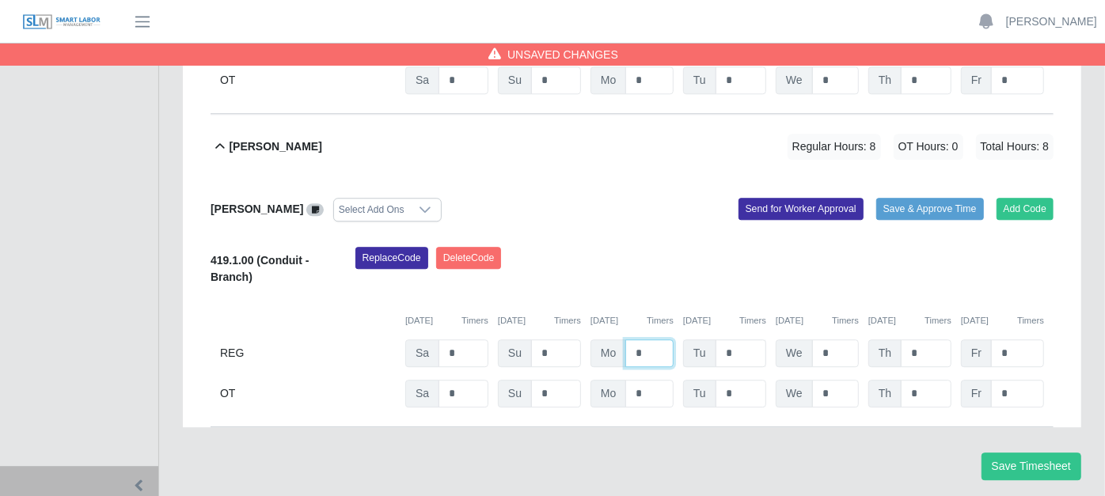
type input "*"
click at [749, 340] on input "*" at bounding box center [741, 354] width 51 height 28
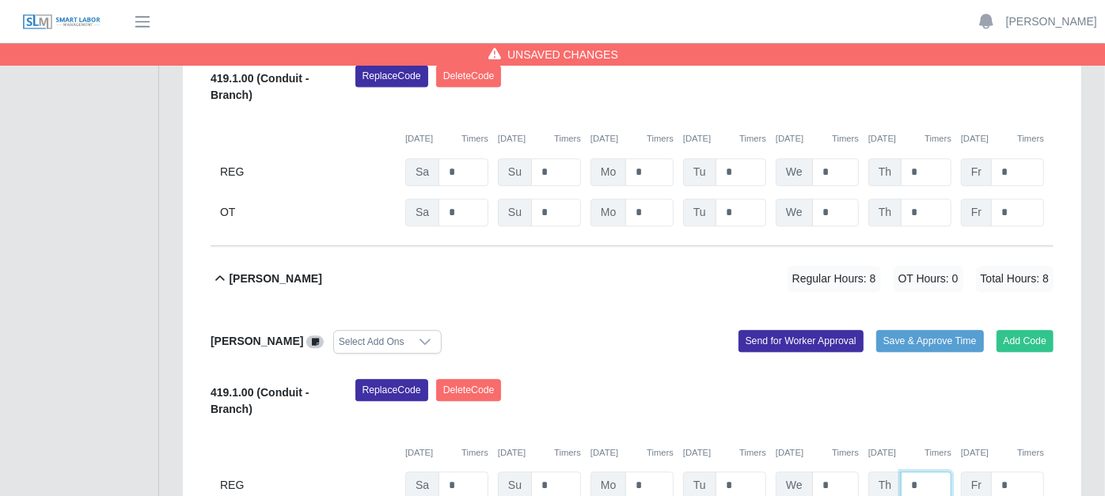
scroll to position [2398, 0]
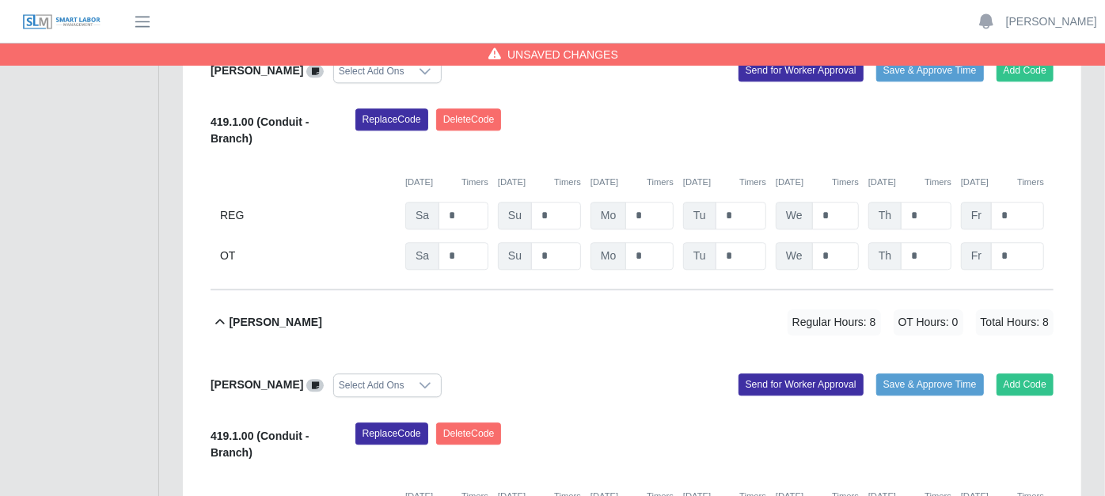
click at [215, 313] on icon at bounding box center [220, 322] width 18 height 19
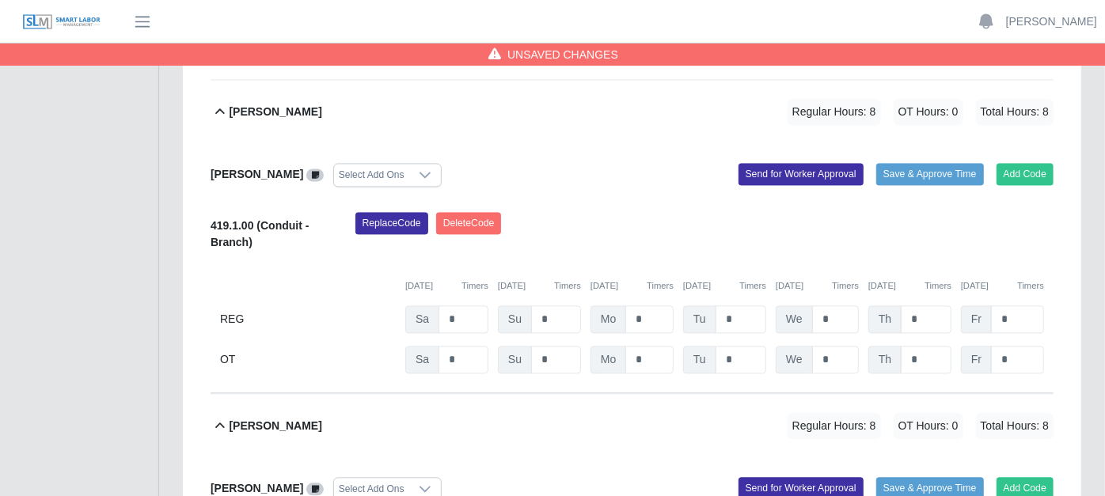
scroll to position [1973, 0]
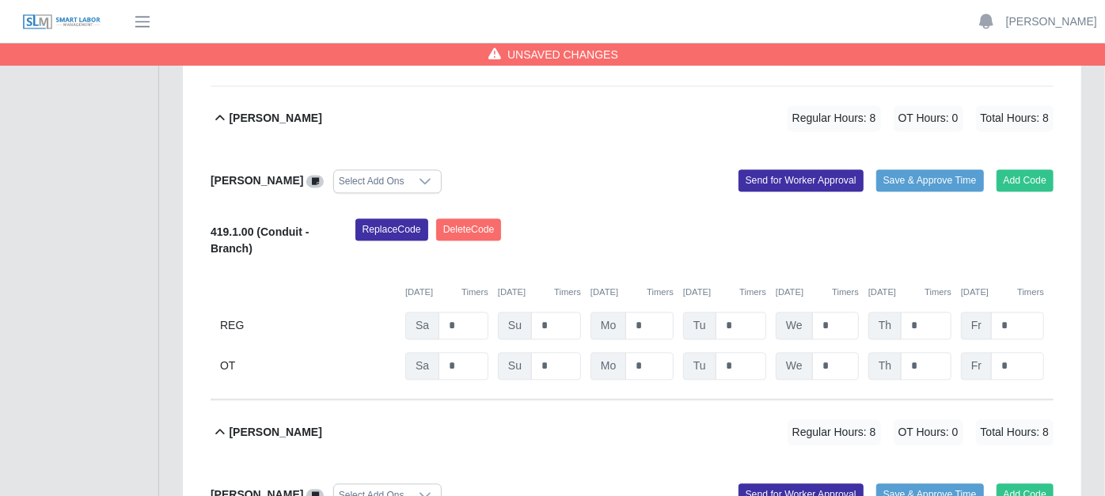
click at [218, 423] on icon at bounding box center [220, 432] width 18 height 19
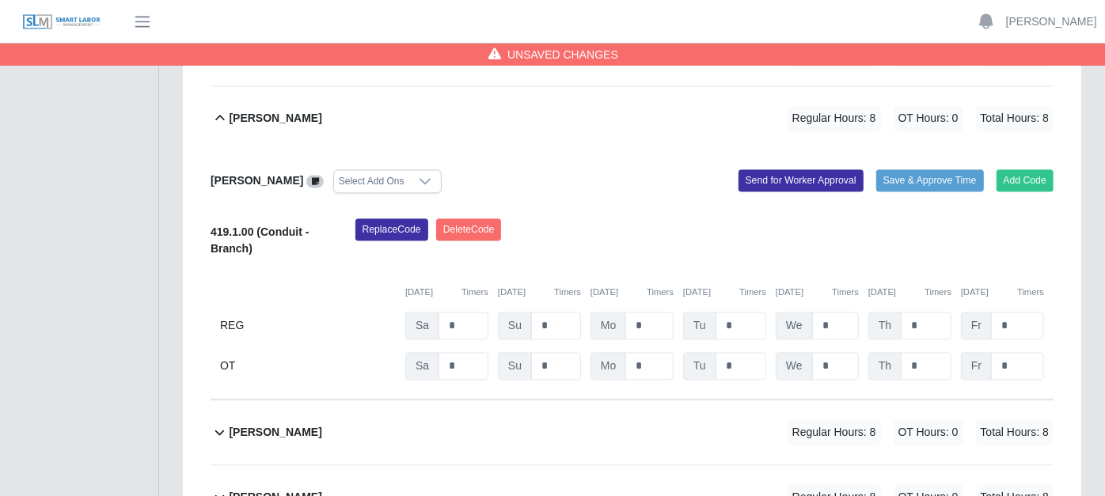
click at [223, 115] on icon at bounding box center [219, 118] width 9 height 6
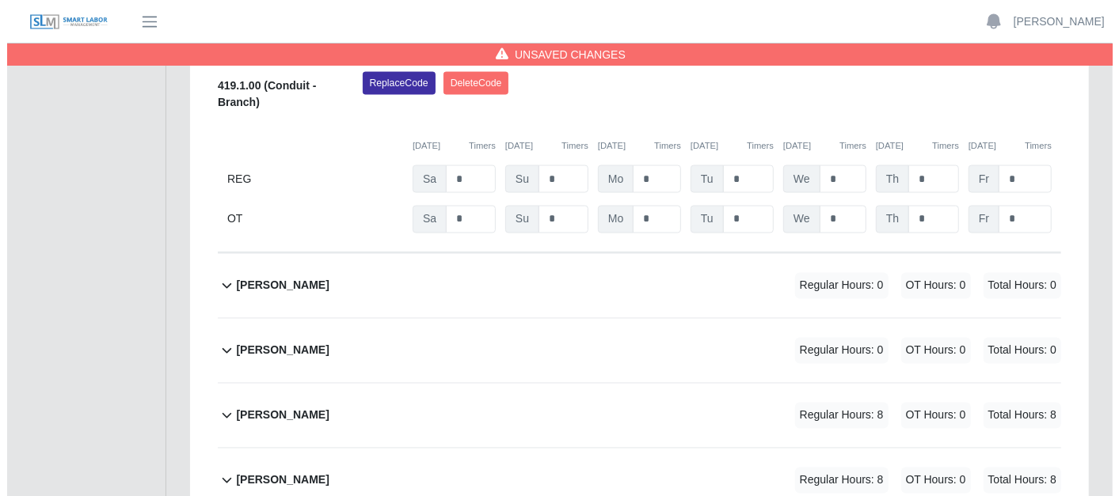
scroll to position [1653, 0]
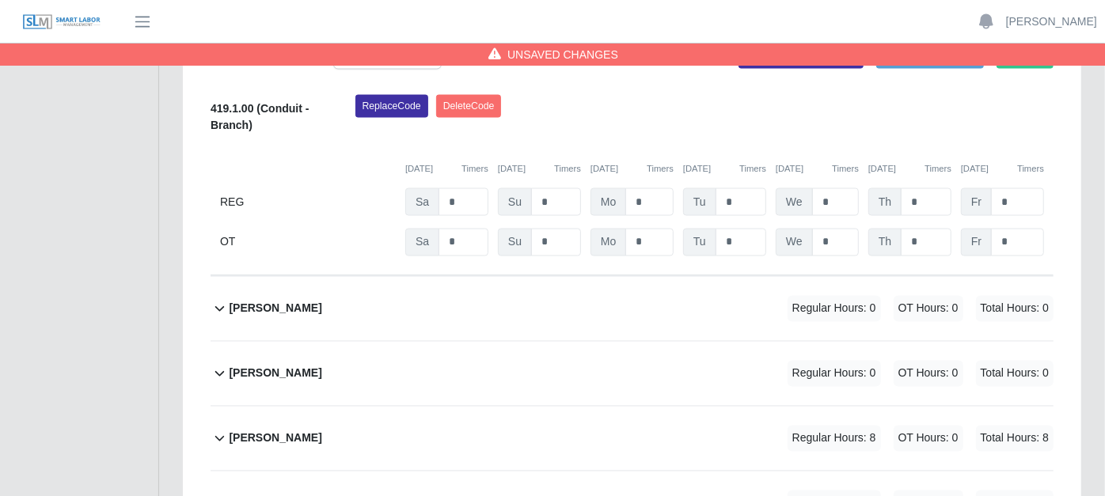
click at [221, 307] on icon at bounding box center [219, 310] width 9 height 6
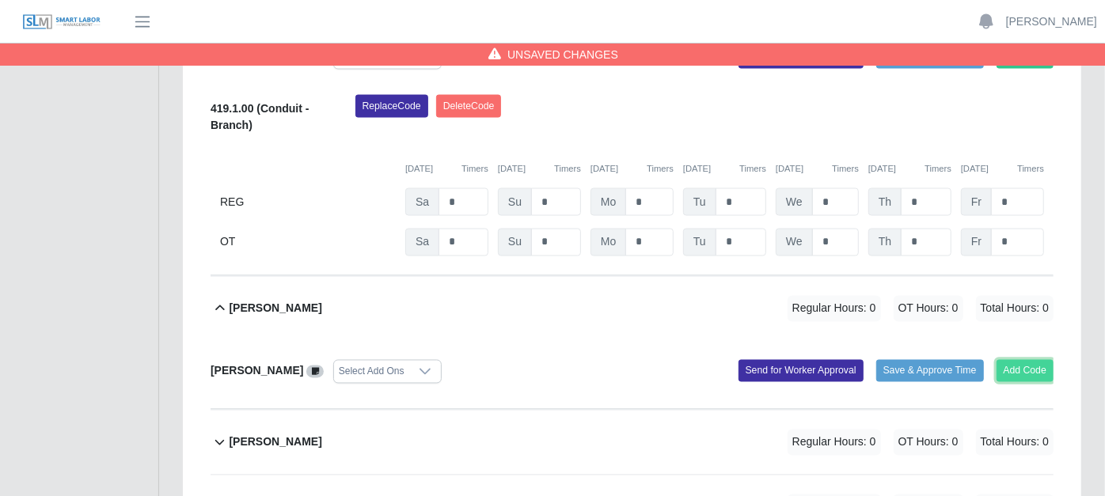
click at [1014, 360] on button "Add Code" at bounding box center [1026, 371] width 58 height 22
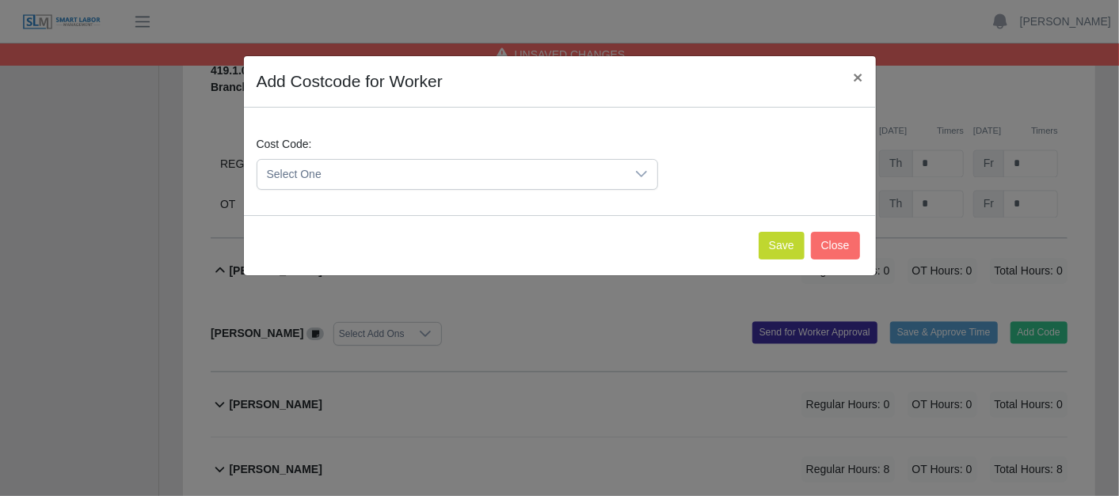
click at [642, 174] on icon at bounding box center [641, 174] width 11 height 6
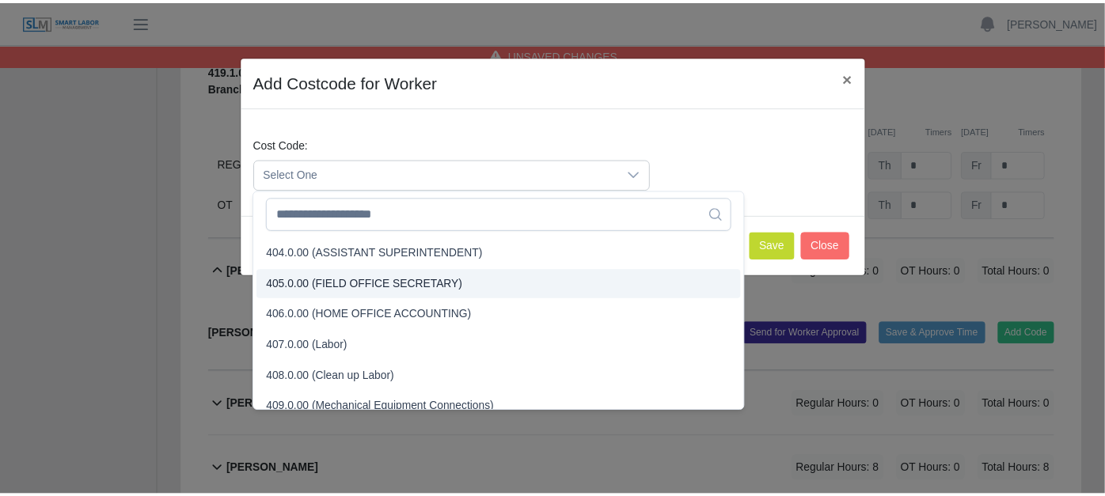
scroll to position [176, 0]
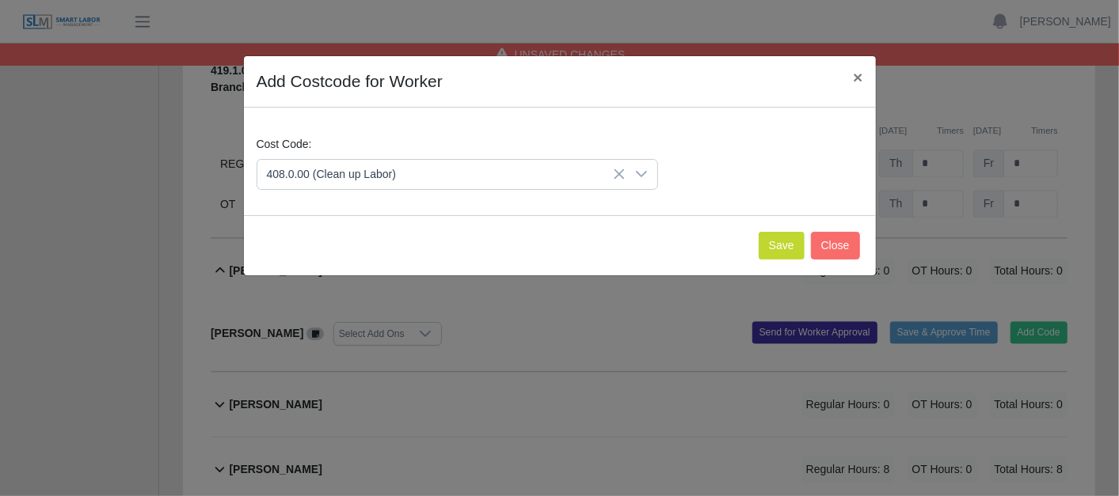
click at [357, 317] on span "408.0.00 (Clean up Labor)" at bounding box center [333, 322] width 129 height 17
click at [796, 241] on button "Save" at bounding box center [781, 246] width 46 height 28
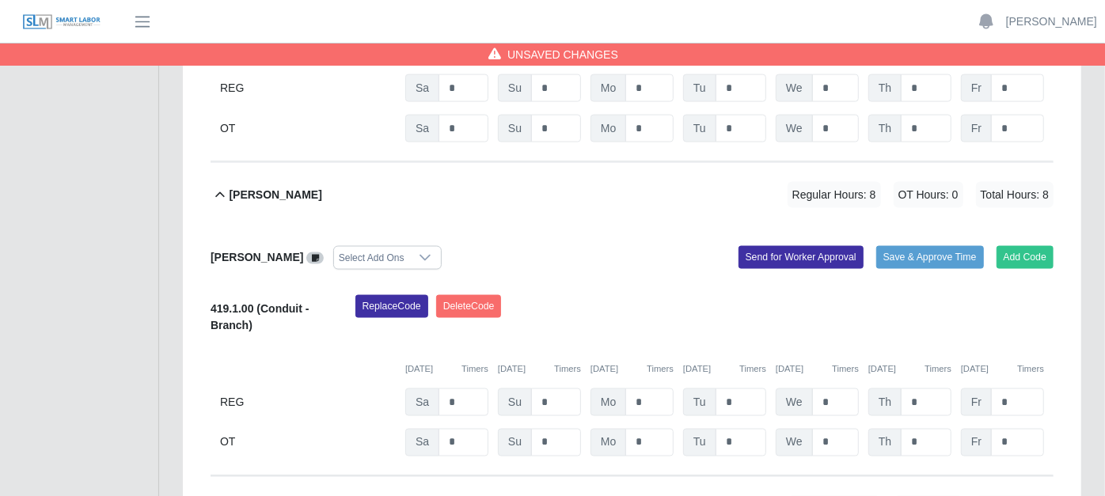
scroll to position [1388, 0]
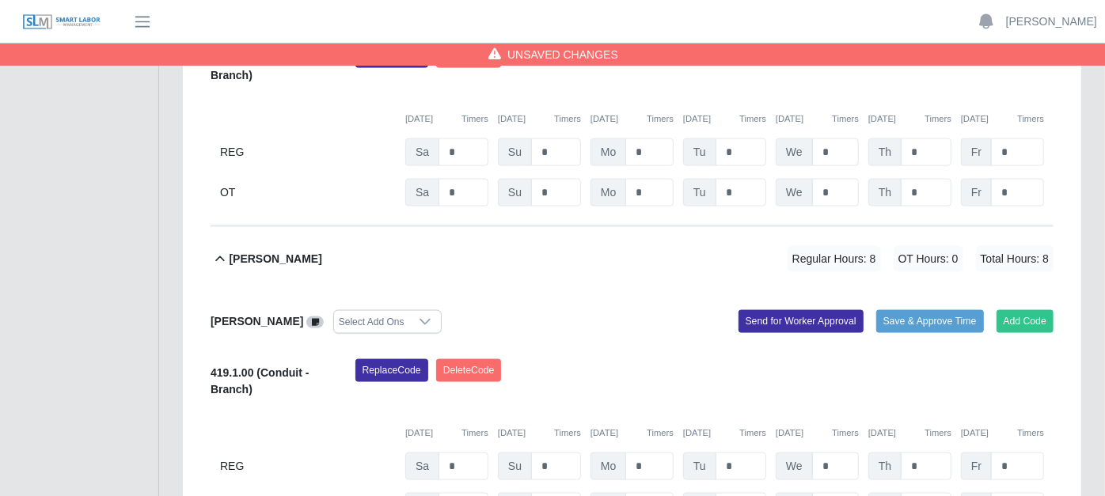
click at [215, 250] on icon at bounding box center [220, 259] width 18 height 19
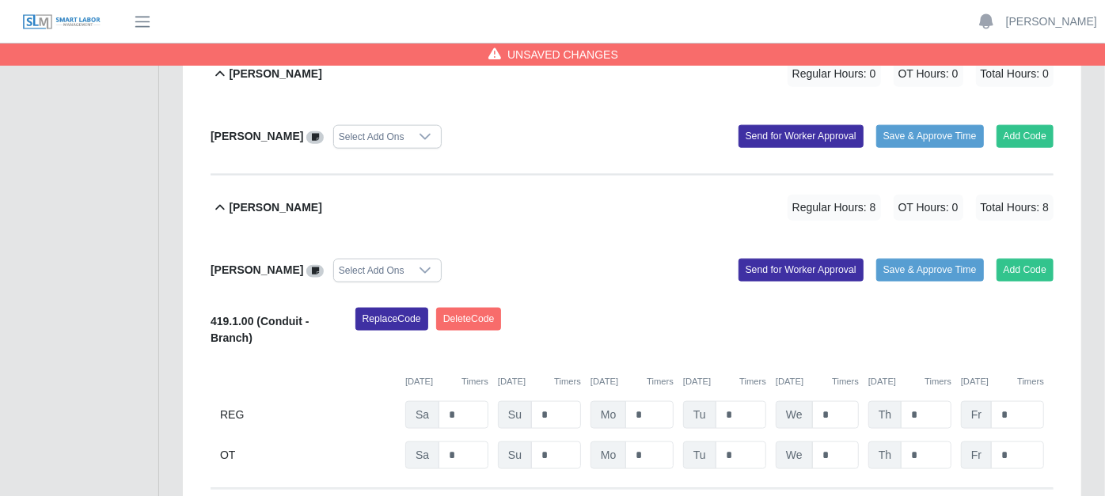
scroll to position [1125, 0]
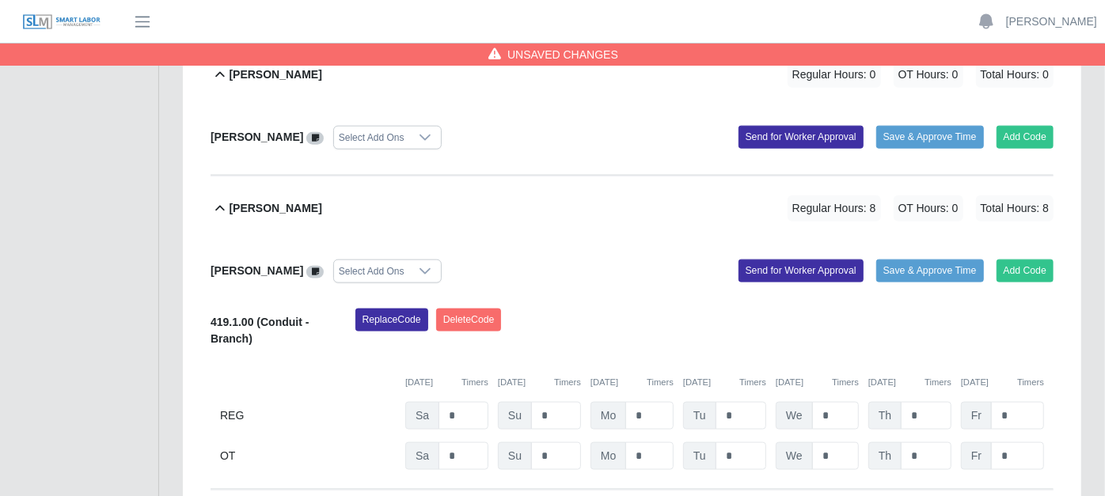
click at [218, 199] on icon at bounding box center [220, 208] width 18 height 19
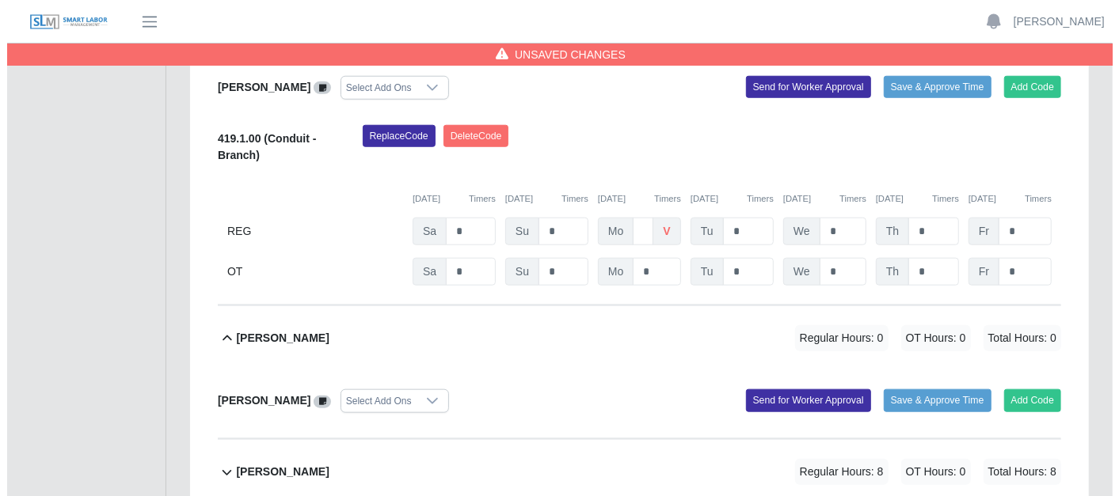
scroll to position [773, 0]
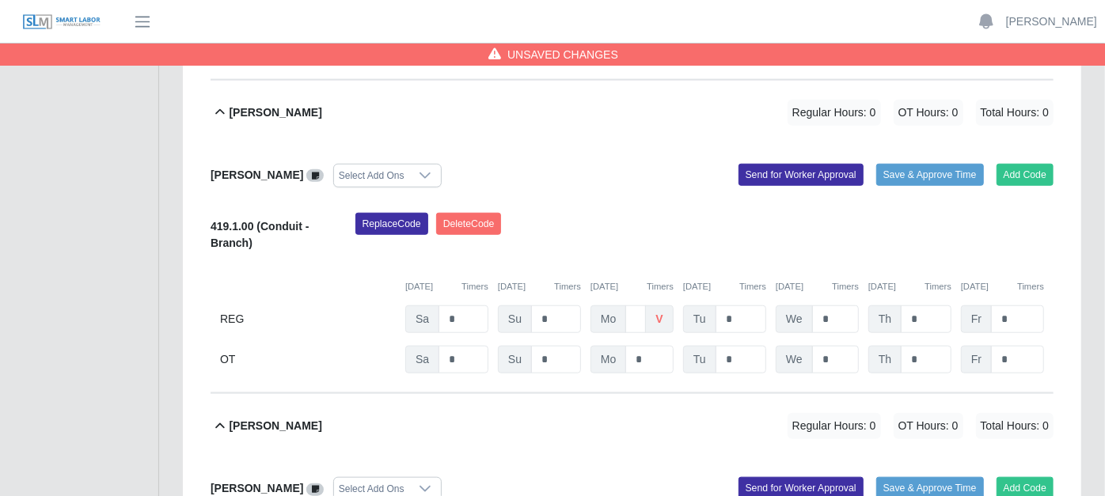
click at [220, 417] on icon at bounding box center [220, 426] width 18 height 19
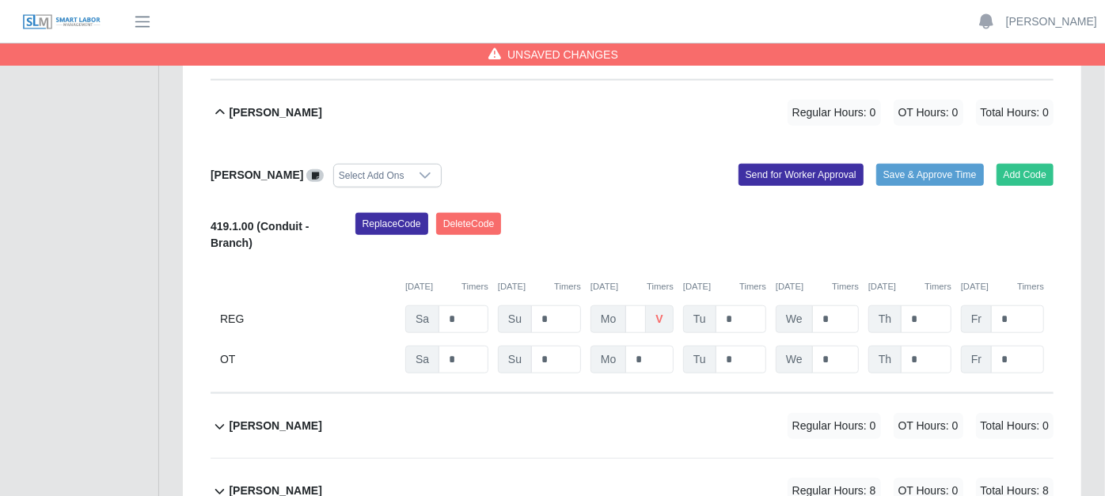
click at [222, 417] on icon at bounding box center [220, 426] width 18 height 19
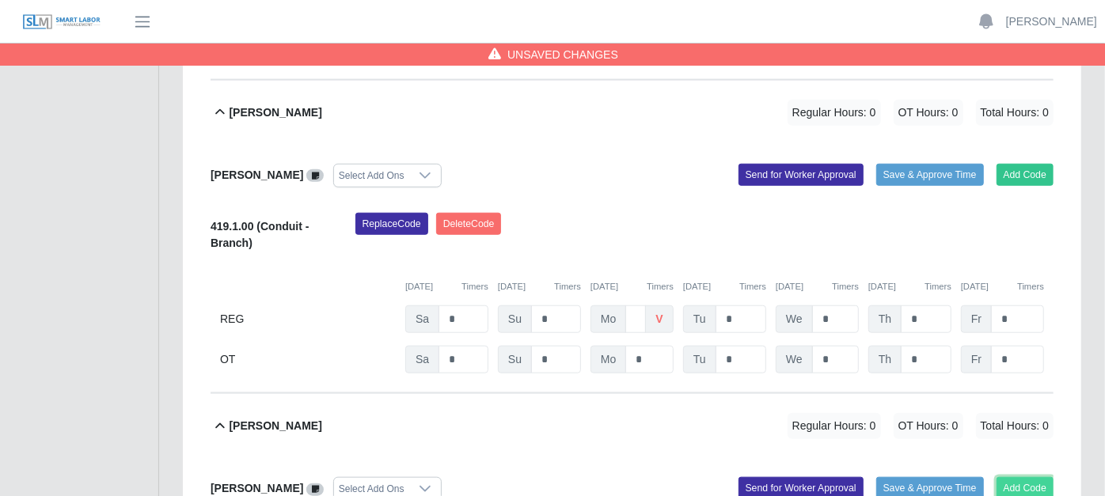
click at [1025, 477] on button "Add Code" at bounding box center [1026, 488] width 58 height 22
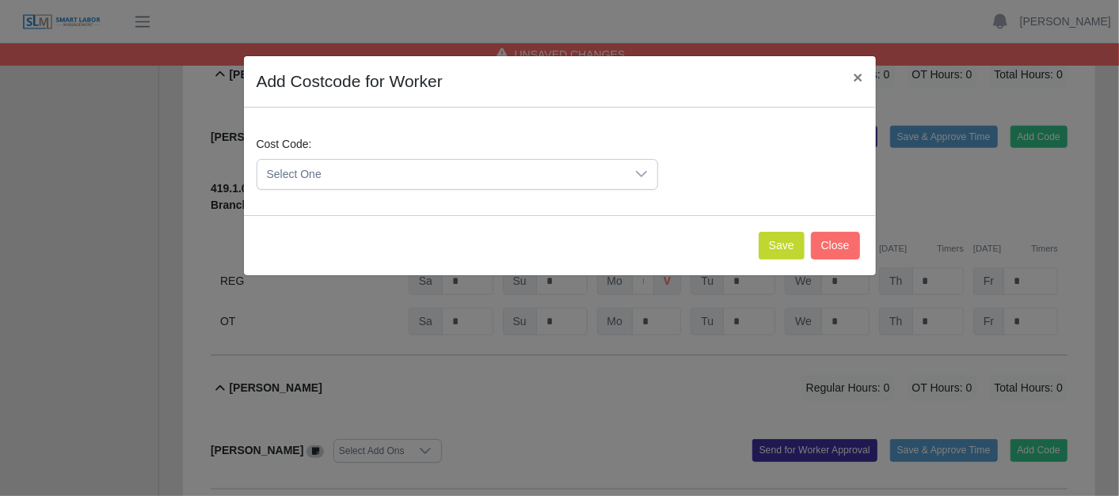
click at [643, 168] on icon at bounding box center [641, 174] width 13 height 13
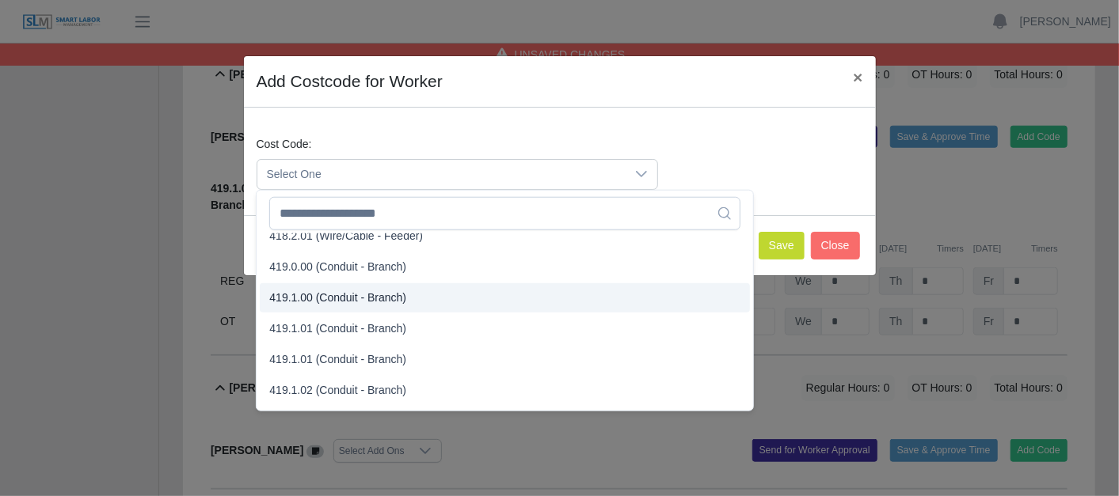
scroll to position [792, 0]
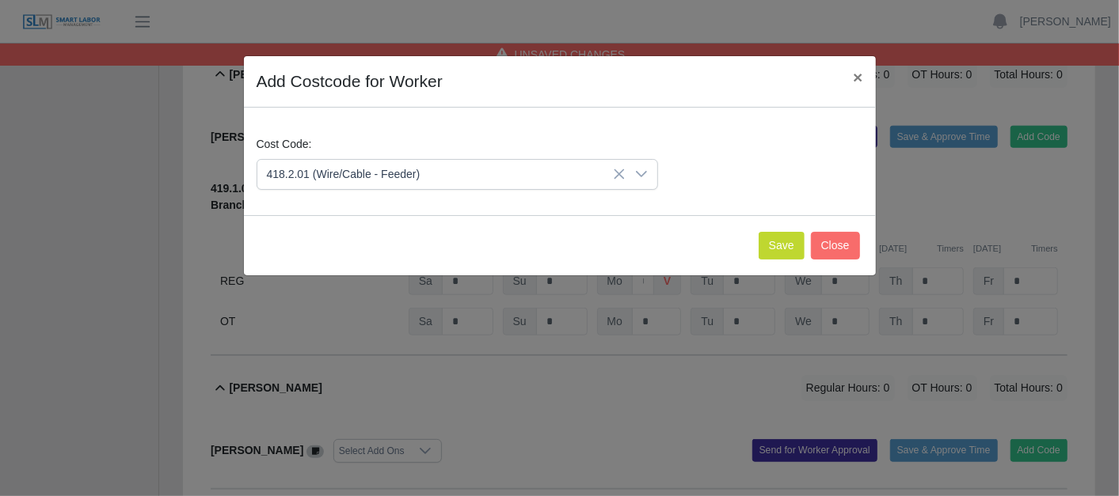
click at [619, 172] on icon at bounding box center [619, 174] width 13 height 13
click at [644, 168] on icon at bounding box center [641, 174] width 13 height 13
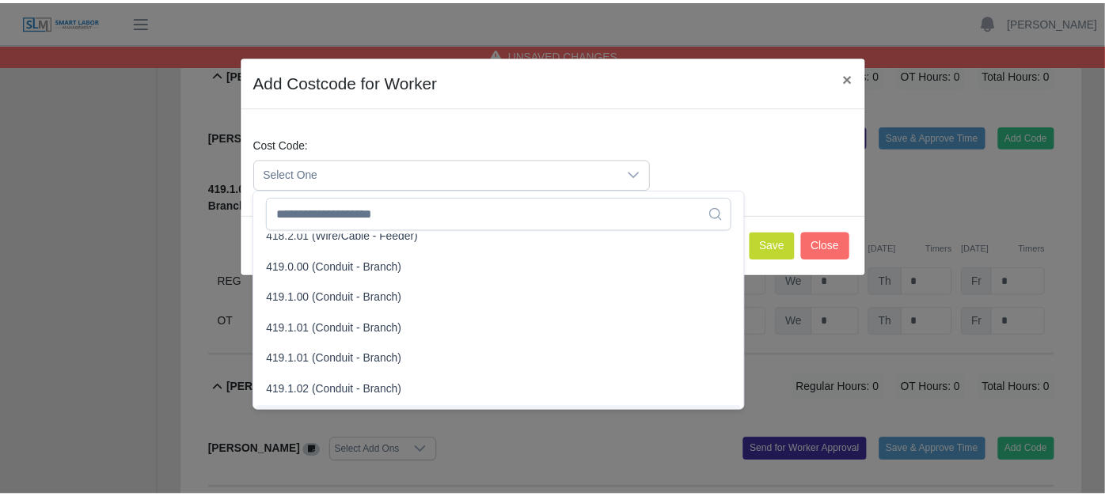
scroll to position [879, 0]
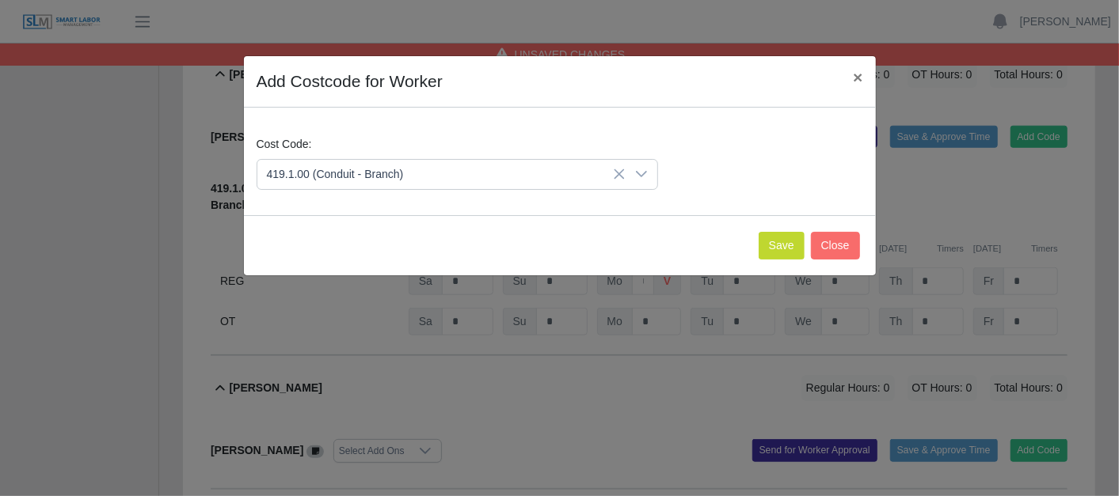
click at [315, 290] on span "419.1.00 (Conduit - Branch)" at bounding box center [337, 298] width 137 height 17
click at [779, 235] on button "Save" at bounding box center [781, 246] width 46 height 28
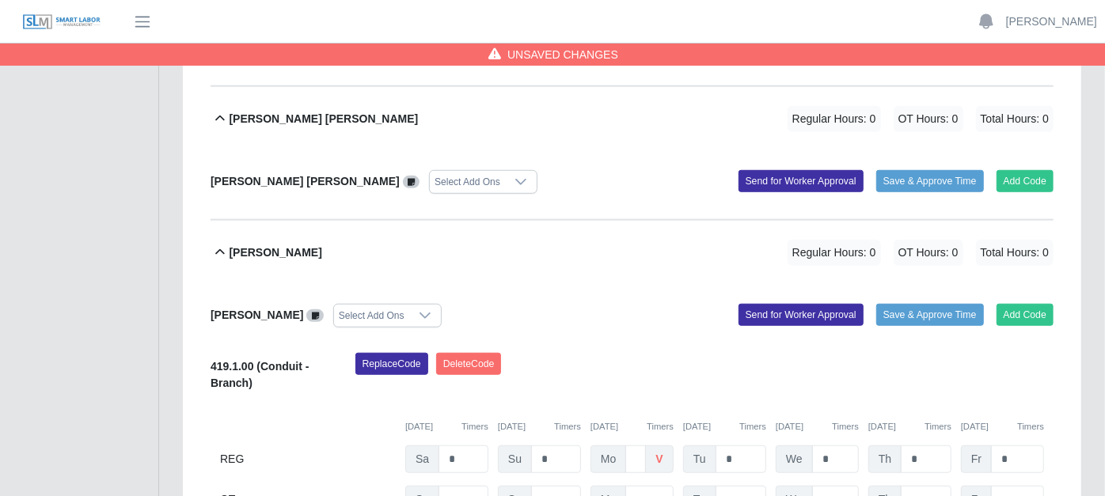
scroll to position [597, 0]
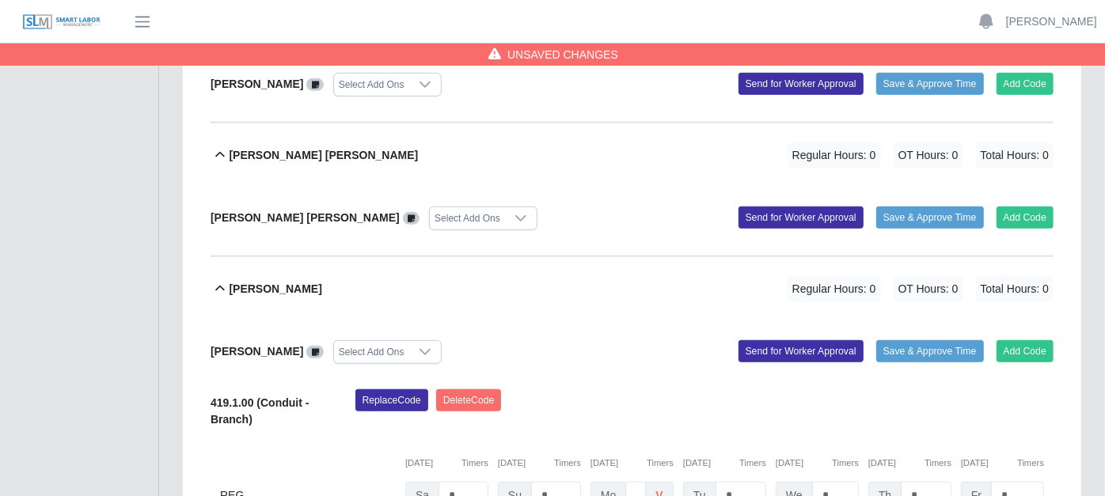
click at [219, 279] on icon at bounding box center [220, 288] width 18 height 19
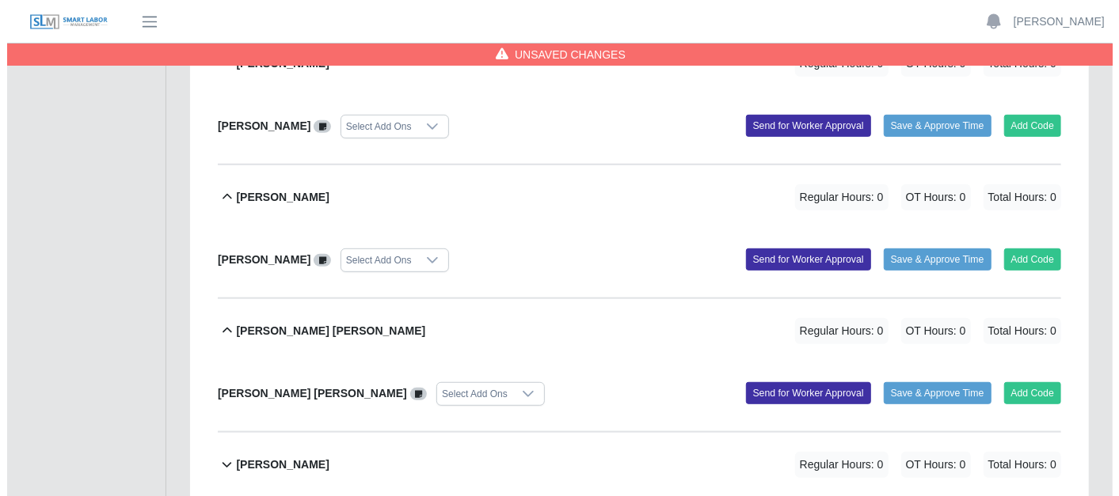
scroll to position [333, 0]
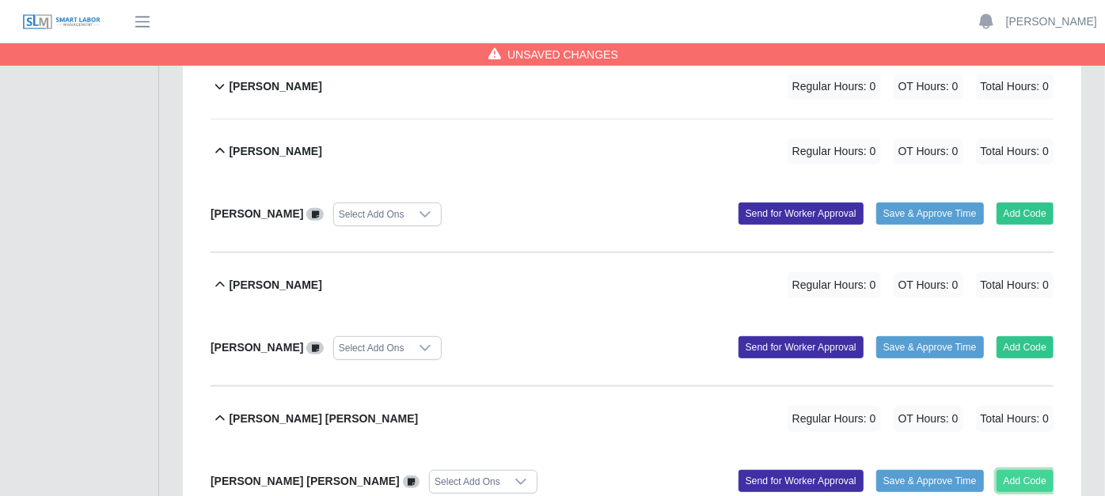
click at [1015, 470] on button "Add Code" at bounding box center [1026, 481] width 58 height 22
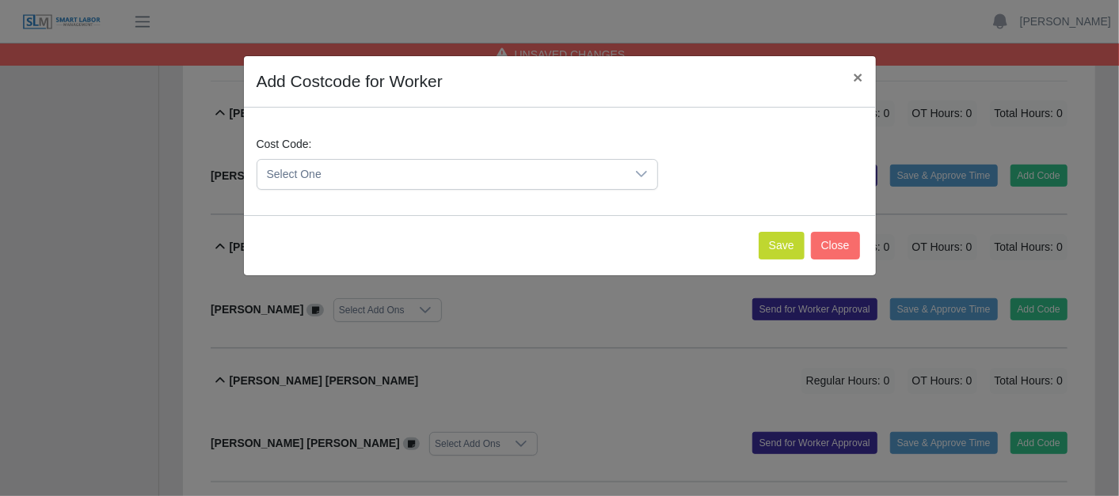
click at [648, 169] on div at bounding box center [641, 174] width 32 height 29
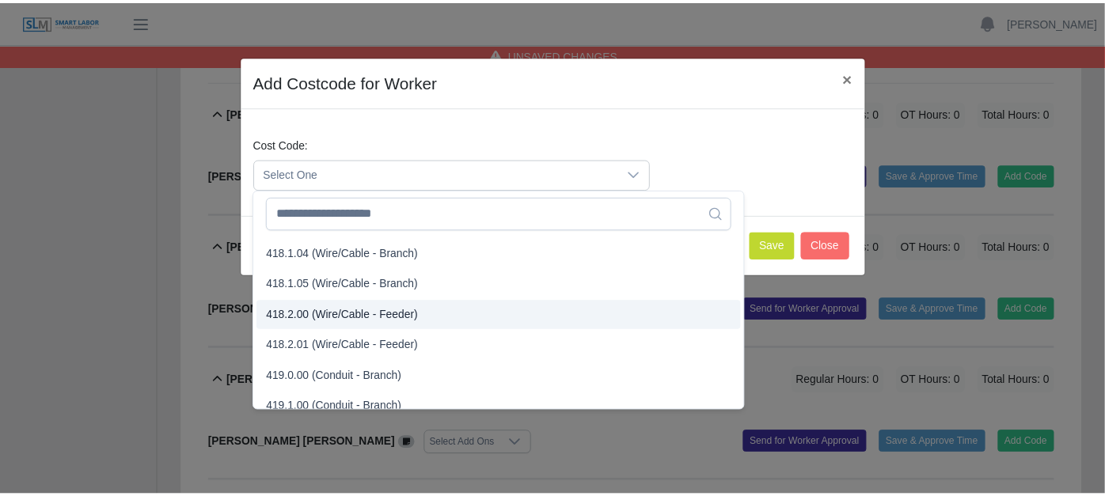
scroll to position [792, 0]
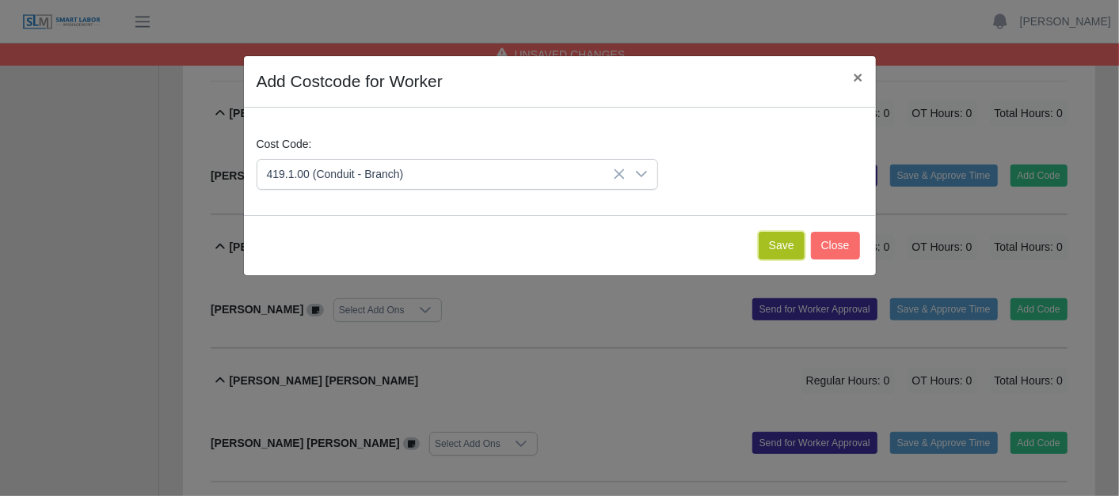
click at [769, 234] on button "Save" at bounding box center [781, 246] width 46 height 28
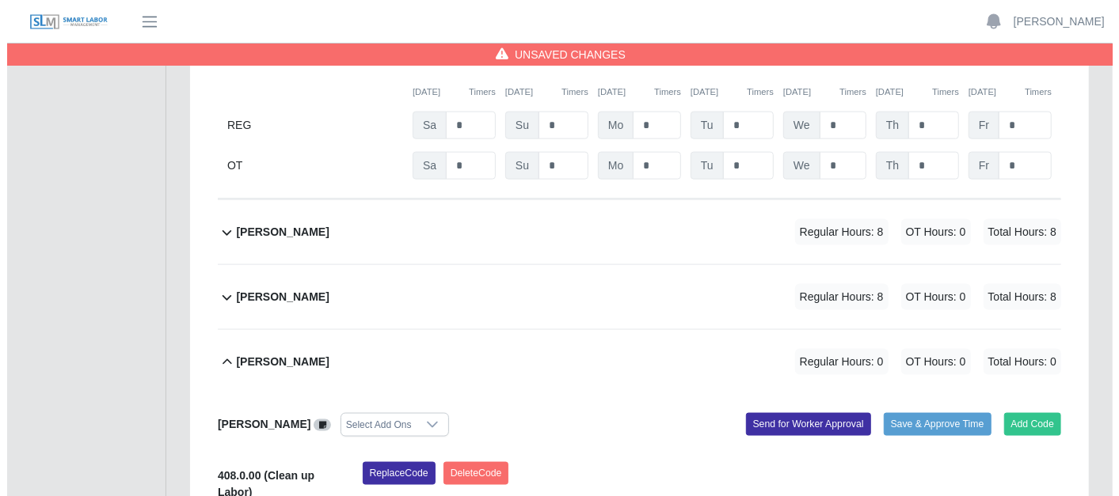
scroll to position [1301, 0]
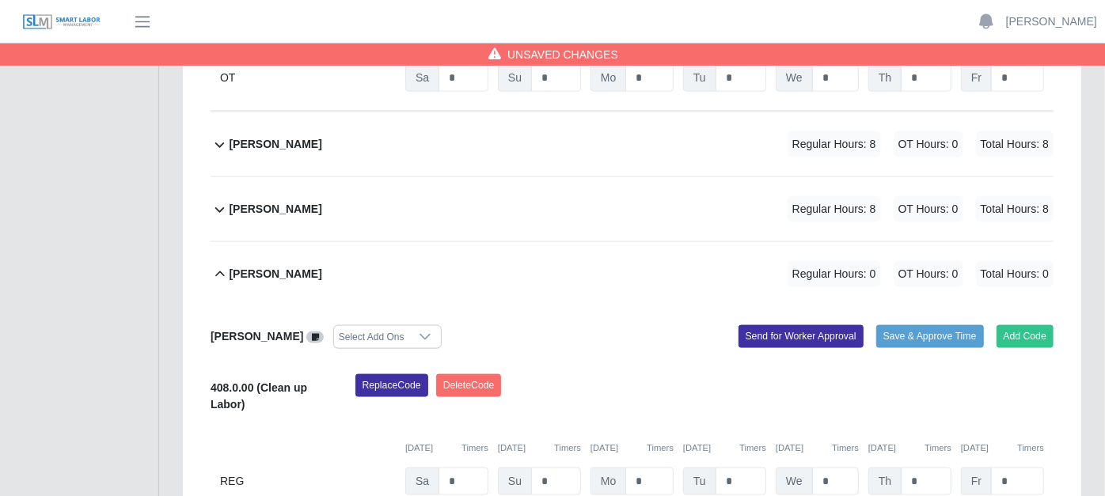
click at [215, 200] on icon at bounding box center [220, 209] width 18 height 19
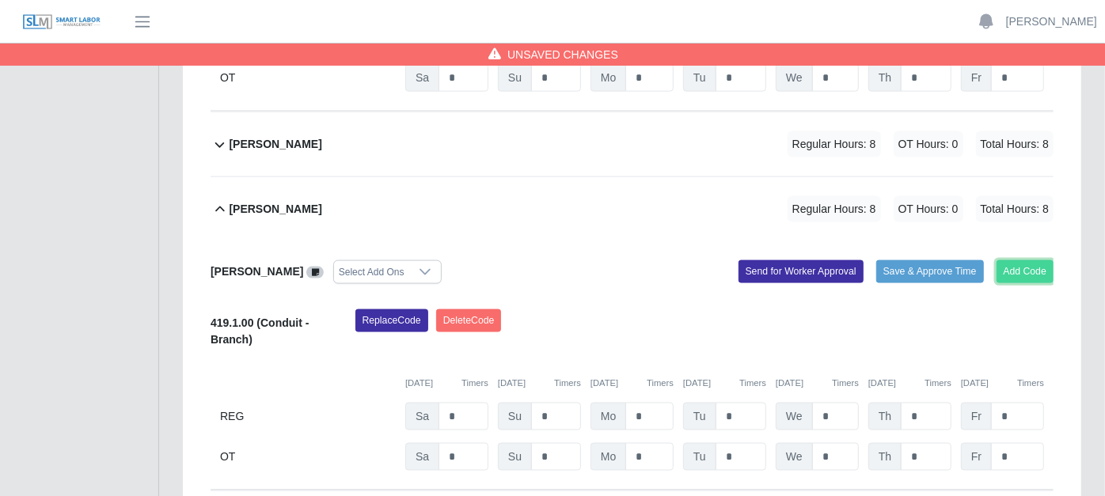
click at [1017, 260] on button "Add Code" at bounding box center [1026, 271] width 58 height 22
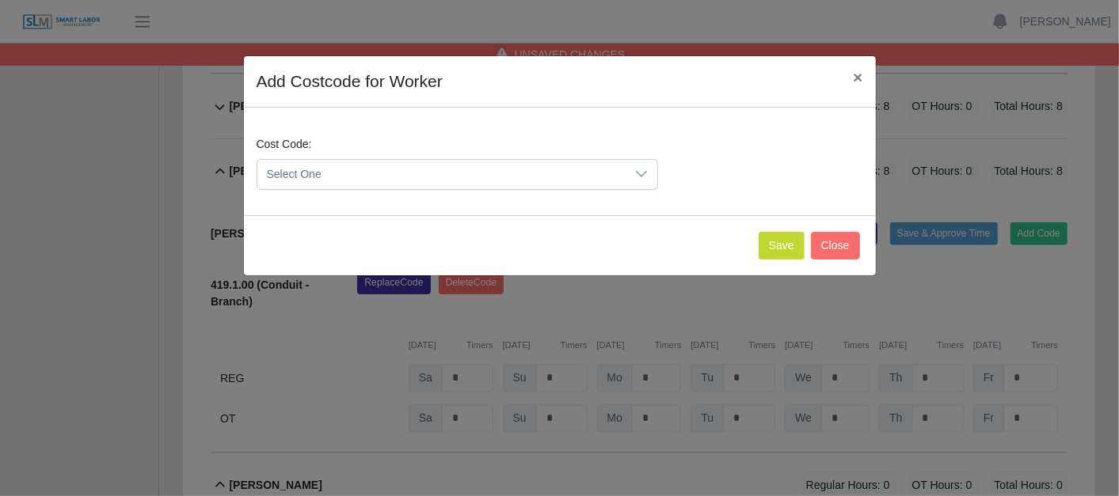
click at [648, 175] on div at bounding box center [641, 174] width 32 height 29
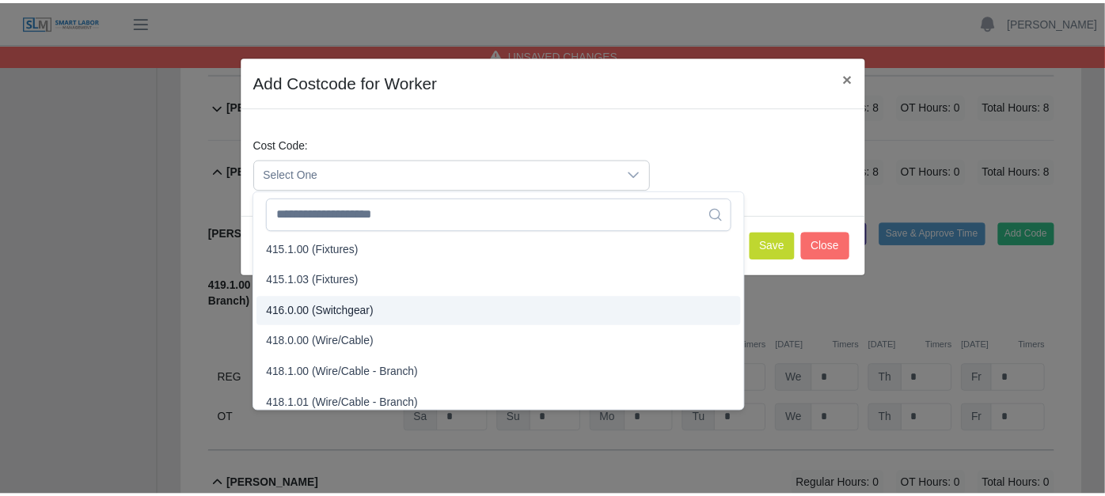
scroll to position [615, 0]
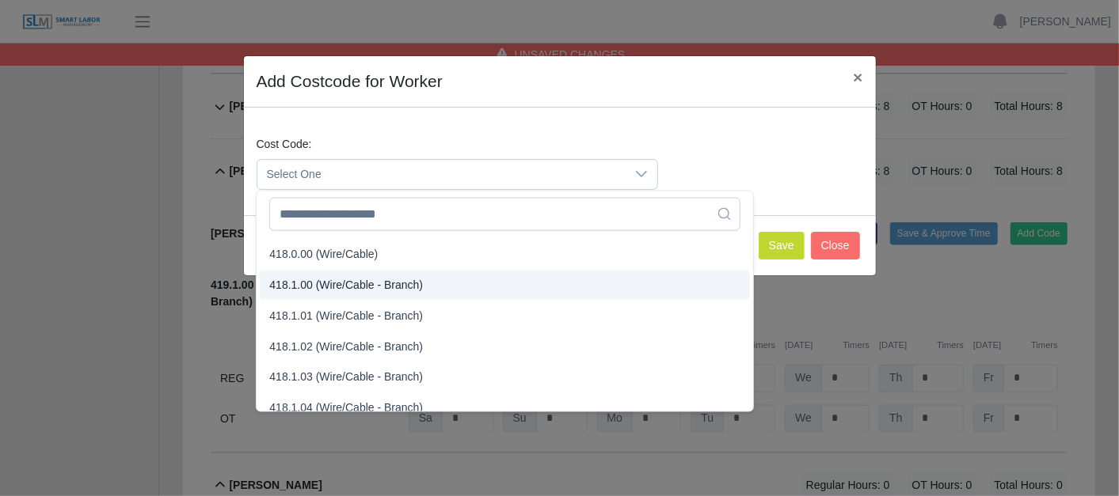
click at [325, 277] on span "418.1.00 (Wire/Cable - Branch)" at bounding box center [346, 285] width 154 height 17
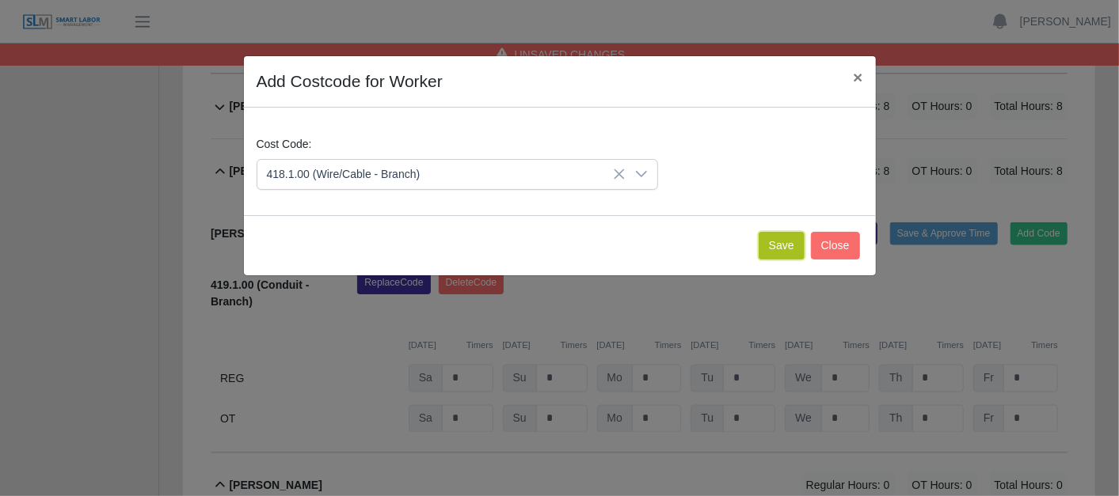
click at [784, 236] on button "Save" at bounding box center [781, 246] width 46 height 28
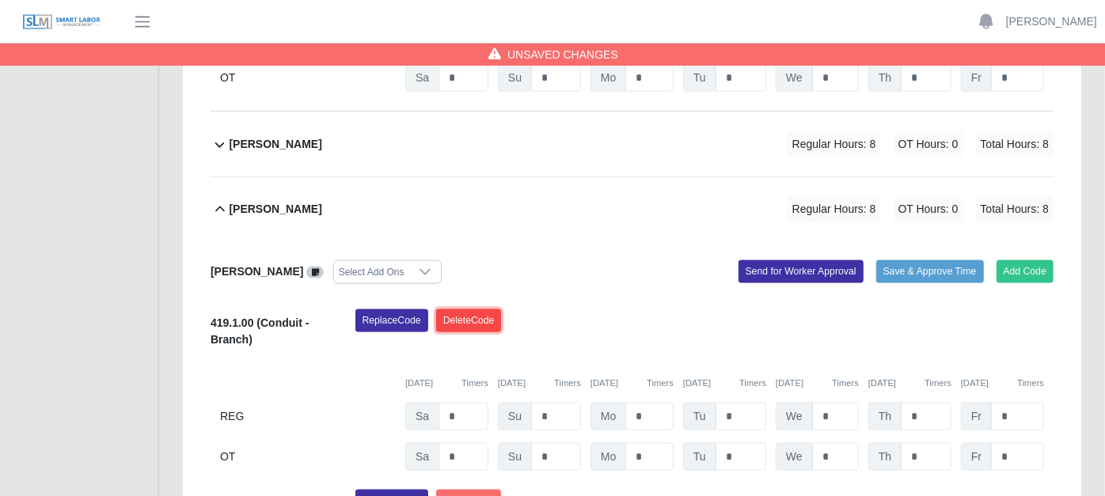
click at [471, 310] on button "Delete Code" at bounding box center [469, 321] width 66 height 22
click at [657, 403] on input "*" at bounding box center [649, 417] width 48 height 28
type input "*"
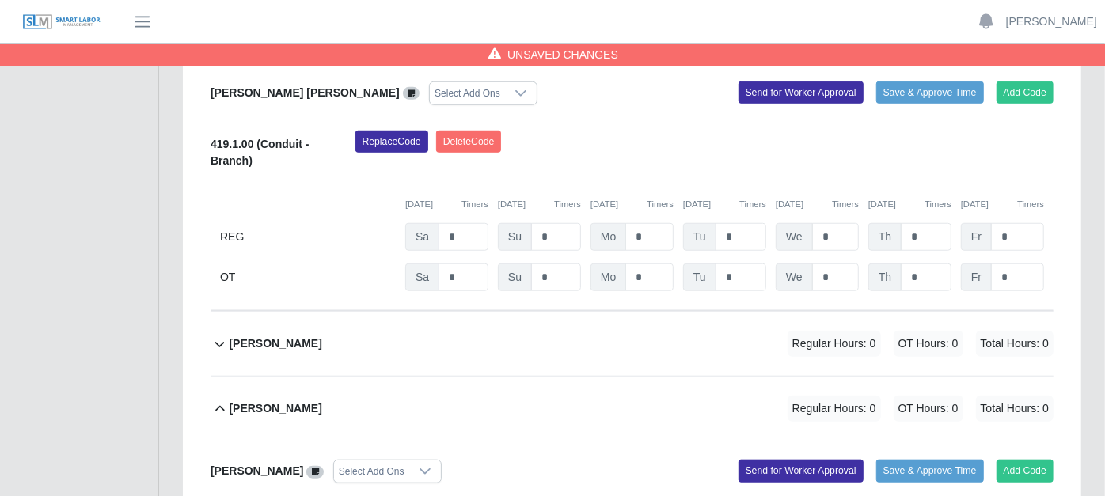
scroll to position [685, 0]
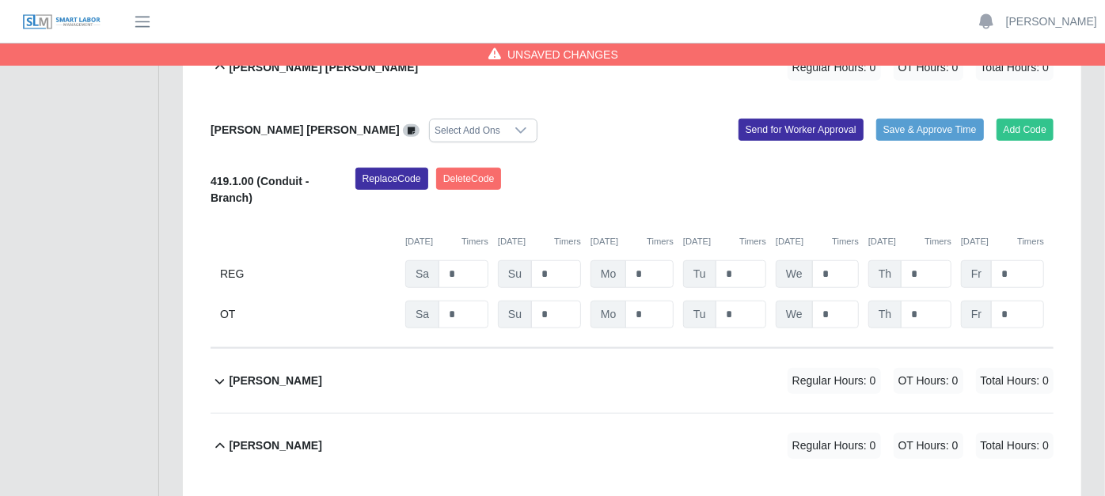
click at [222, 372] on icon at bounding box center [220, 381] width 18 height 19
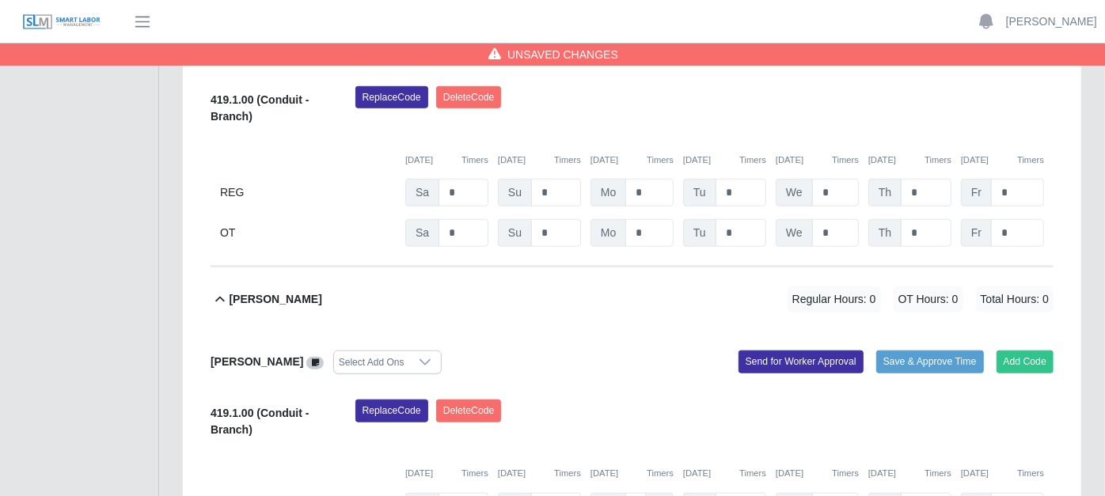
scroll to position [861, 0]
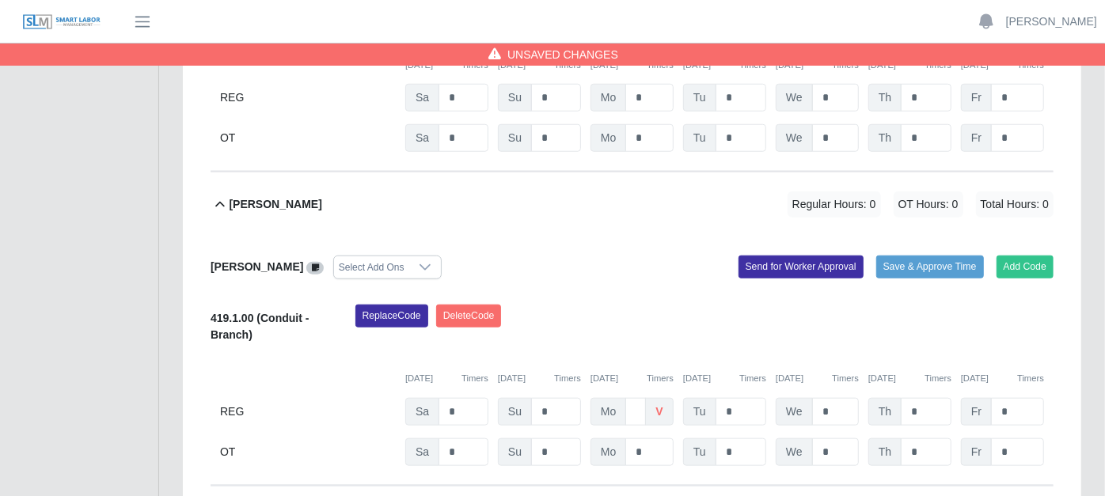
click at [215, 196] on icon at bounding box center [220, 205] width 18 height 19
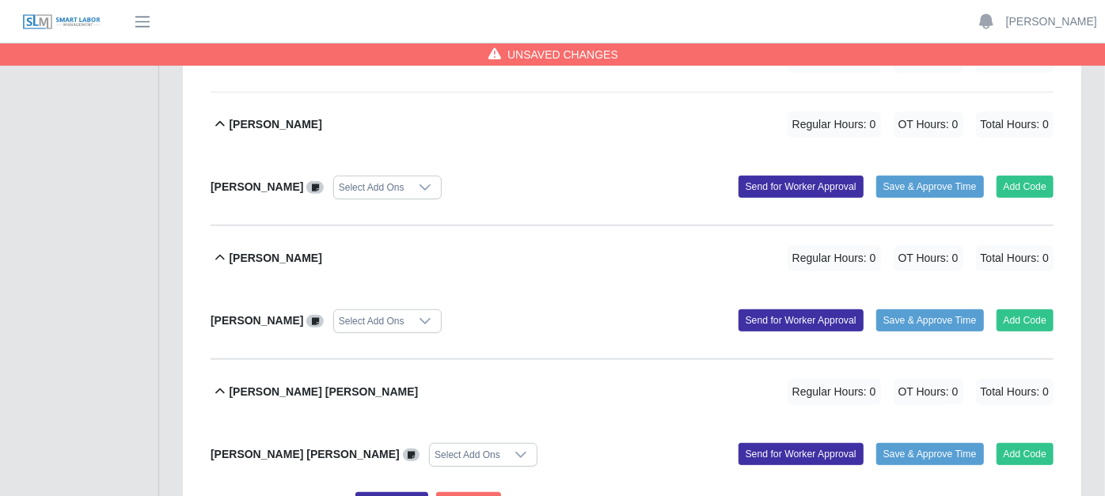
scroll to position [333, 0]
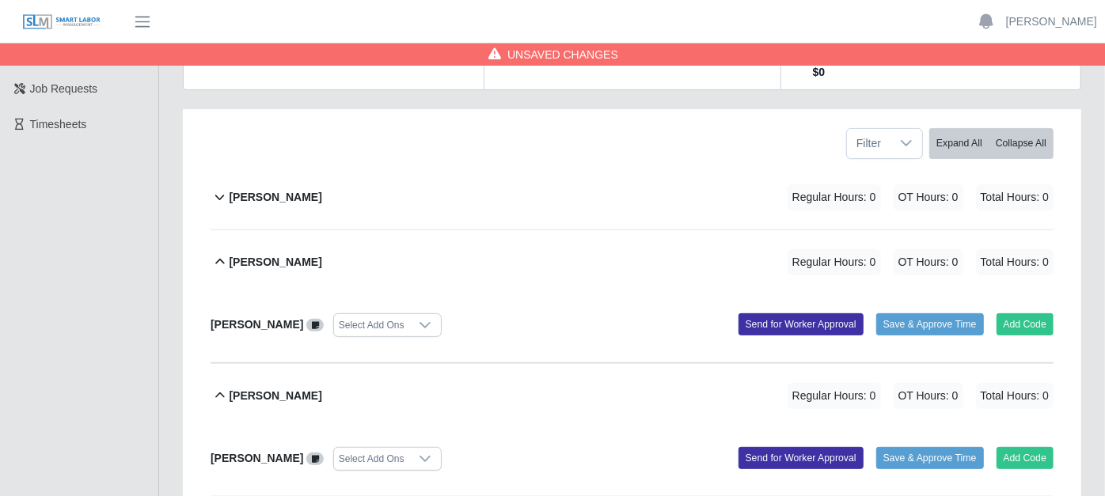
click at [221, 241] on div "Antonio Jennigs Regular Hours: 0 OT Hours: 0 Total Hours: 0 Antonio Jennigs Sel…" at bounding box center [632, 297] width 843 height 134
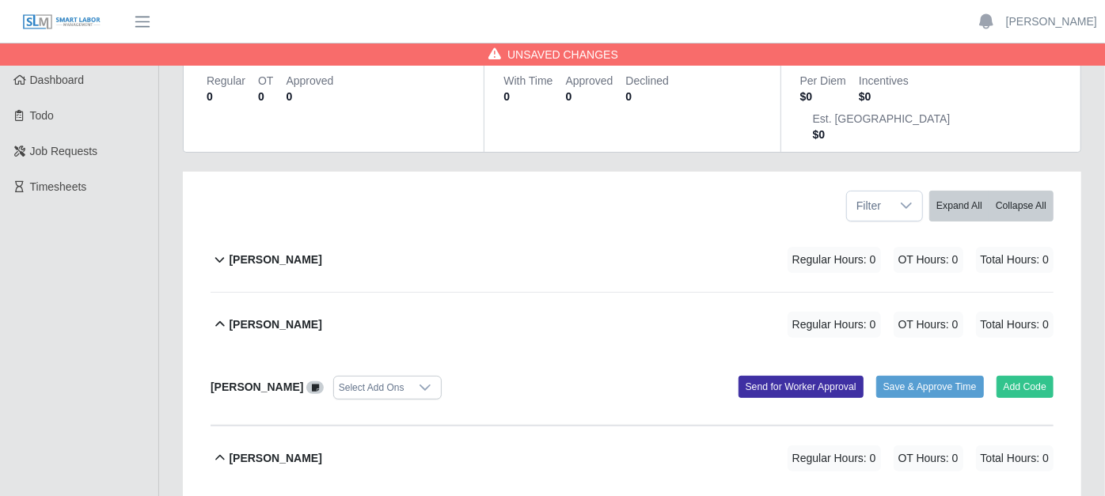
scroll to position [158, 0]
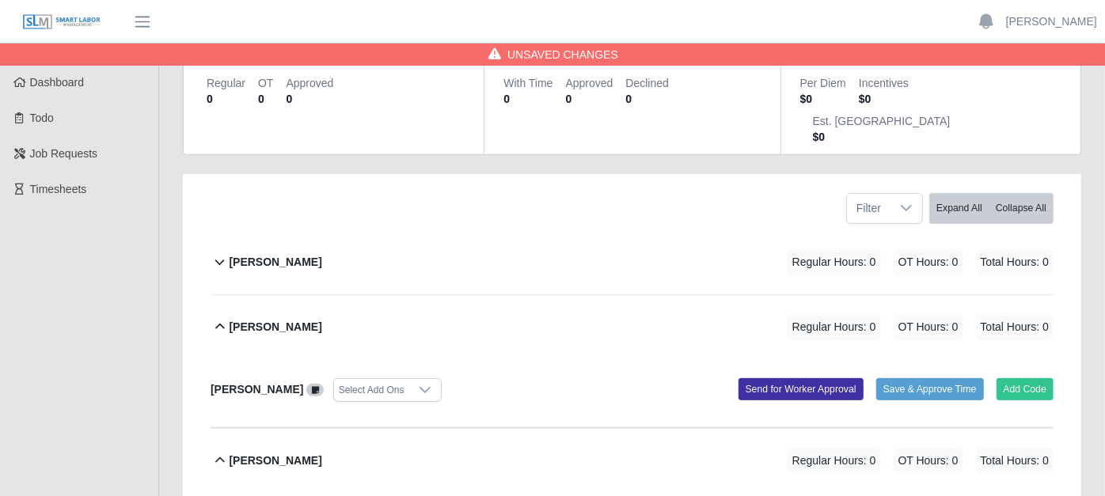
click at [222, 451] on icon at bounding box center [220, 460] width 18 height 19
click at [215, 451] on icon at bounding box center [220, 460] width 18 height 19
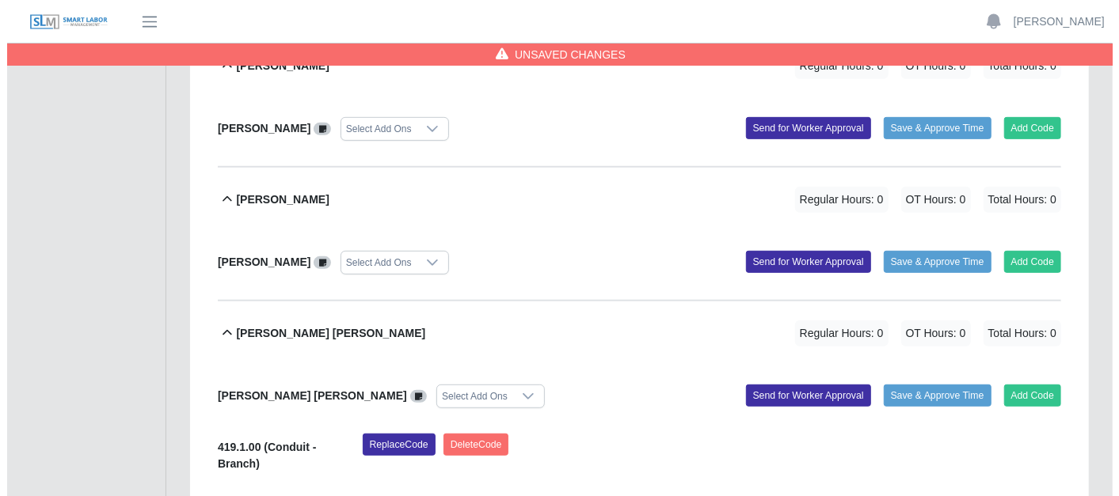
scroll to position [421, 0]
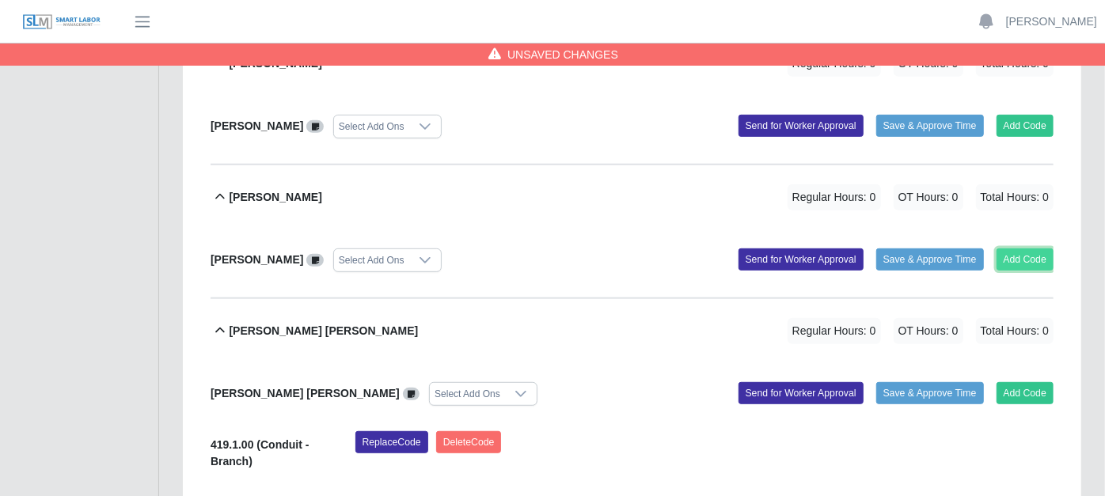
click at [1015, 249] on button "Add Code" at bounding box center [1026, 260] width 58 height 22
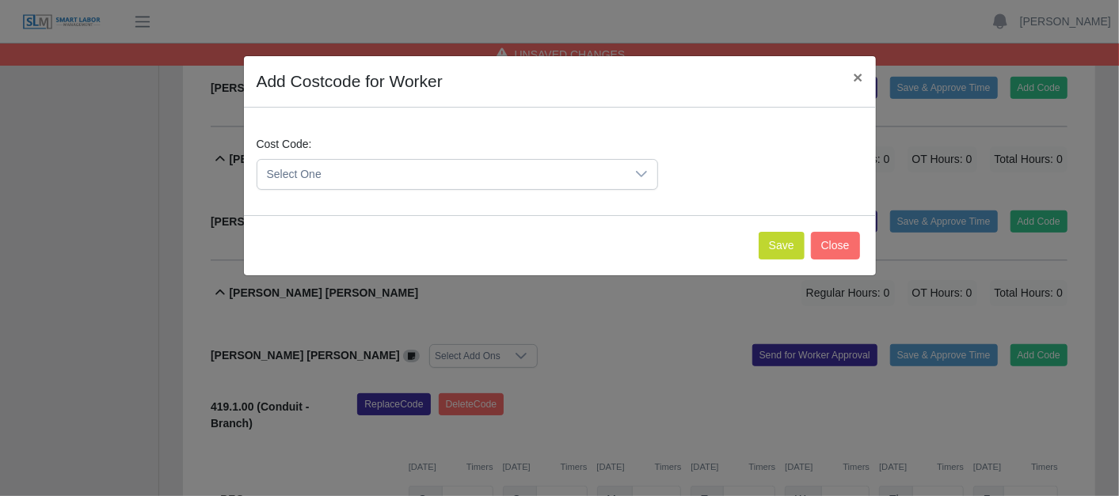
click at [642, 165] on div at bounding box center [641, 174] width 32 height 29
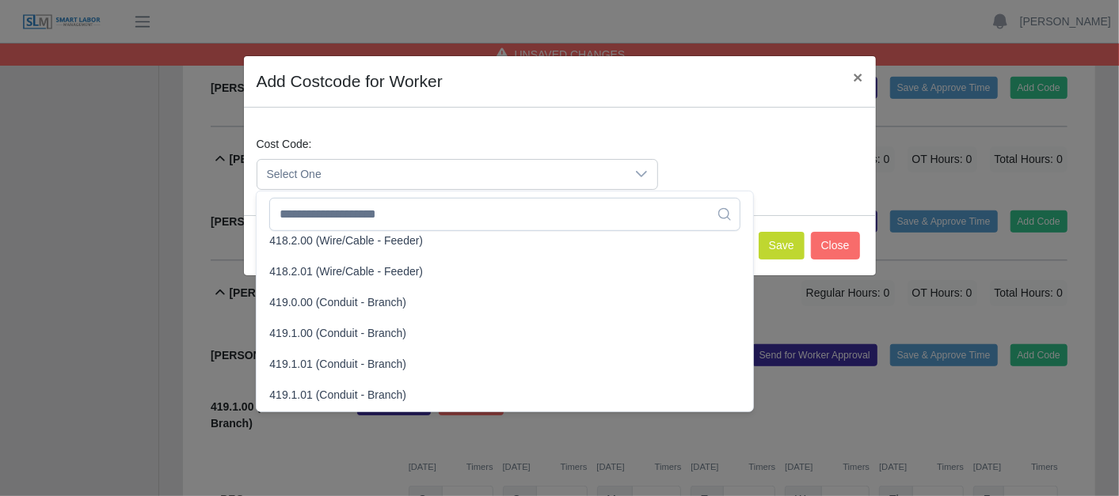
scroll to position [792, 0]
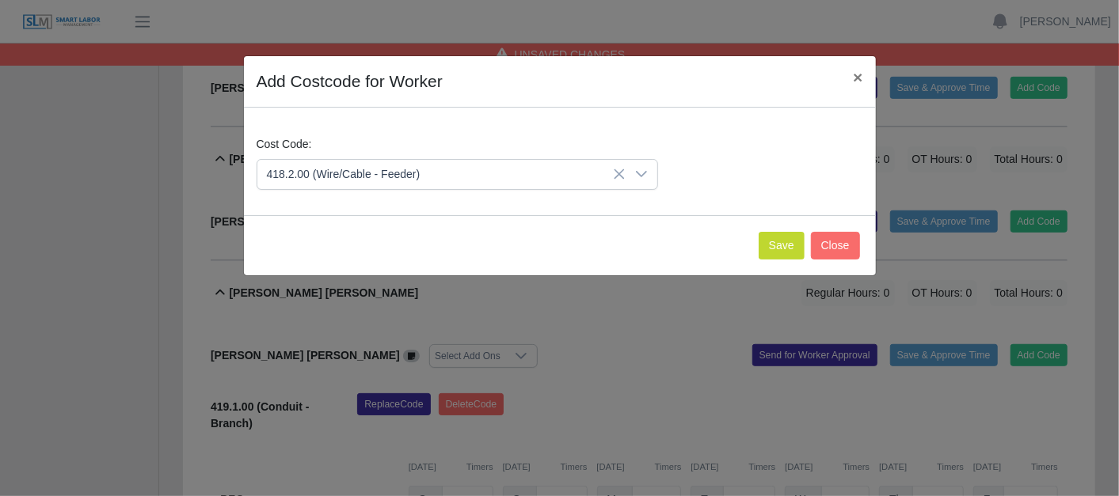
click at [621, 174] on icon at bounding box center [619, 174] width 13 height 13
click at [636, 166] on div at bounding box center [641, 174] width 32 height 29
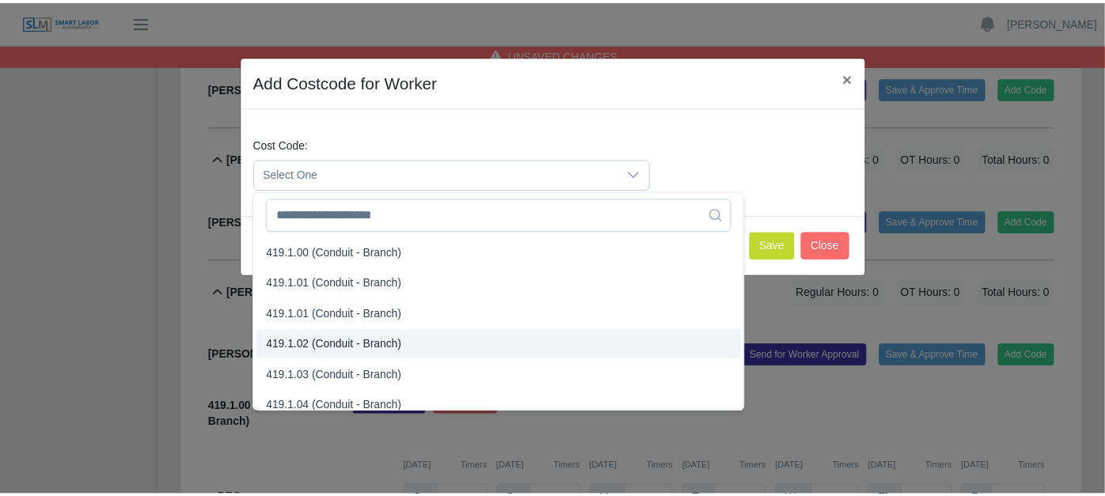
scroll to position [879, 0]
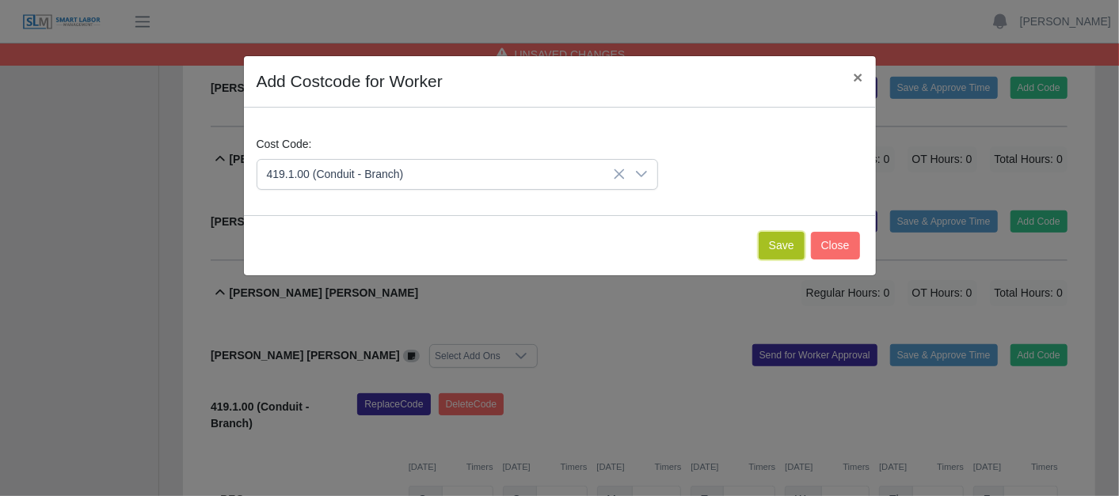
click at [799, 234] on button "Save" at bounding box center [781, 246] width 46 height 28
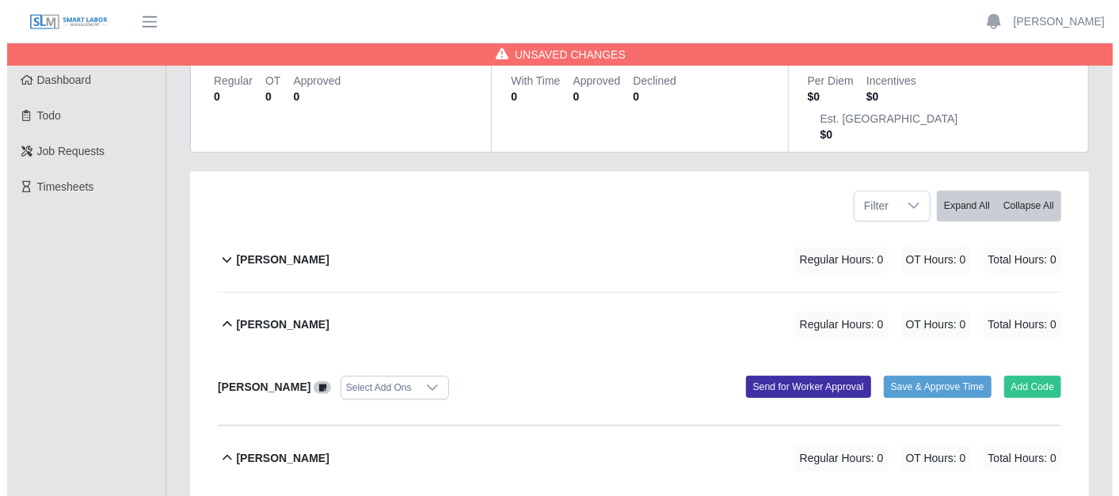
scroll to position [158, 0]
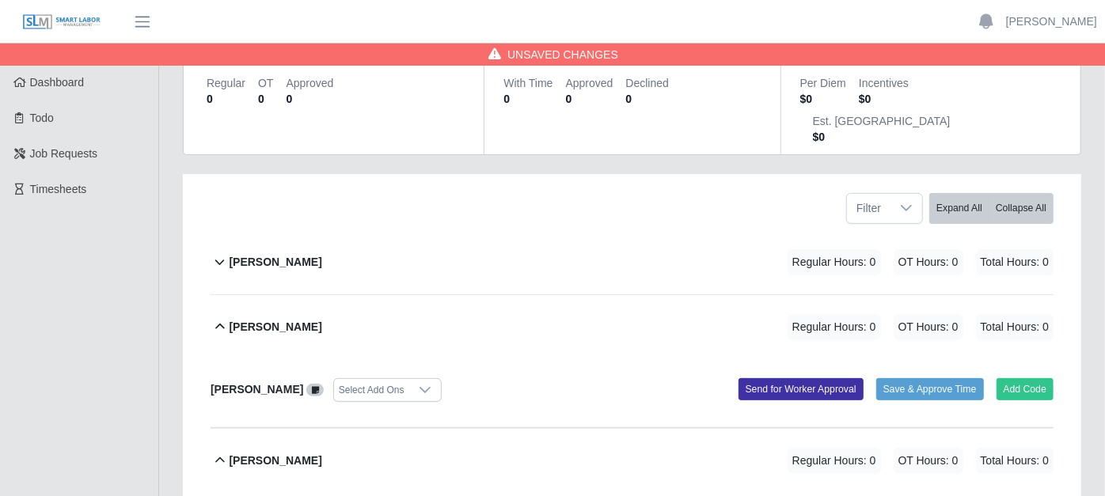
click at [219, 324] on icon at bounding box center [219, 327] width 9 height 6
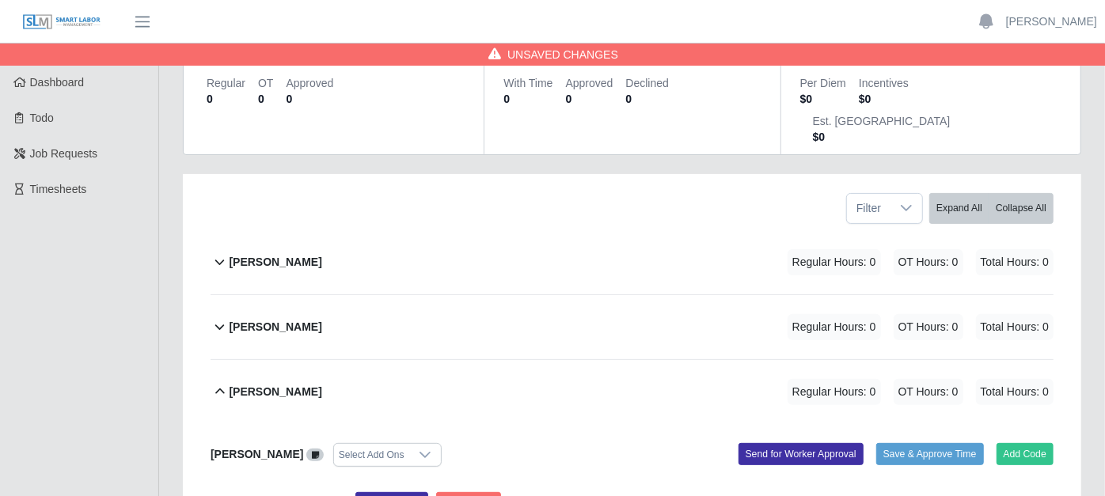
click at [224, 317] on icon at bounding box center [220, 326] width 18 height 19
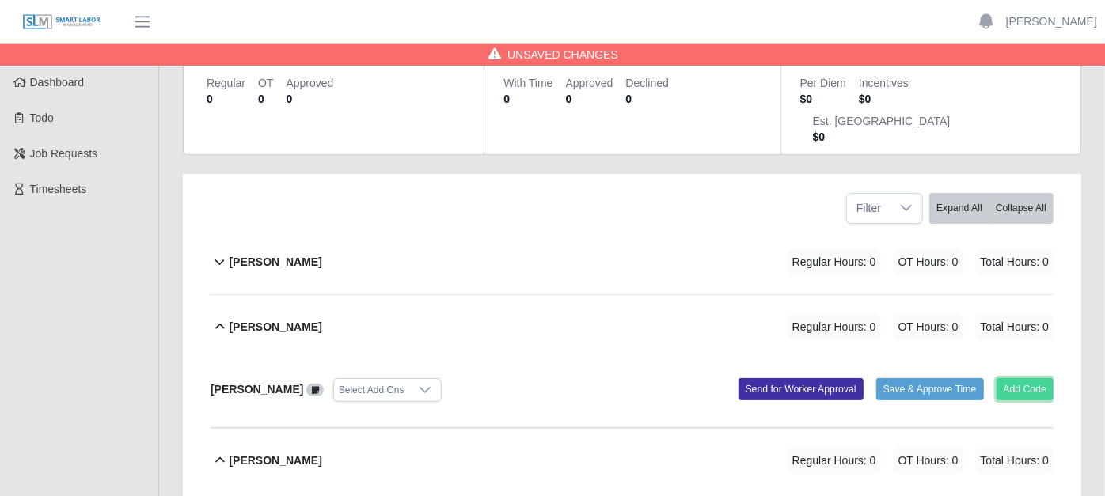
click at [1026, 378] on button "Add Code" at bounding box center [1026, 389] width 58 height 22
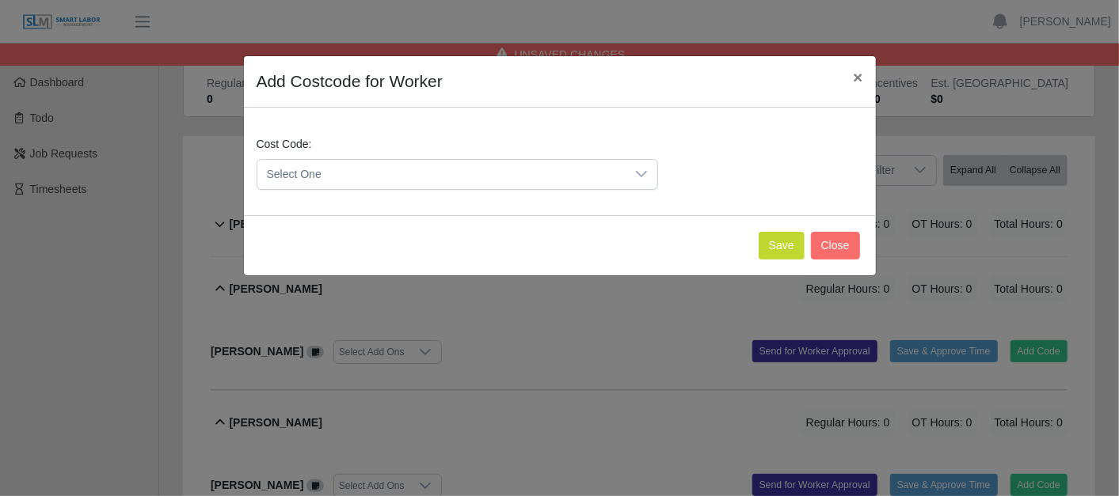
click at [641, 171] on icon at bounding box center [641, 174] width 13 height 13
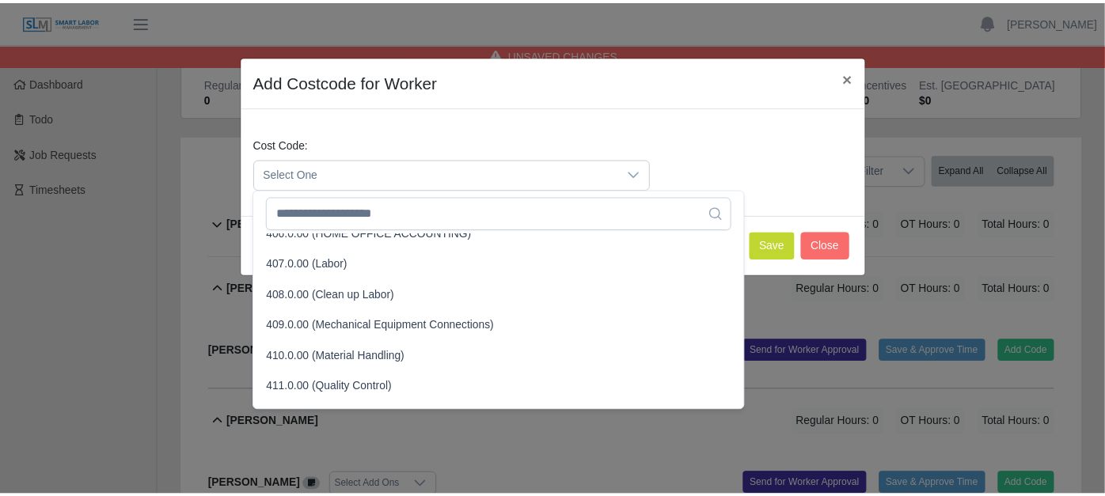
scroll to position [176, 0]
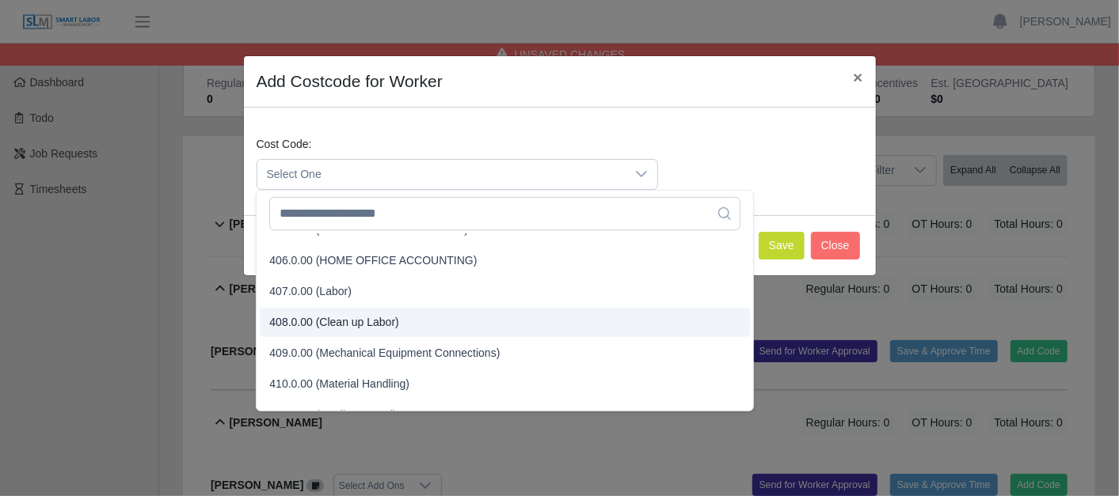
click at [346, 325] on span "408.0.00 (Clean up Labor)" at bounding box center [333, 322] width 129 height 17
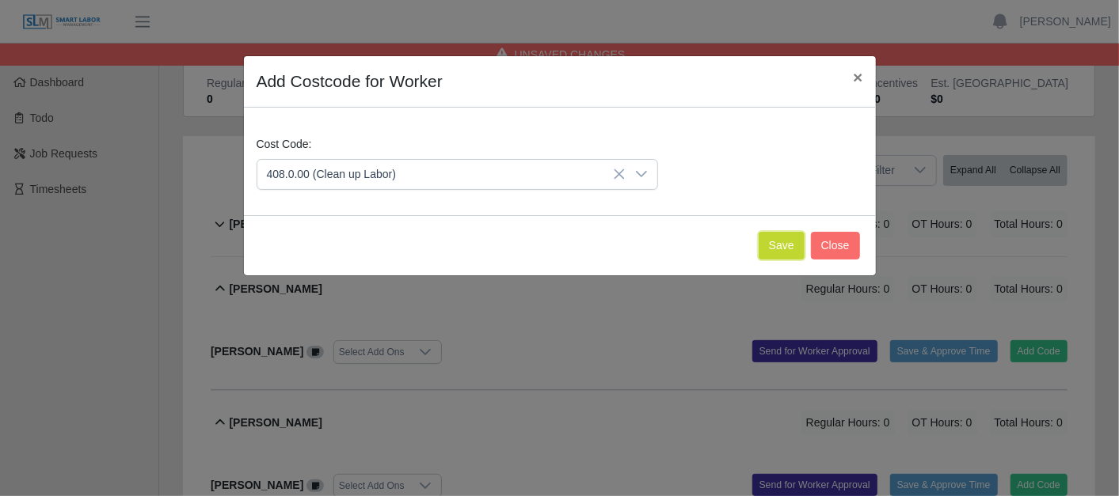
click at [778, 239] on button "Save" at bounding box center [781, 246] width 46 height 28
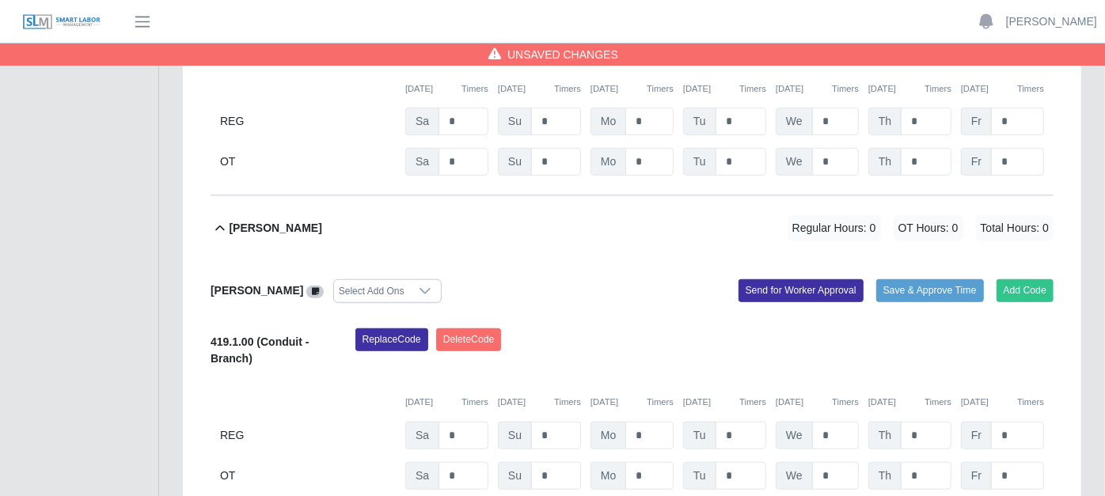
scroll to position [597, 0]
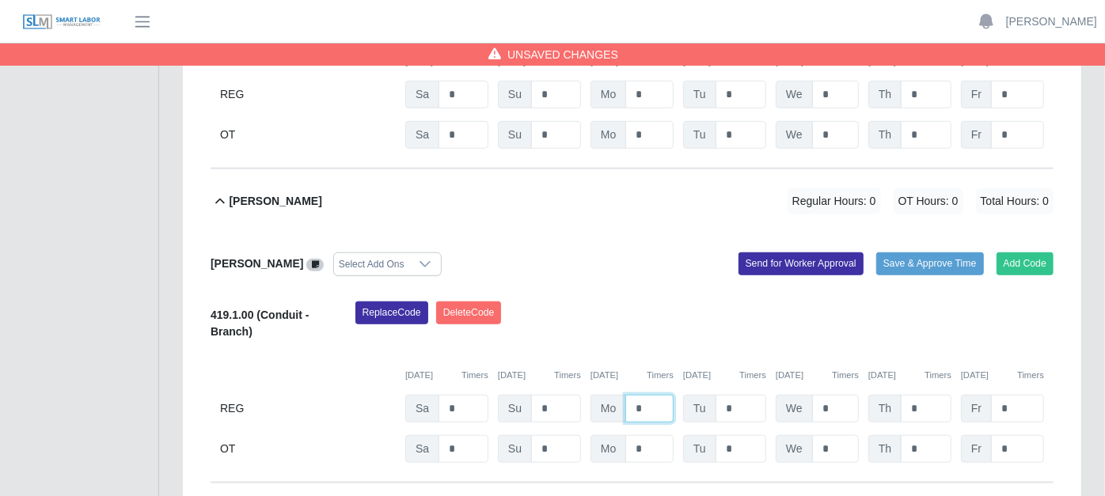
click at [665, 395] on input "*" at bounding box center [649, 409] width 48 height 28
type input "*"
click at [738, 395] on input "*" at bounding box center [741, 409] width 51 height 28
click at [226, 192] on icon at bounding box center [220, 201] width 18 height 19
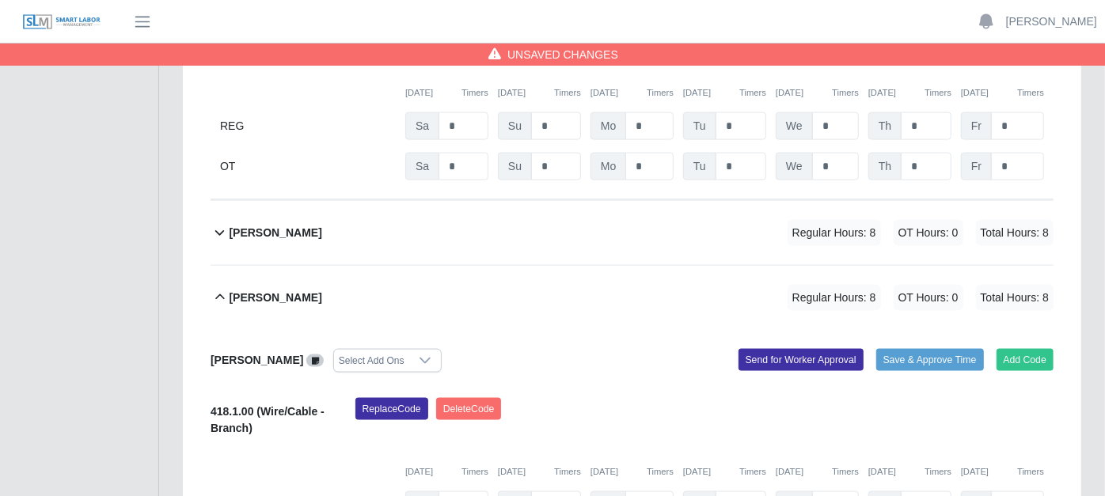
scroll to position [1301, 0]
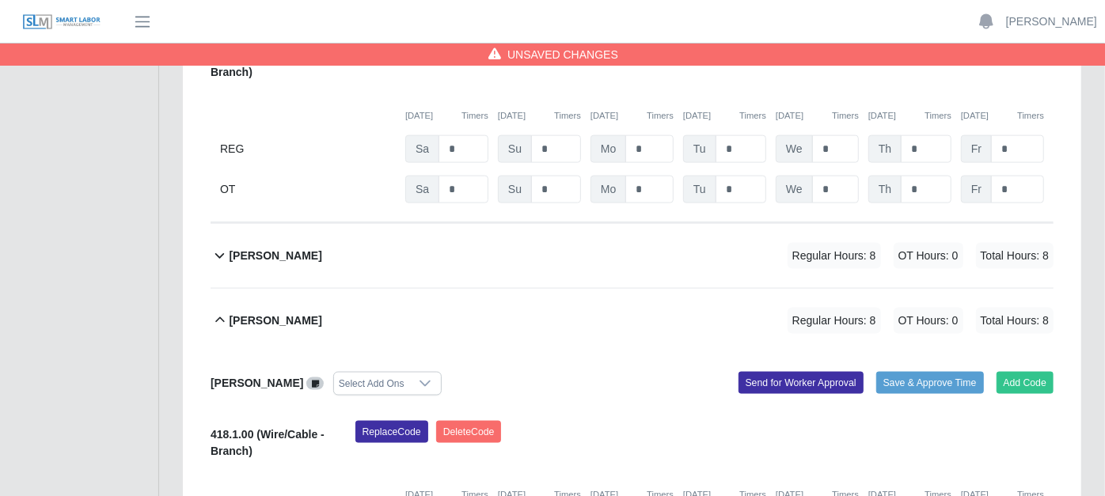
click at [222, 317] on icon at bounding box center [219, 320] width 9 height 6
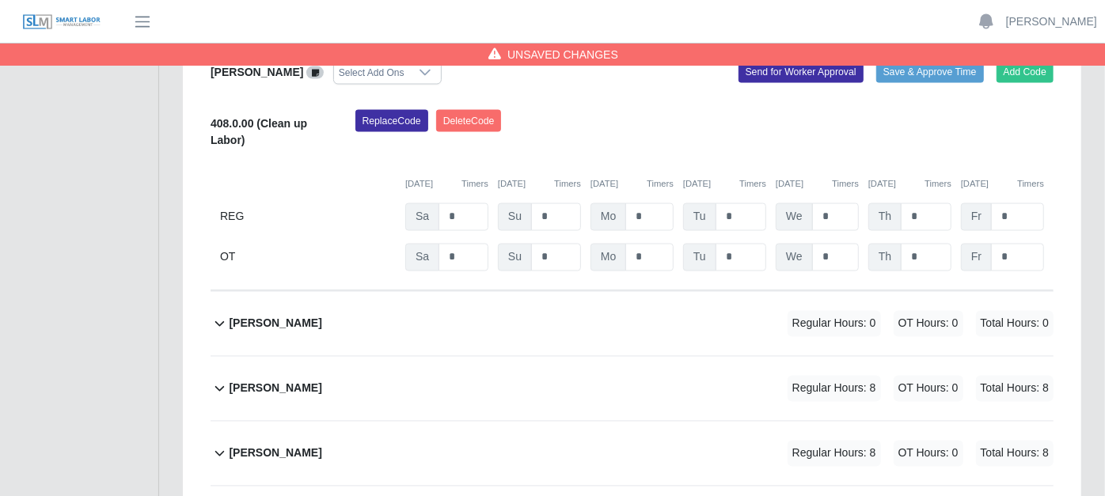
scroll to position [1741, 0]
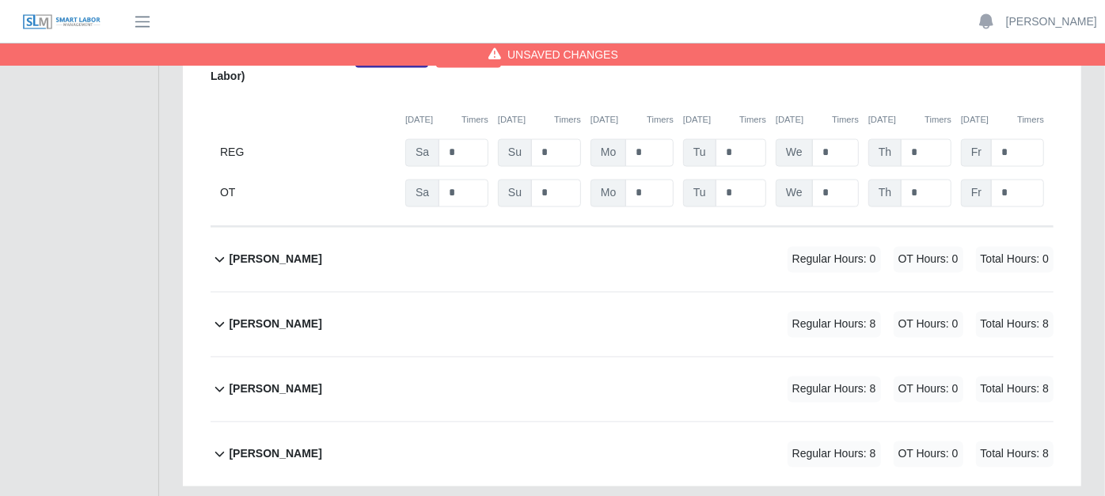
click at [222, 228] on button "Oscar Torres Regular Hours: 0 OT Hours: 0 Total Hours: 0" at bounding box center [632, 260] width 843 height 64
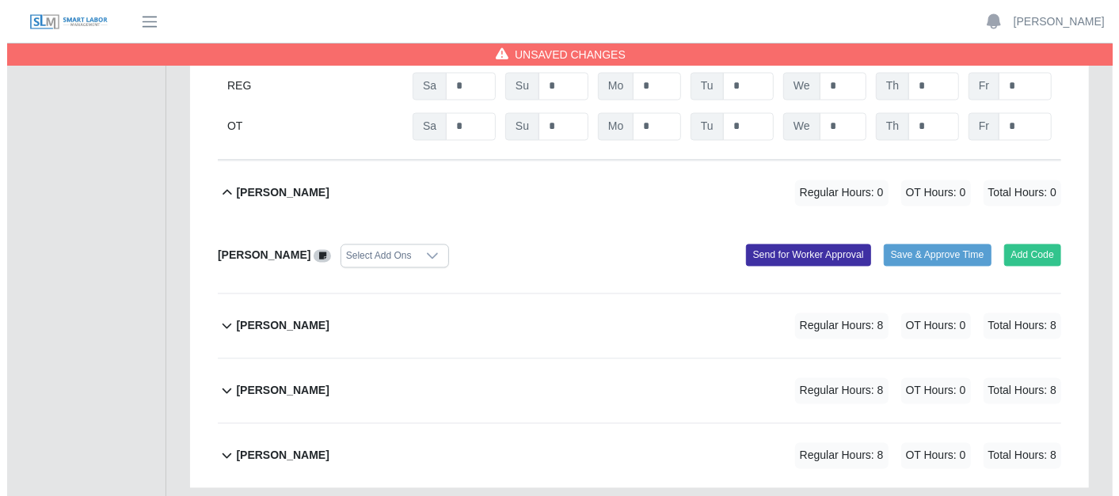
scroll to position [1809, 0]
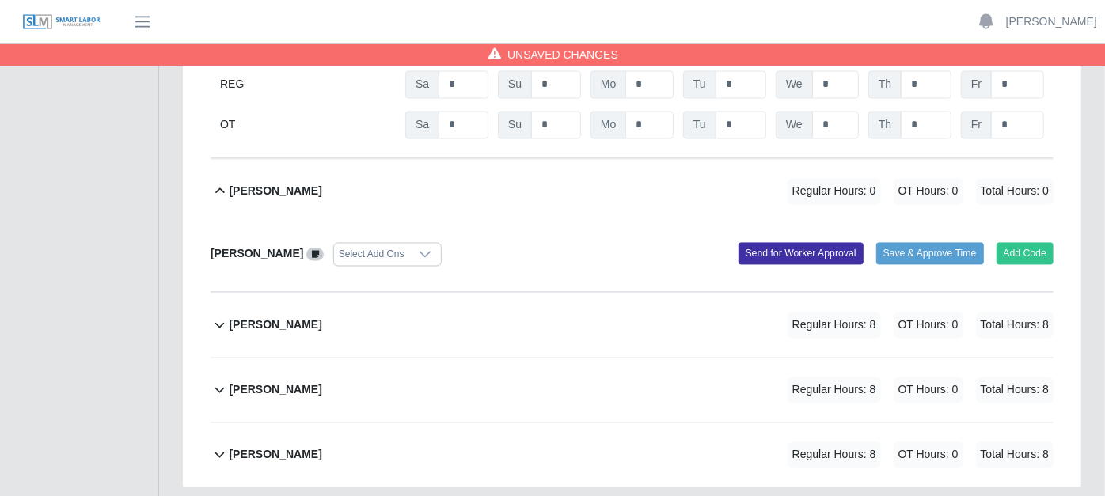
click at [1013, 224] on div "Oscar Torres Select Add Ons Add Code Save & Approve Time Send for Worker Approv…" at bounding box center [632, 258] width 843 height 69
click at [1027, 243] on button "Add Code" at bounding box center [1026, 254] width 58 height 22
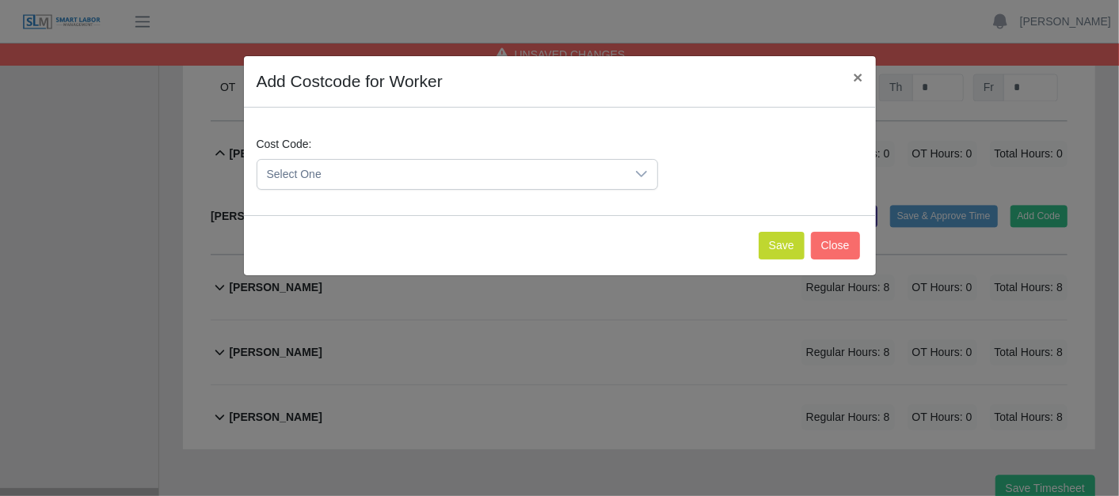
click at [640, 176] on icon at bounding box center [641, 174] width 13 height 13
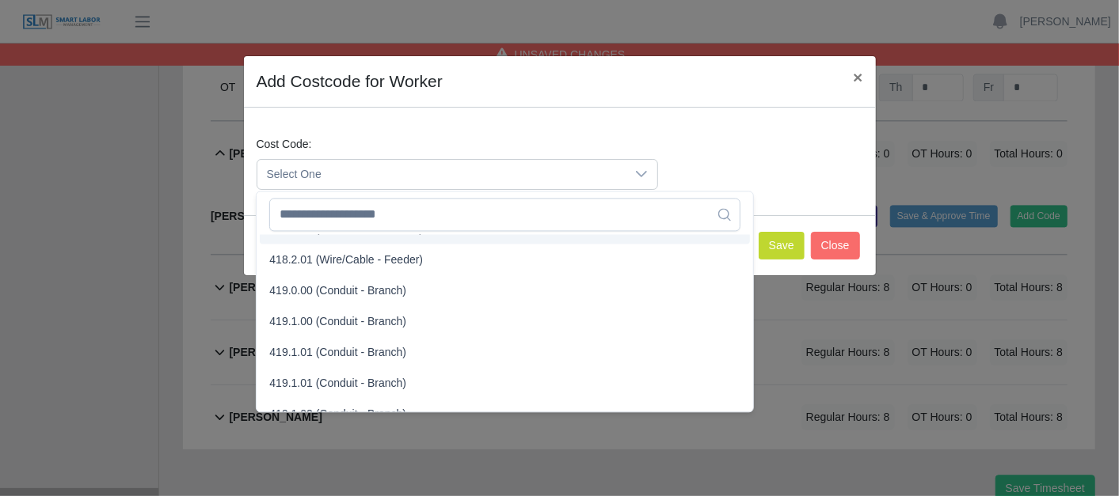
scroll to position [879, 0]
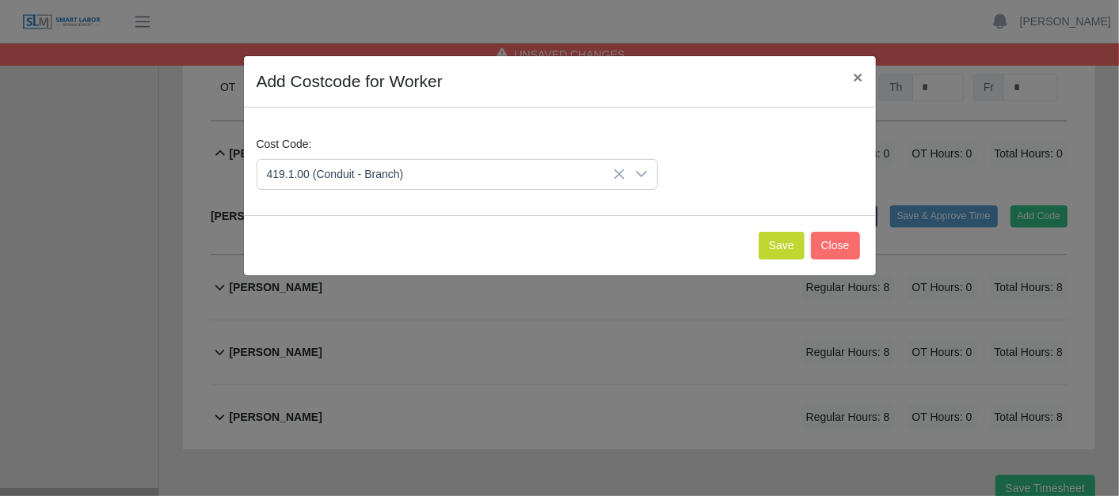
click at [337, 291] on span "419.1.00 (Conduit - Branch)" at bounding box center [337, 299] width 137 height 17
click at [779, 243] on button "Save" at bounding box center [781, 246] width 46 height 28
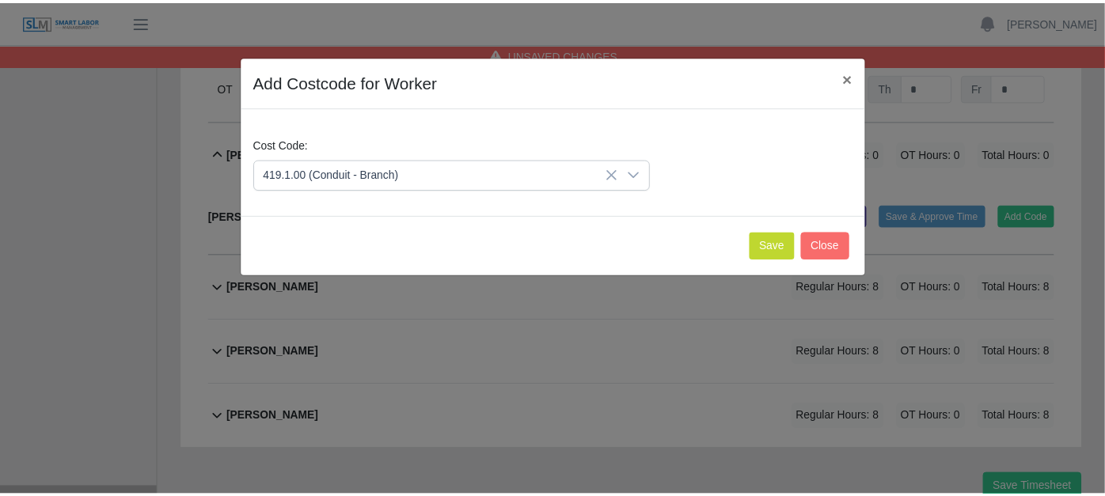
scroll to position [1989, 0]
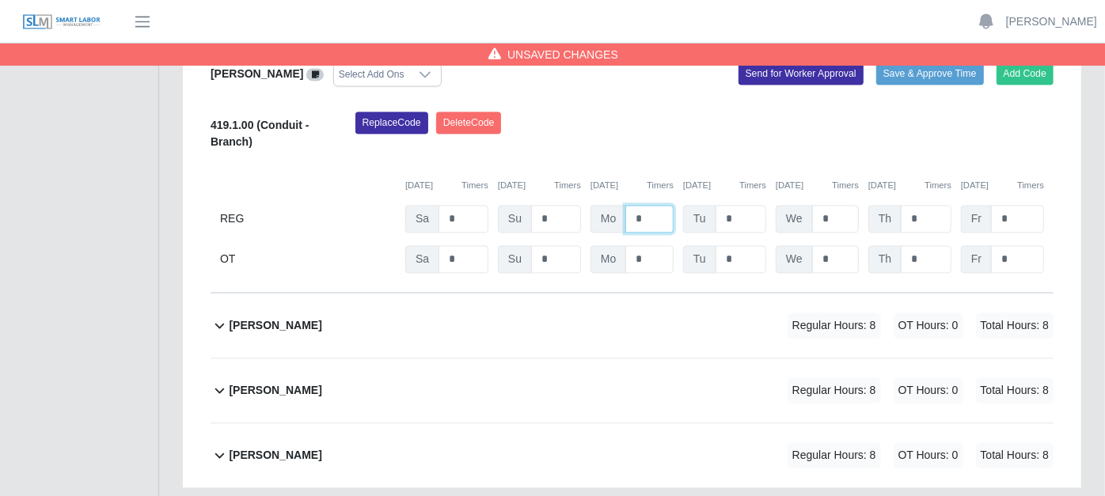
click at [653, 205] on input "*" at bounding box center [649, 219] width 48 height 28
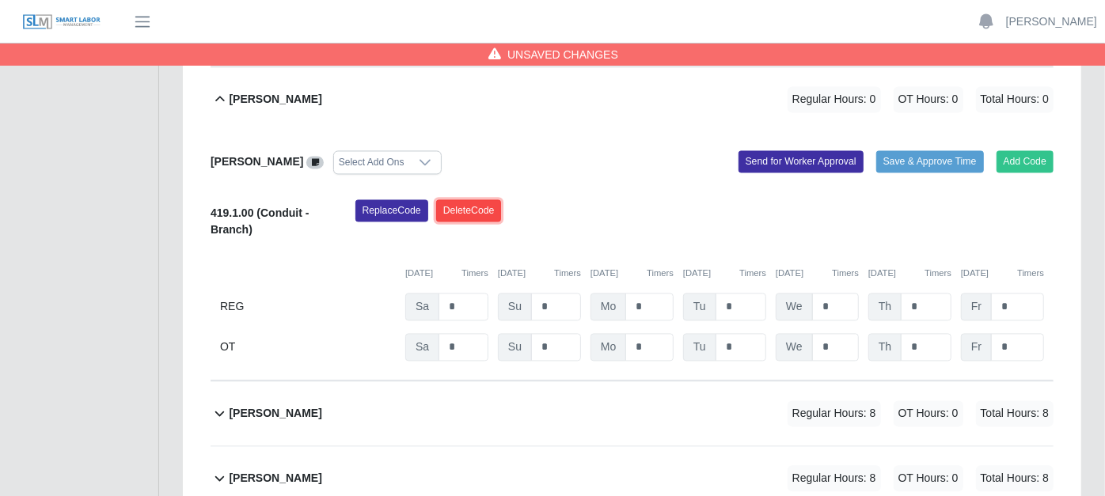
click at [492, 199] on button "Delete Code" at bounding box center [469, 210] width 66 height 22
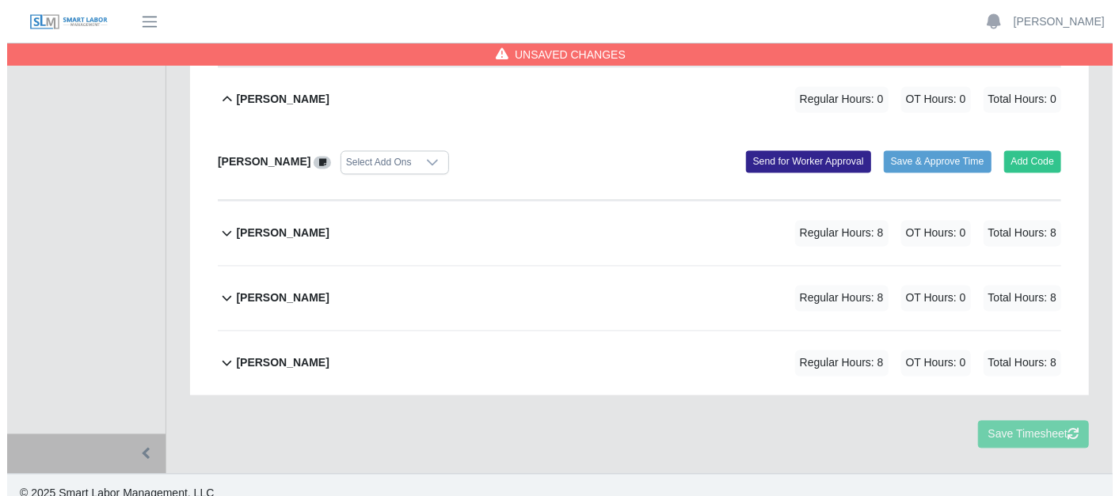
scroll to position [1872, 0]
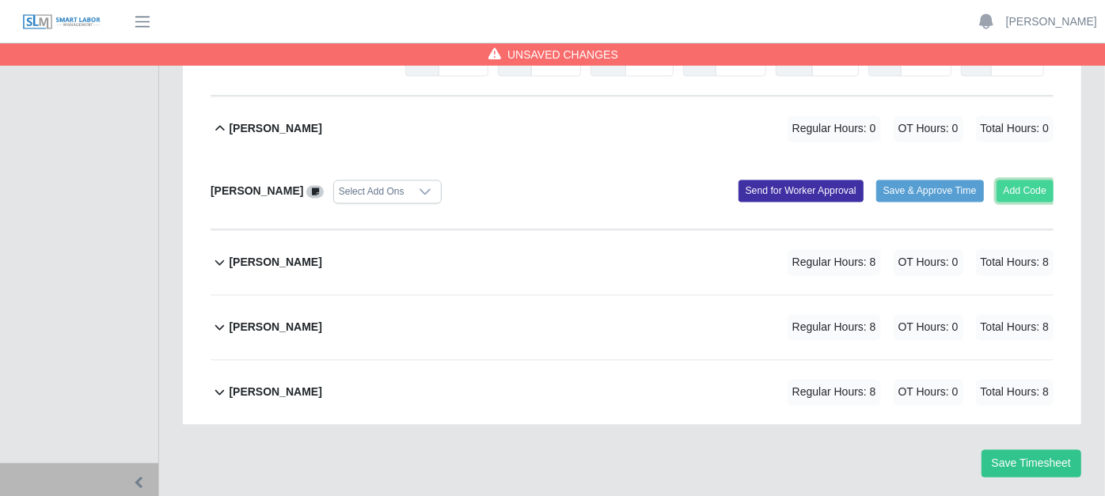
click at [1033, 180] on button "Add Code" at bounding box center [1026, 191] width 58 height 22
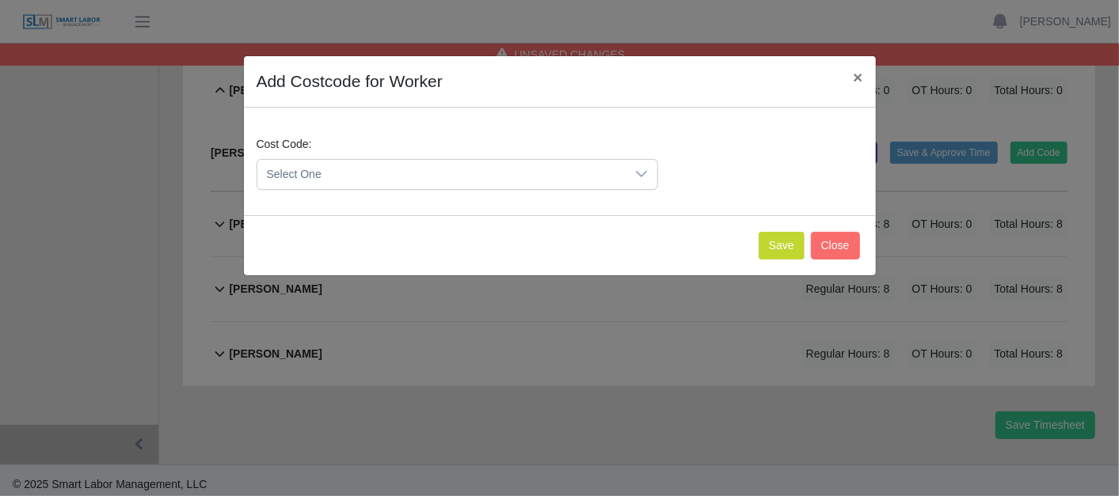
click at [651, 168] on div at bounding box center [641, 174] width 32 height 29
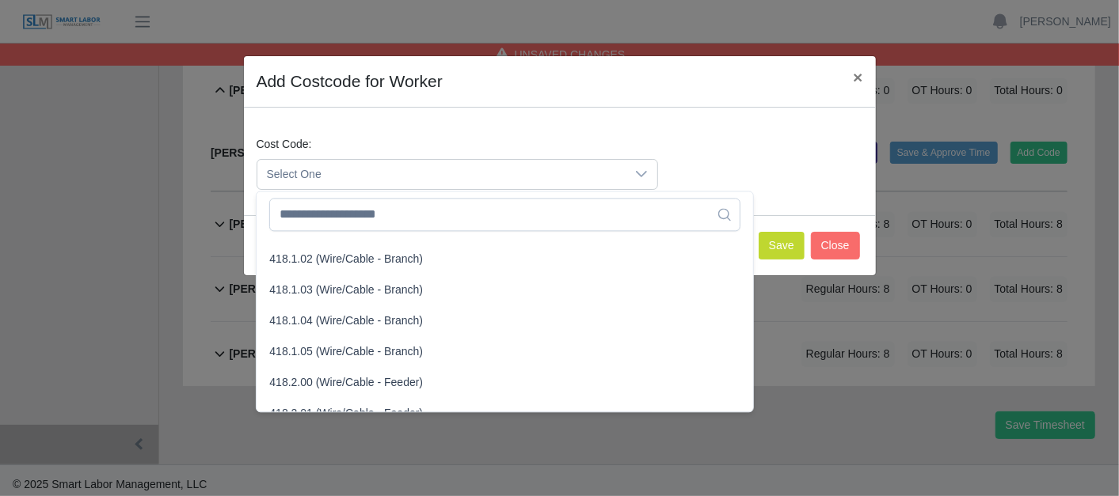
scroll to position [615, 0]
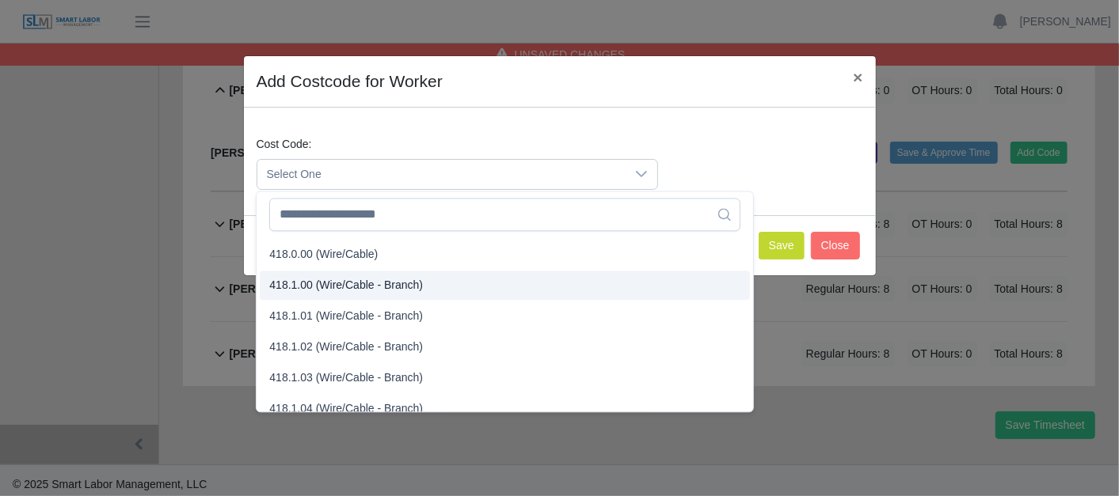
click at [323, 280] on span "418.1.00 (Wire/Cable - Branch)" at bounding box center [346, 285] width 154 height 17
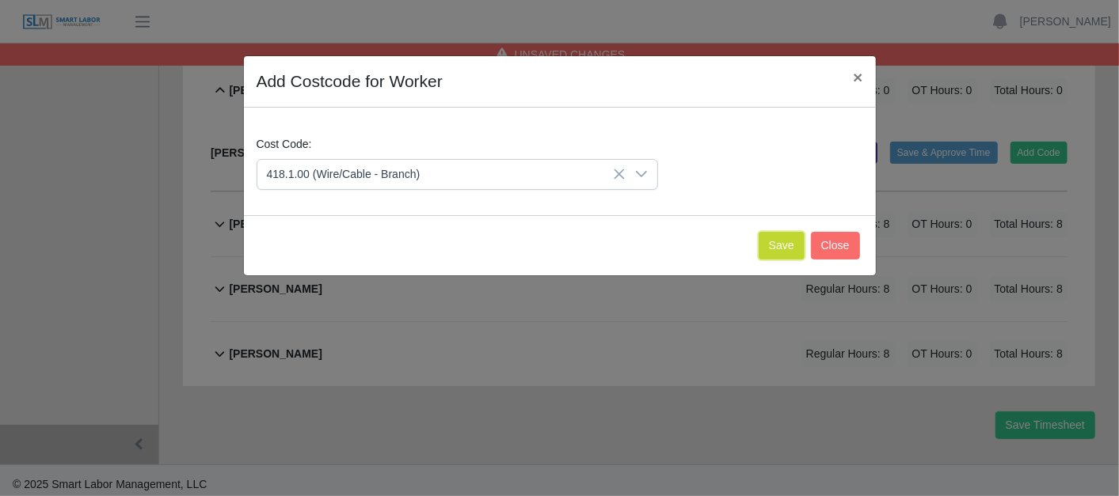
click at [781, 240] on button "Save" at bounding box center [781, 246] width 46 height 28
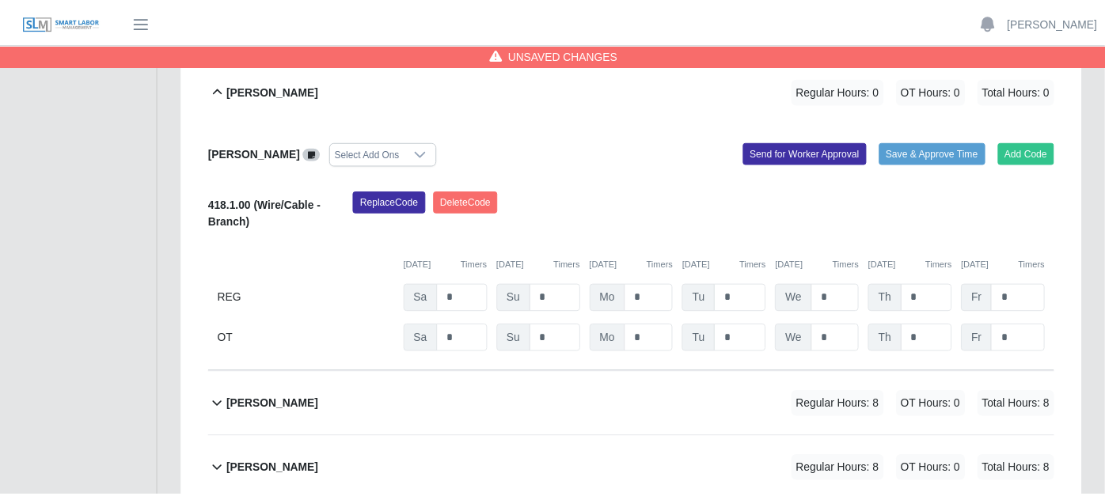
scroll to position [2053, 0]
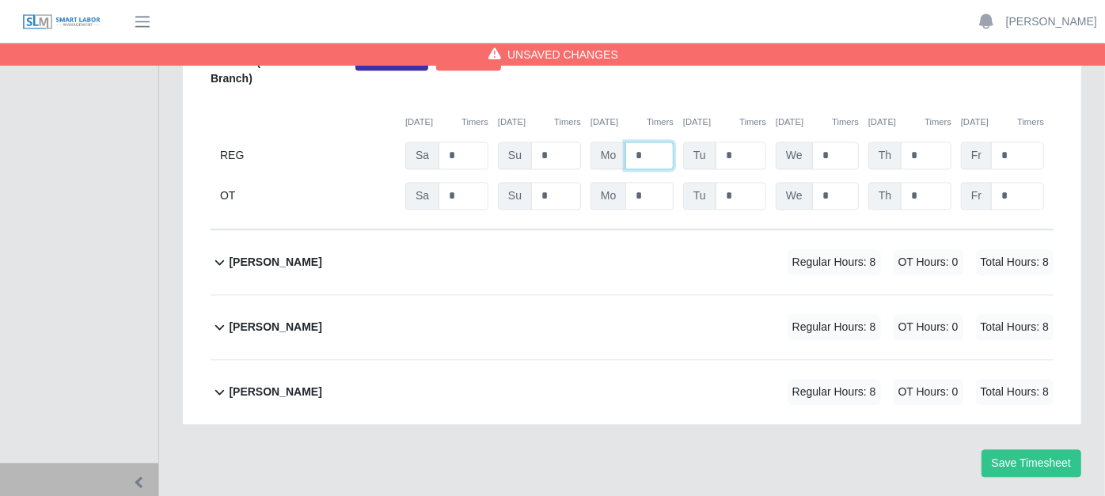
click at [649, 142] on input "*" at bounding box center [649, 156] width 48 height 28
type input "*"
click at [740, 142] on input "*" at bounding box center [741, 156] width 51 height 28
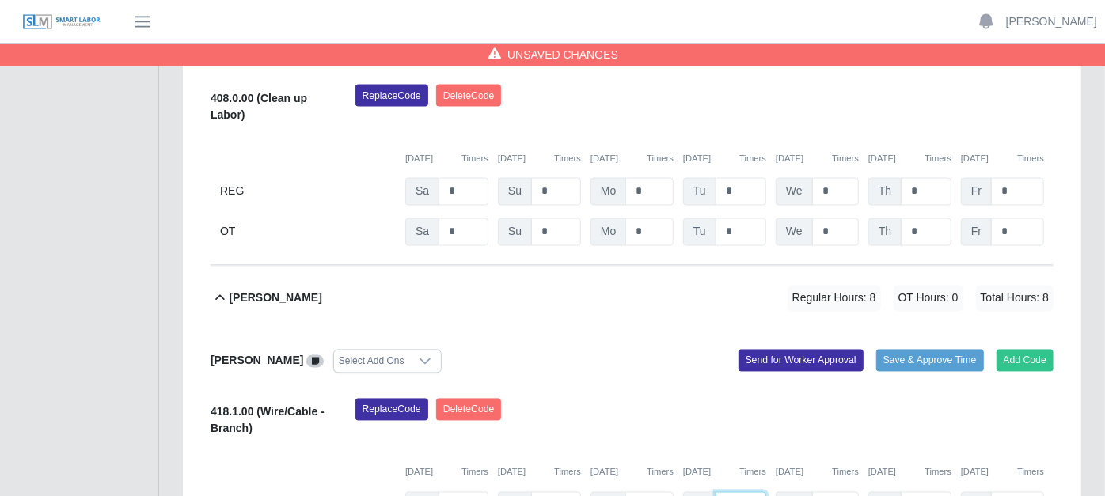
scroll to position [1700, 0]
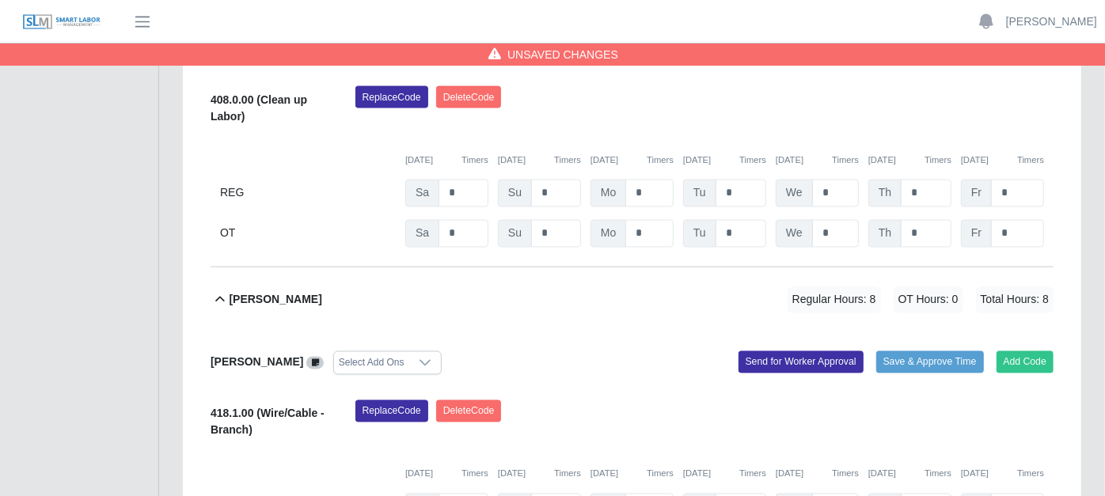
click at [215, 291] on icon at bounding box center [220, 300] width 18 height 19
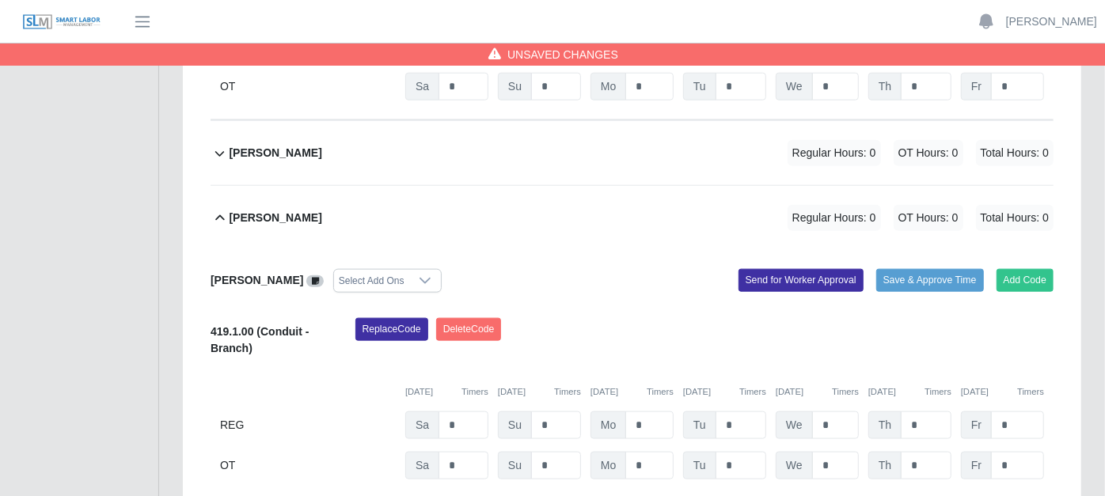
scroll to position [997, 0]
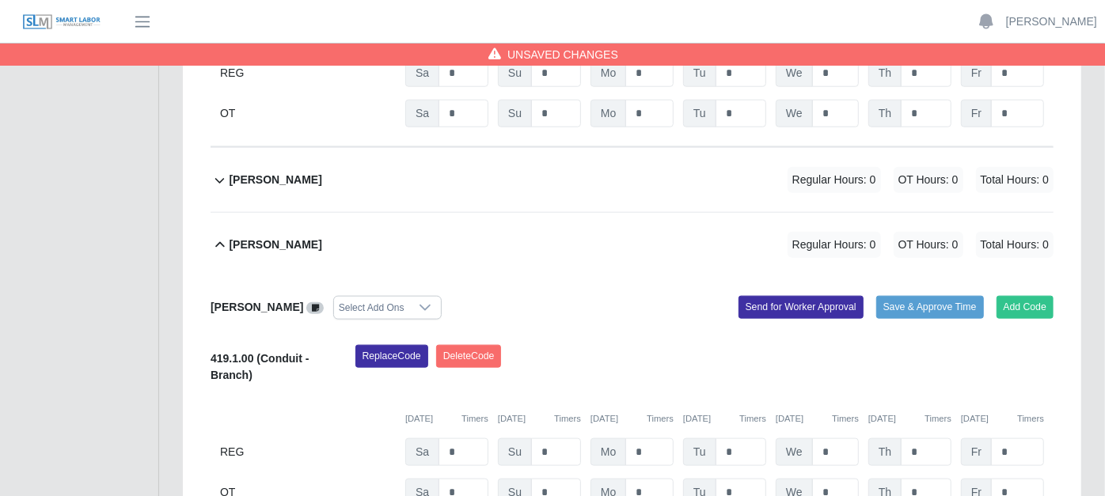
click at [223, 236] on icon at bounding box center [220, 245] width 18 height 19
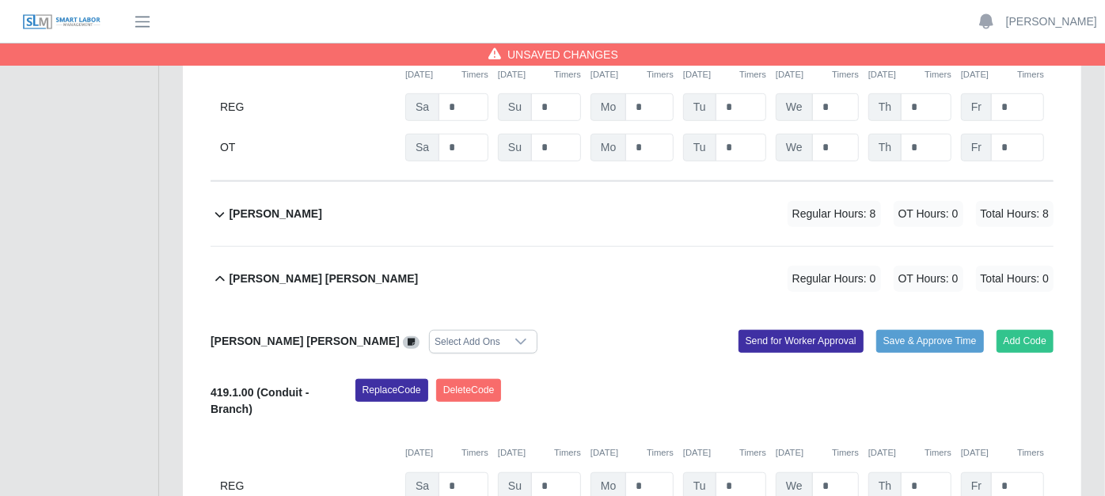
scroll to position [557, 0]
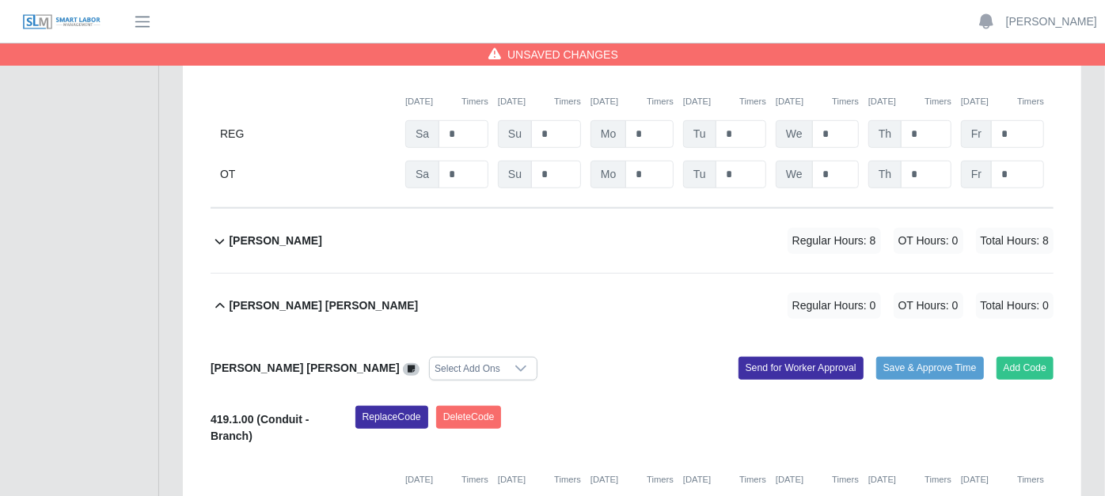
click at [223, 232] on icon at bounding box center [220, 241] width 18 height 19
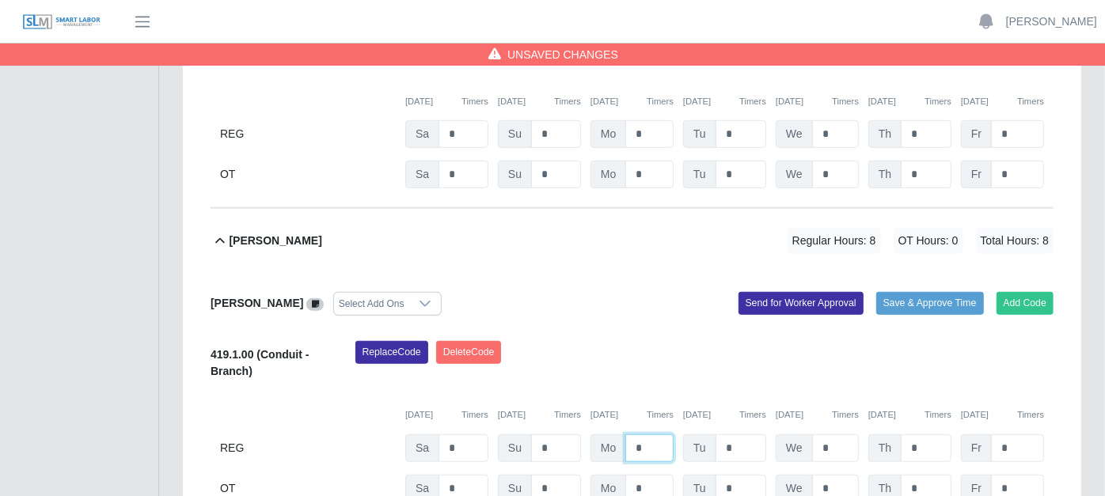
click at [649, 435] on input "*" at bounding box center [649, 449] width 48 height 28
click at [655, 435] on input "*" at bounding box center [649, 449] width 48 height 28
click at [570, 348] on div "Replace Code Delete Code" at bounding box center [705, 365] width 723 height 48
drag, startPoint x: 570, startPoint y: 348, endPoint x: 552, endPoint y: 326, distance: 28.1
click at [552, 341] on div "Replace Code Delete Code" at bounding box center [705, 365] width 723 height 48
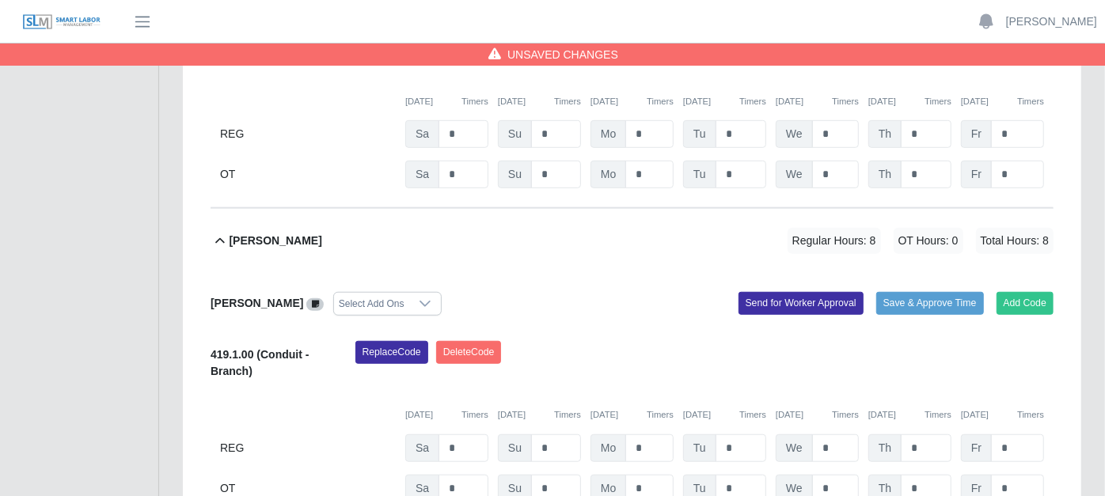
click at [552, 341] on div "Replace Code Delete Code" at bounding box center [705, 365] width 723 height 48
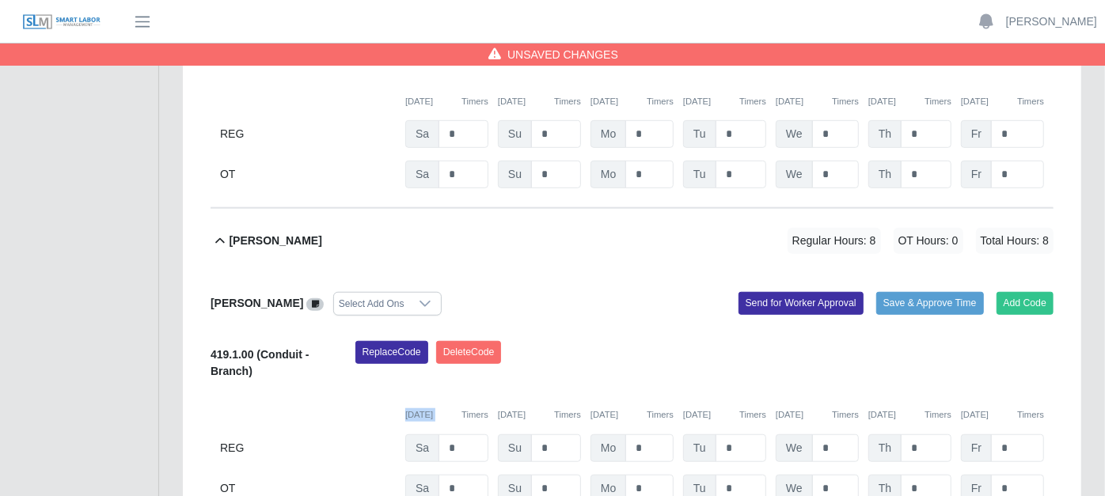
click at [216, 232] on icon at bounding box center [220, 241] width 18 height 19
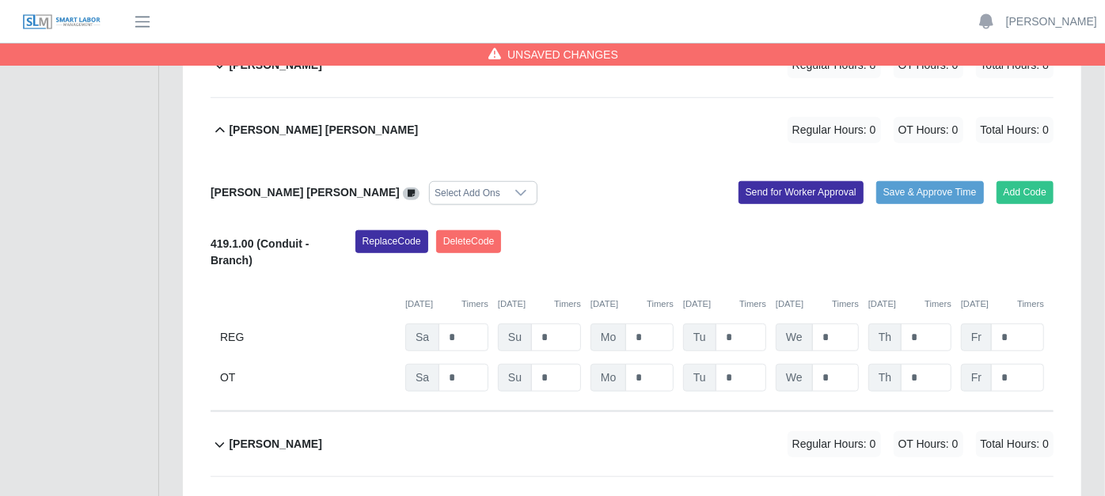
scroll to position [821, 0]
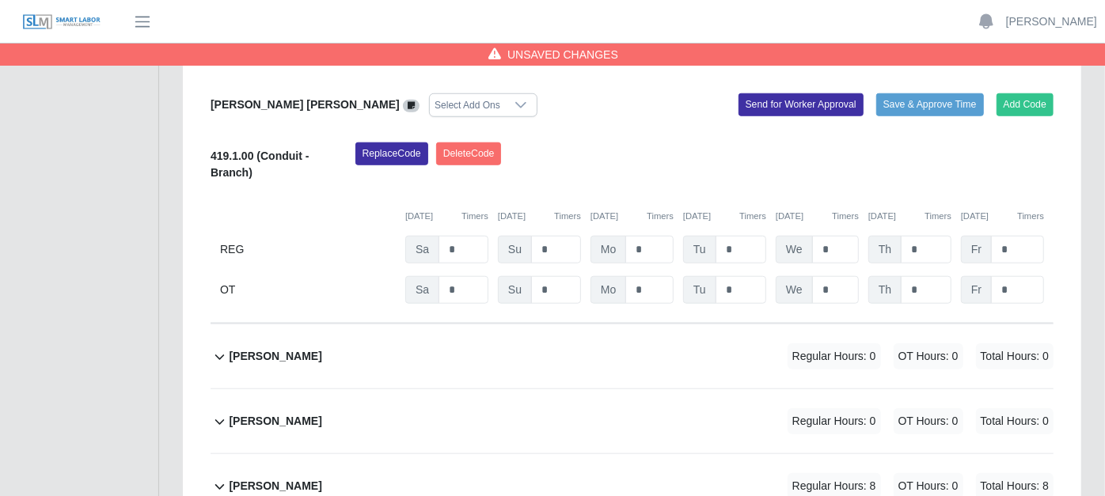
click at [218, 348] on icon at bounding box center [220, 357] width 18 height 19
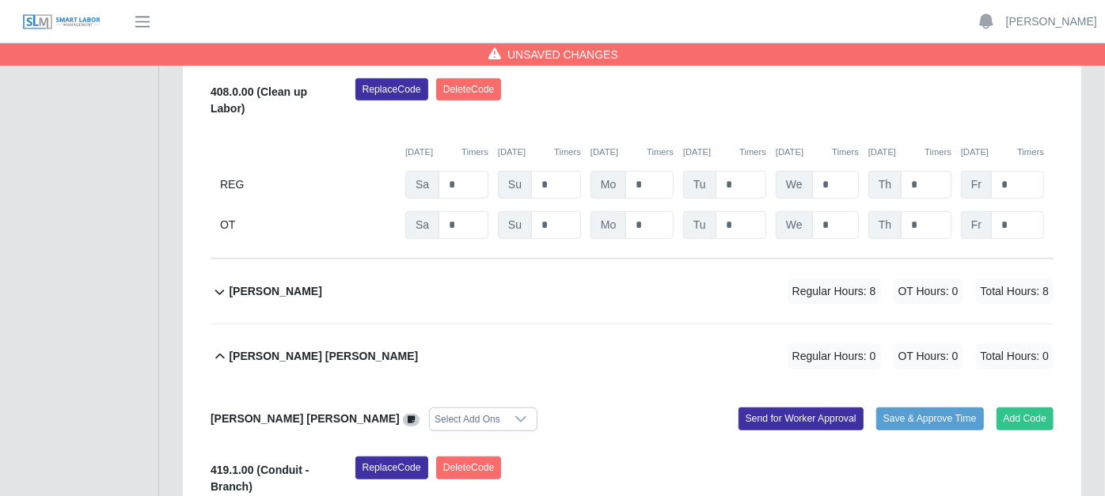
scroll to position [469, 0]
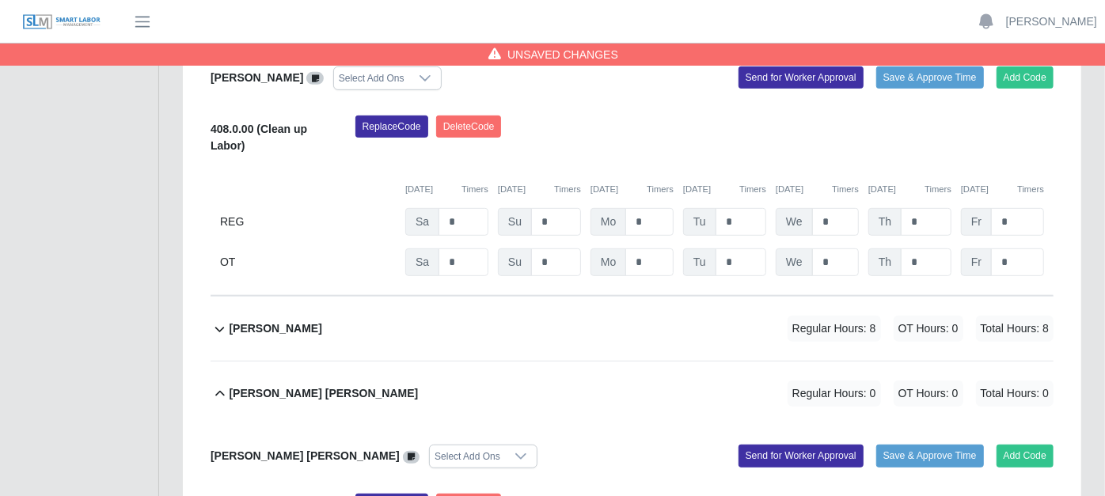
click at [535, 362] on div "David Vasquez Rios Regular Hours: 0 OT Hours: 0 Total Hours: 0" at bounding box center [641, 394] width 825 height 64
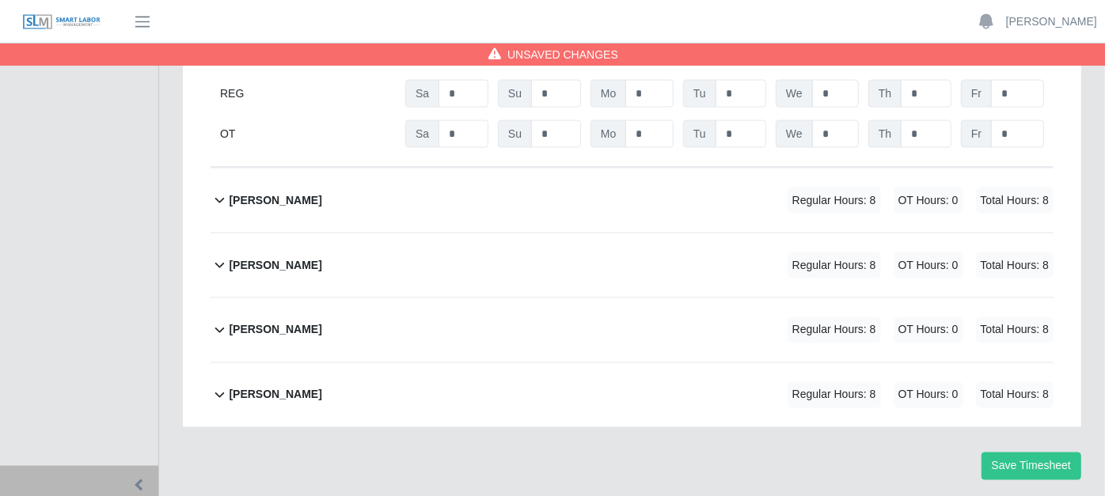
scroll to position [1555, 0]
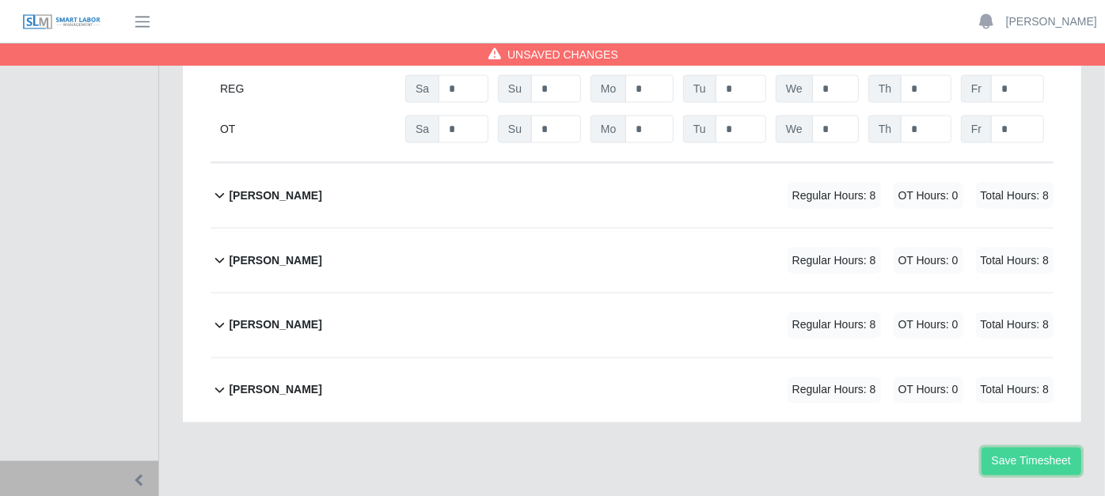
click at [1046, 448] on button "Save Timesheet" at bounding box center [1032, 462] width 100 height 28
